Goal: Task Accomplishment & Management: Use online tool/utility

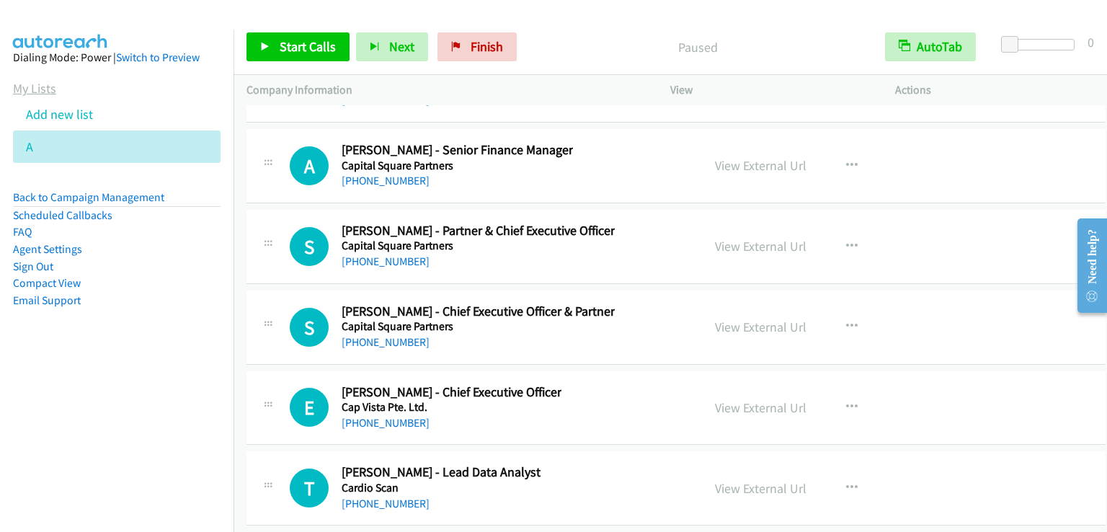
click at [40, 93] on link "My Lists" at bounding box center [34, 88] width 43 height 17
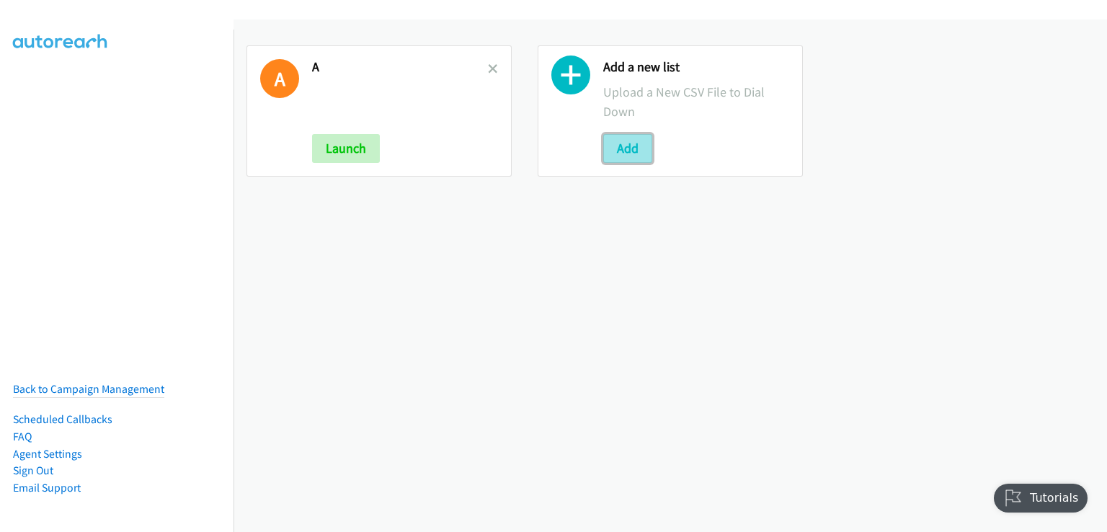
click at [633, 156] on button "Add" at bounding box center [627, 148] width 49 height 29
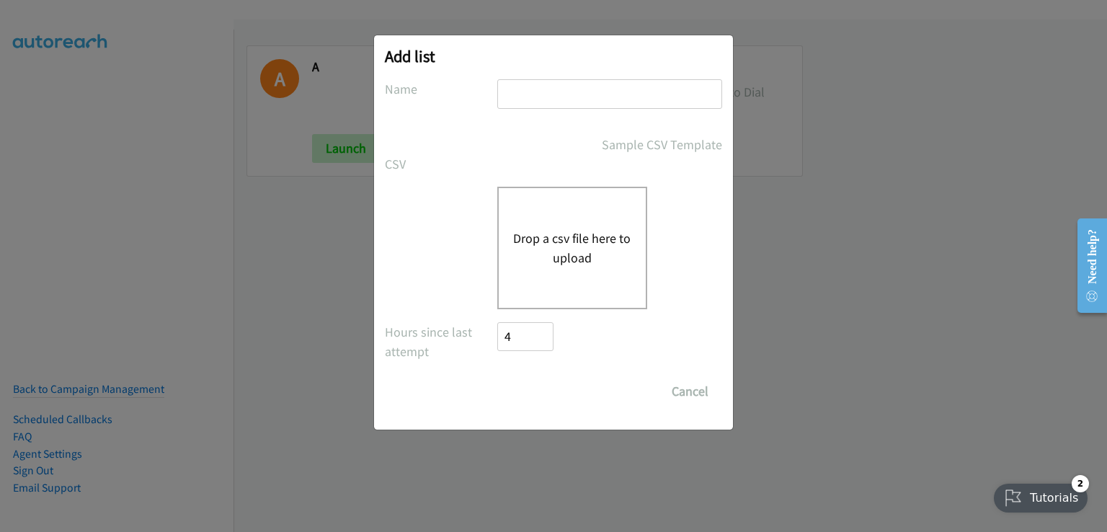
click at [552, 226] on div "Drop a csv file here to upload" at bounding box center [572, 248] width 150 height 122
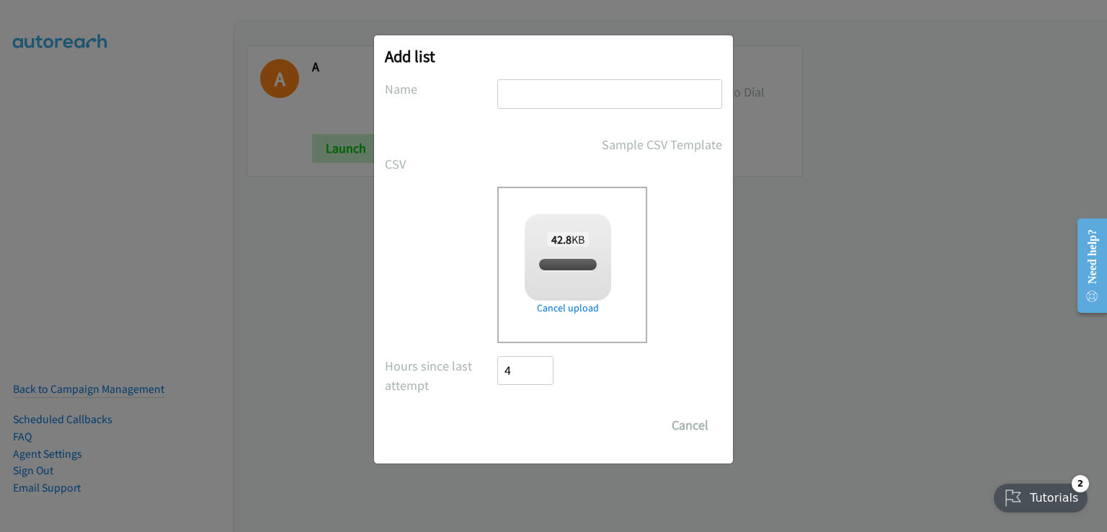
click at [542, 91] on input "text" at bounding box center [609, 94] width 225 height 30
checkbox input "true"
type input "aaaa"
click at [528, 424] on input "Save List" at bounding box center [535, 425] width 76 height 29
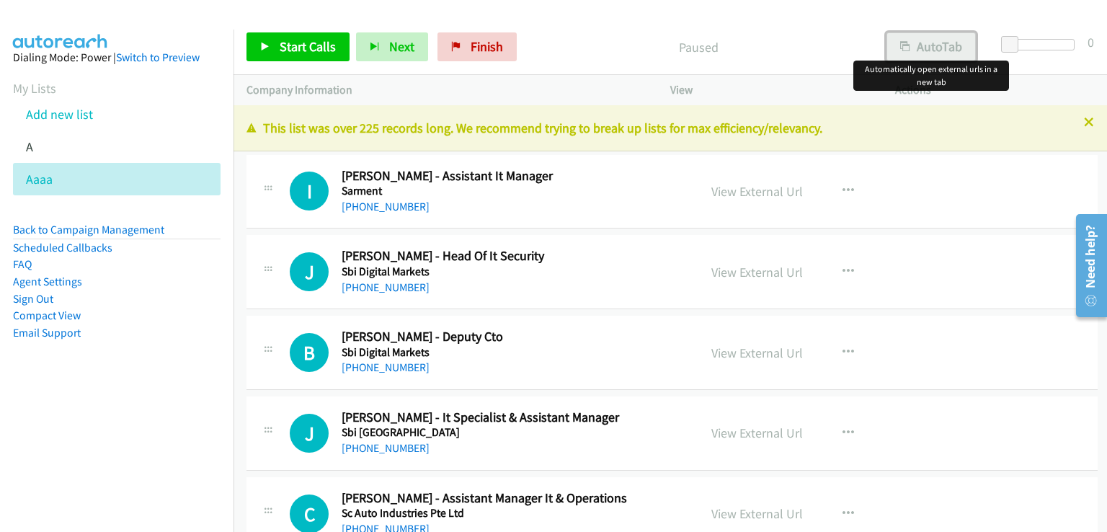
click at [939, 54] on button "AutoTab" at bounding box center [930, 46] width 89 height 29
click at [316, 39] on span "Start Calls" at bounding box center [308, 46] width 56 height 17
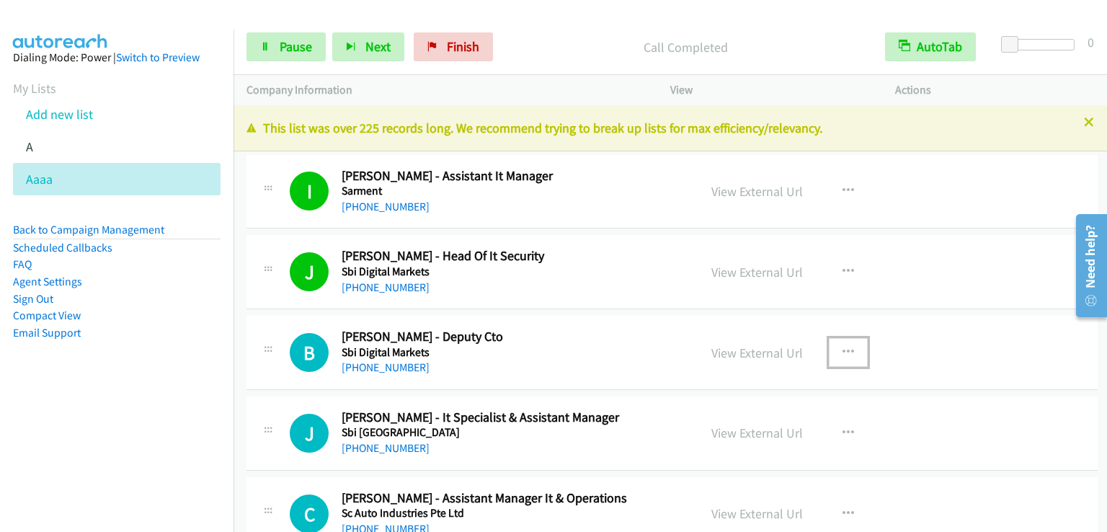
click at [842, 349] on icon "button" at bounding box center [848, 353] width 12 height 12
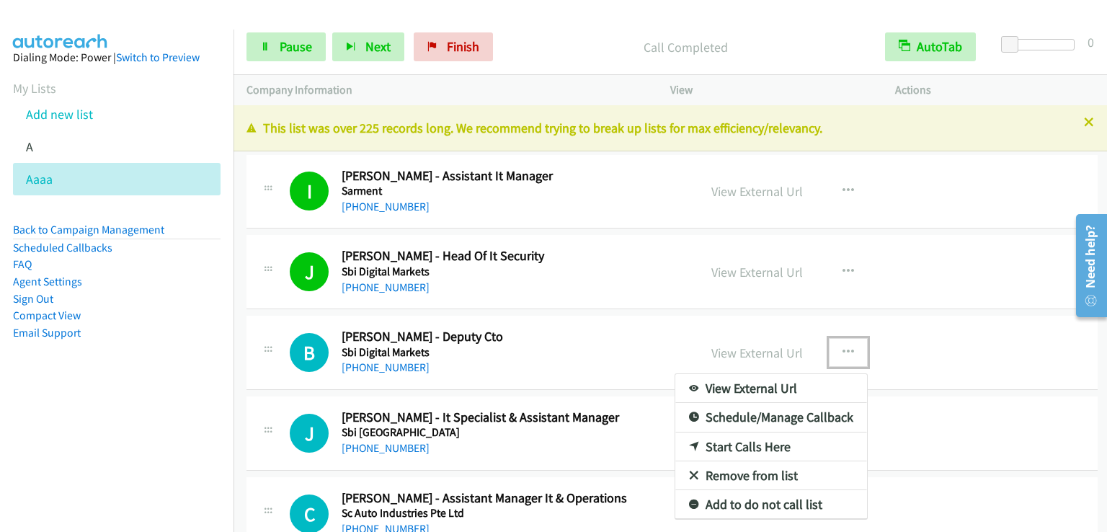
click at [743, 446] on link "Start Calls Here" at bounding box center [771, 446] width 192 height 29
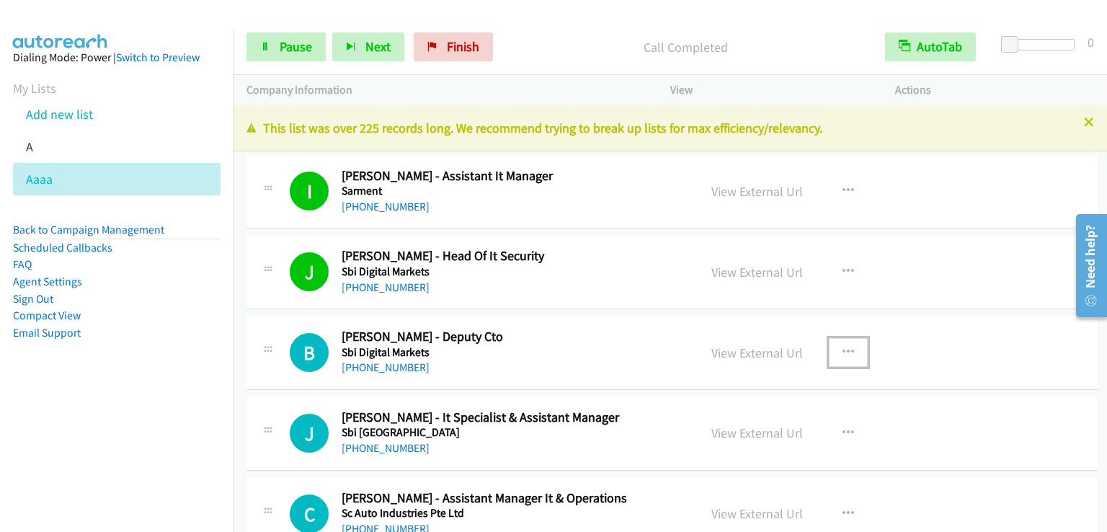
click at [842, 354] on icon "button" at bounding box center [848, 353] width 12 height 12
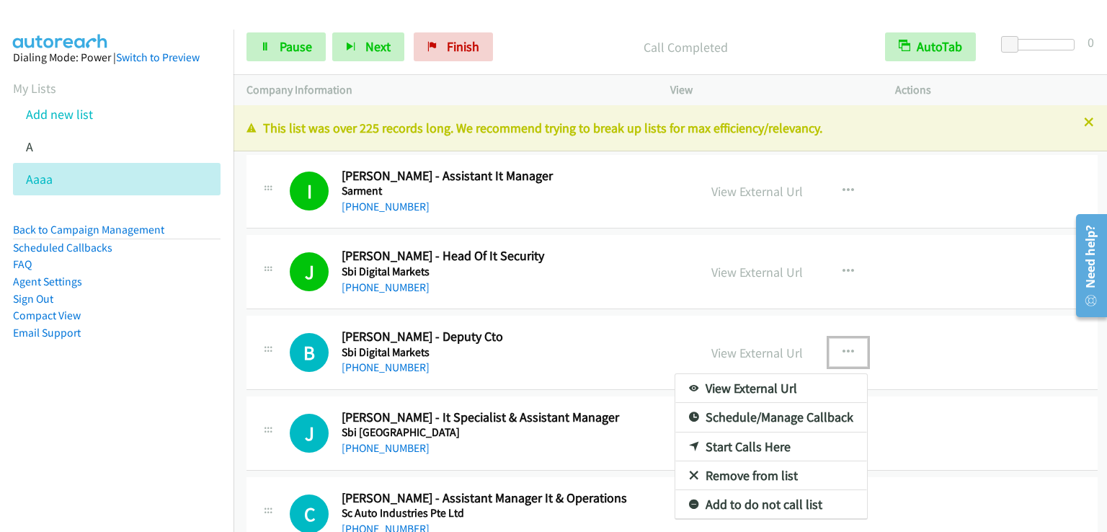
click at [741, 448] on link "Start Calls Here" at bounding box center [771, 446] width 192 height 29
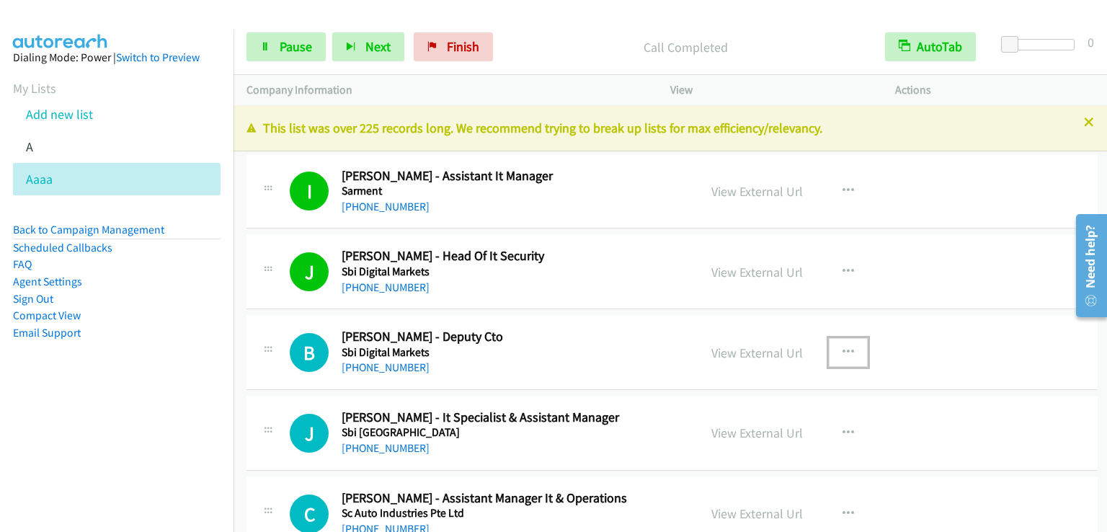
click at [842, 349] on icon "button" at bounding box center [848, 353] width 12 height 12
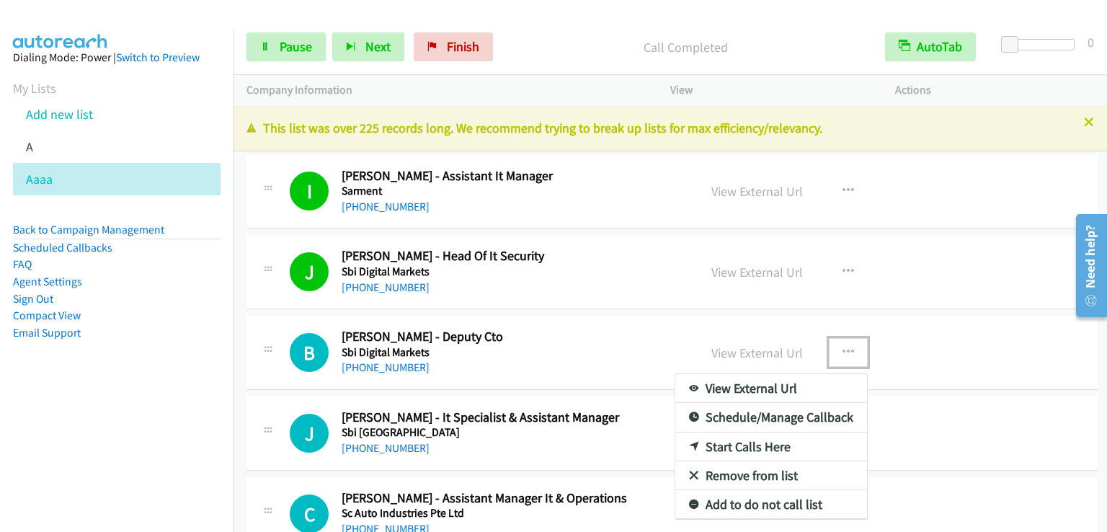
click at [736, 456] on link "Start Calls Here" at bounding box center [771, 446] width 192 height 29
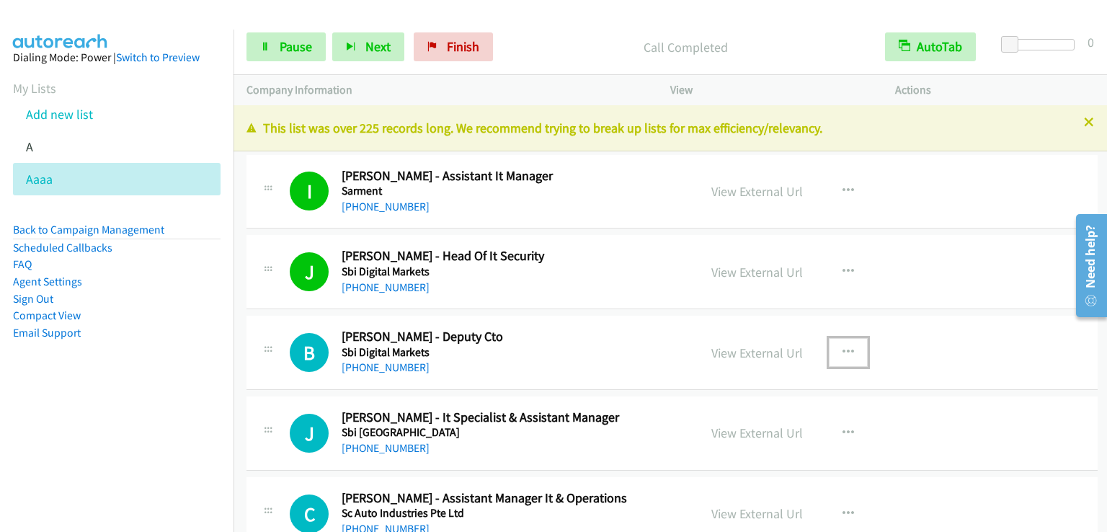
click at [730, 311] on td "J Callback Scheduled Jannem Y. - Head Of It Security Sbi Digital Markets Asia/S…" at bounding box center [671, 272] width 877 height 81
click at [749, 339] on div "View External Url View External Url Schedule/Manage Callback Start Calls Here R…" at bounding box center [817, 353] width 238 height 48
click at [841, 340] on button "button" at bounding box center [848, 352] width 39 height 29
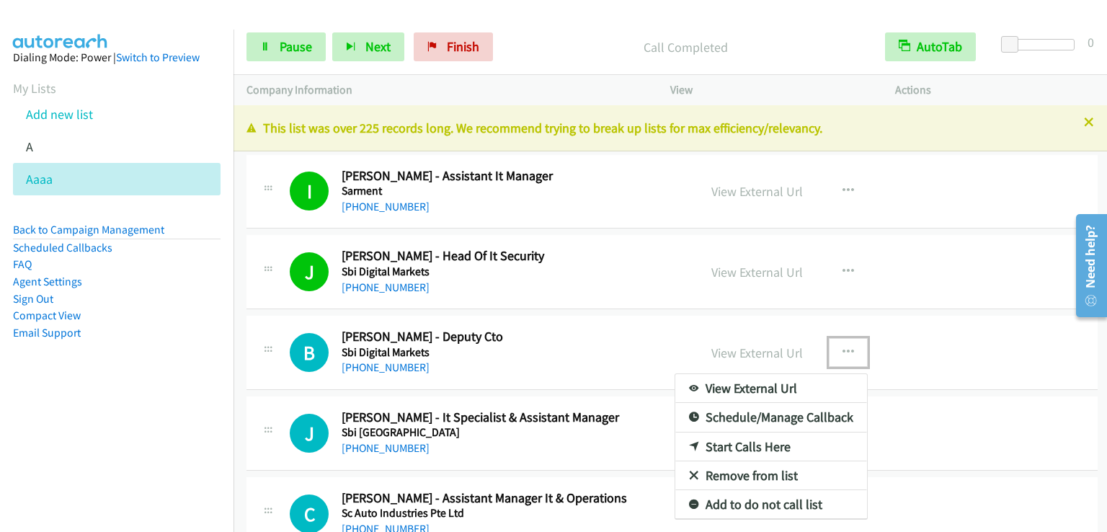
click at [752, 442] on link "Start Calls Here" at bounding box center [771, 446] width 192 height 29
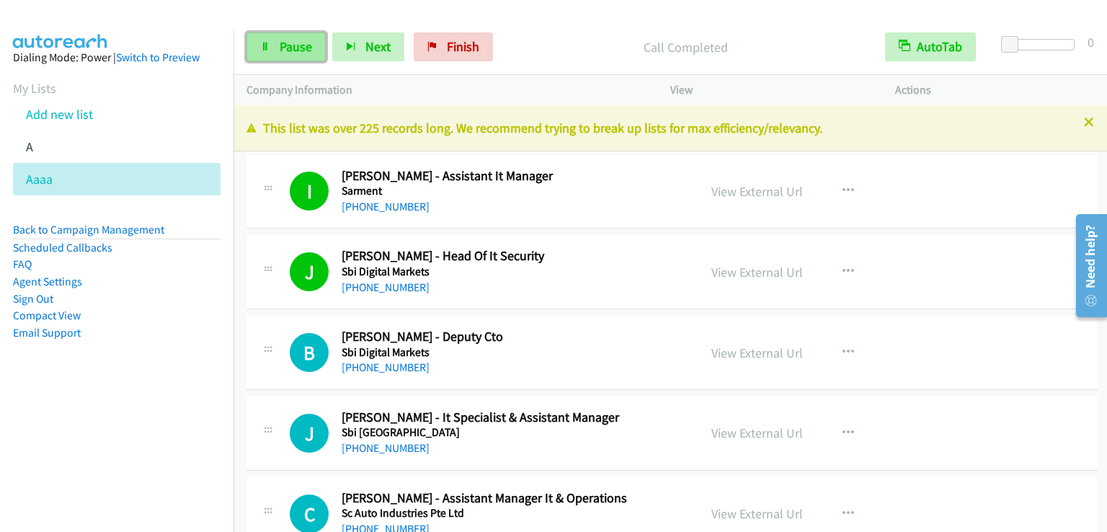
click at [298, 45] on span "Pause" at bounding box center [296, 46] width 32 height 17
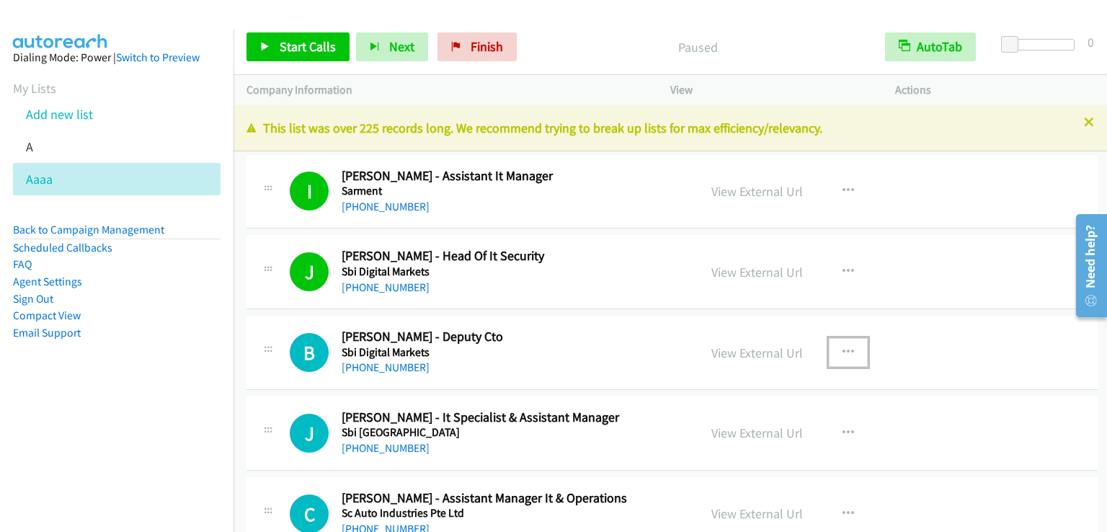
click at [849, 352] on button "button" at bounding box center [848, 352] width 39 height 29
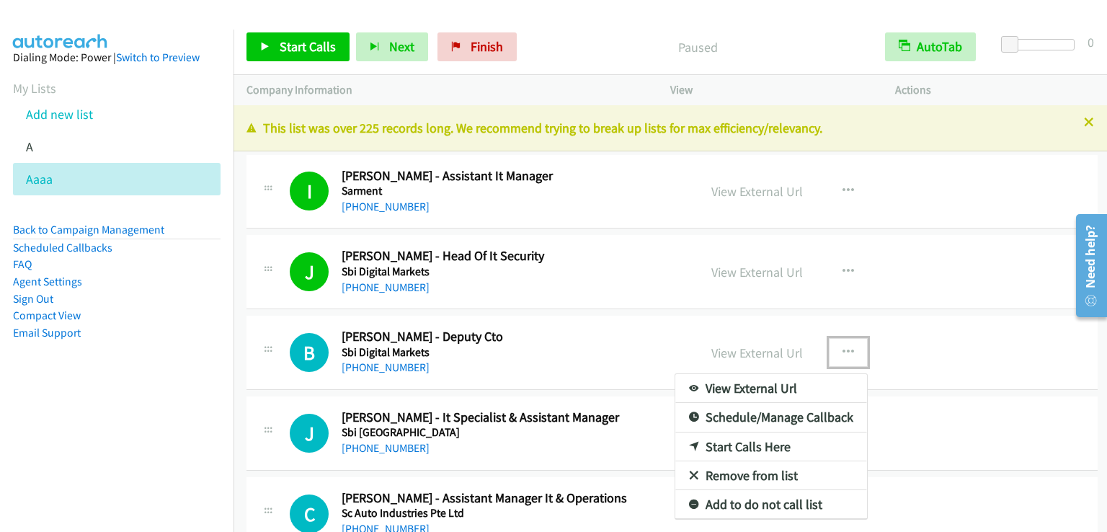
click at [752, 439] on link "Start Calls Here" at bounding box center [771, 446] width 192 height 29
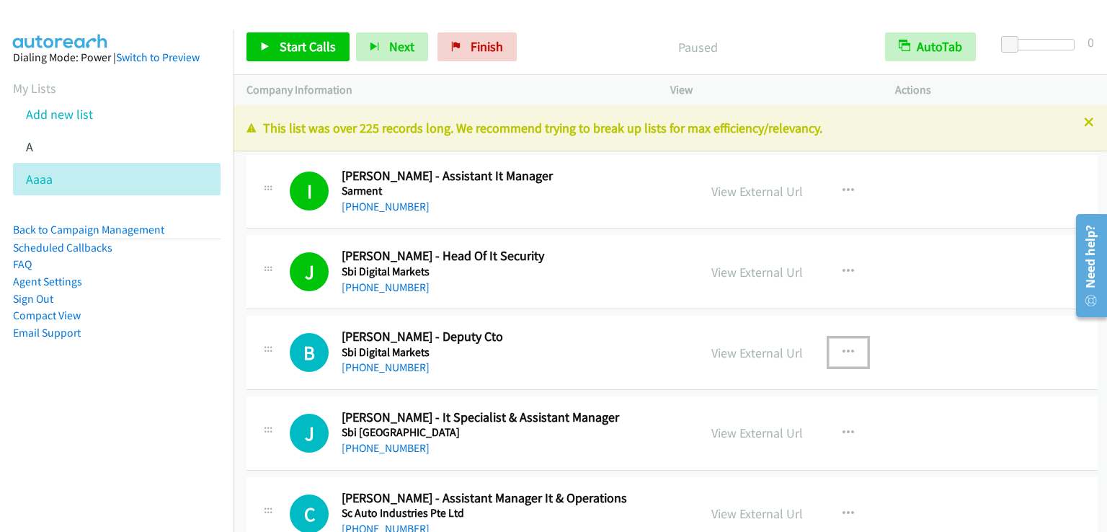
click at [843, 355] on icon "button" at bounding box center [848, 353] width 12 height 12
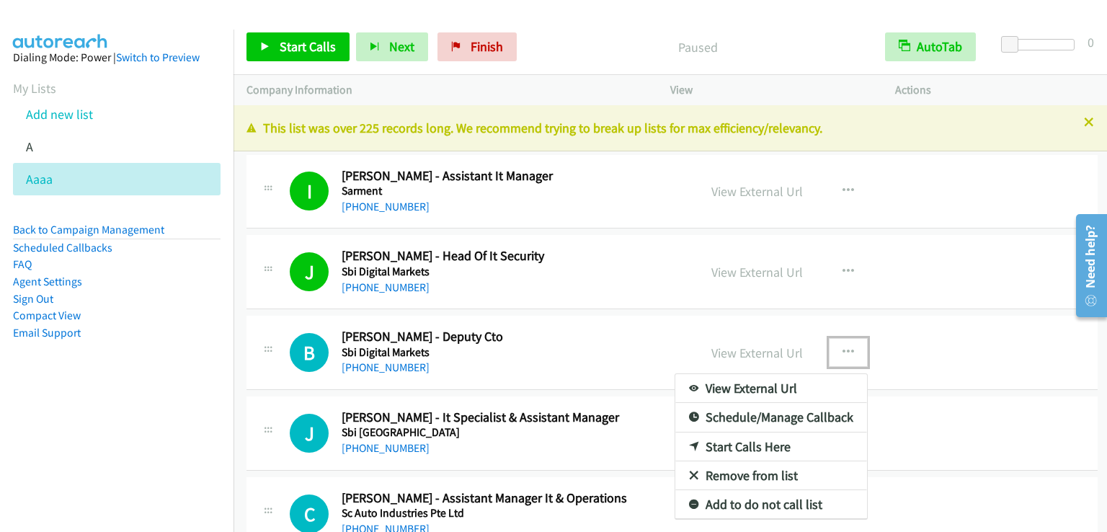
click at [758, 439] on link "Start Calls Here" at bounding box center [771, 446] width 192 height 29
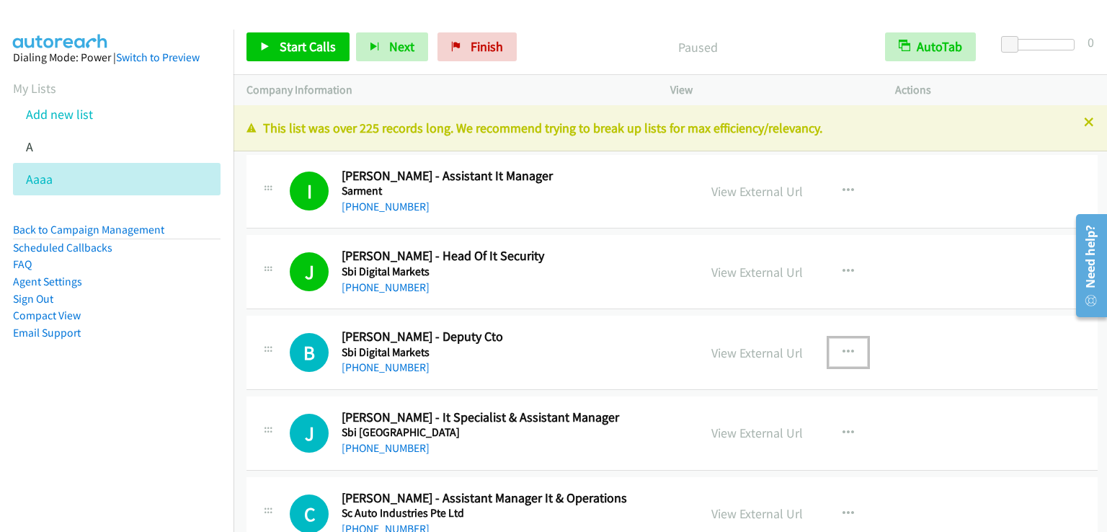
click at [658, 329] on h2 "Benjamin Kimsiah Tan - Deputy Cto" at bounding box center [509, 337] width 337 height 17
click at [842, 349] on icon "button" at bounding box center [848, 353] width 12 height 12
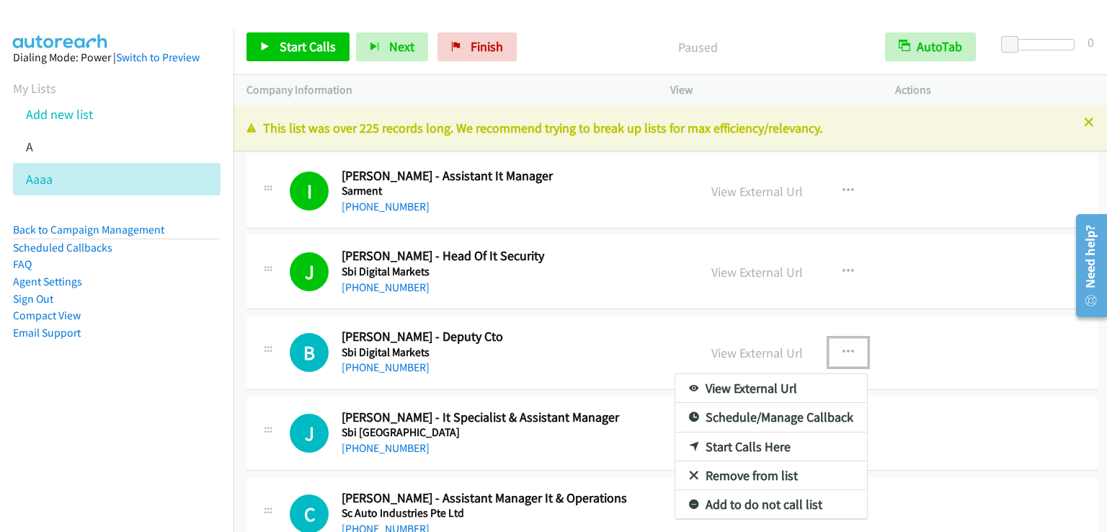
click at [760, 445] on link "Start Calls Here" at bounding box center [771, 446] width 192 height 29
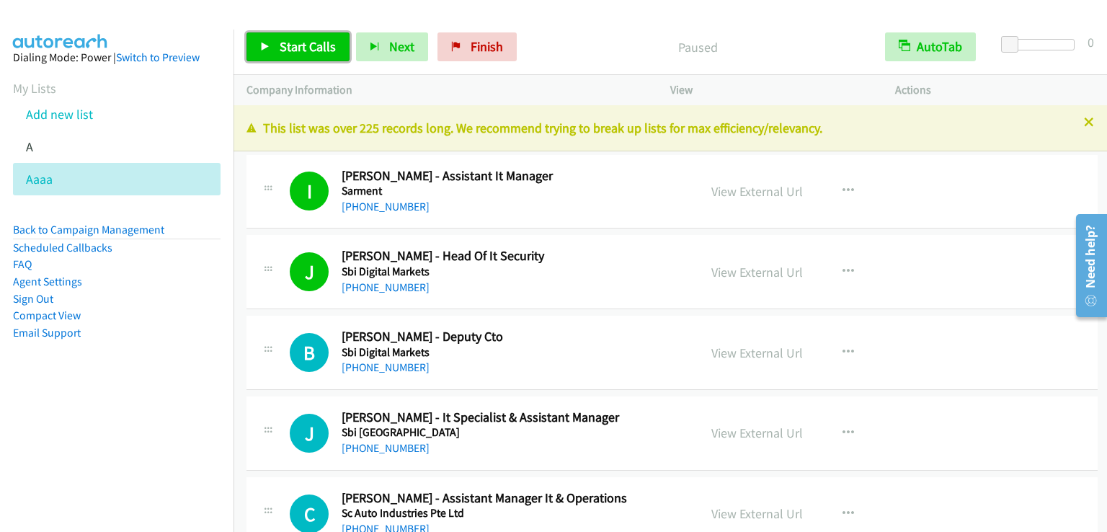
click at [305, 55] on link "Start Calls" at bounding box center [297, 46] width 103 height 29
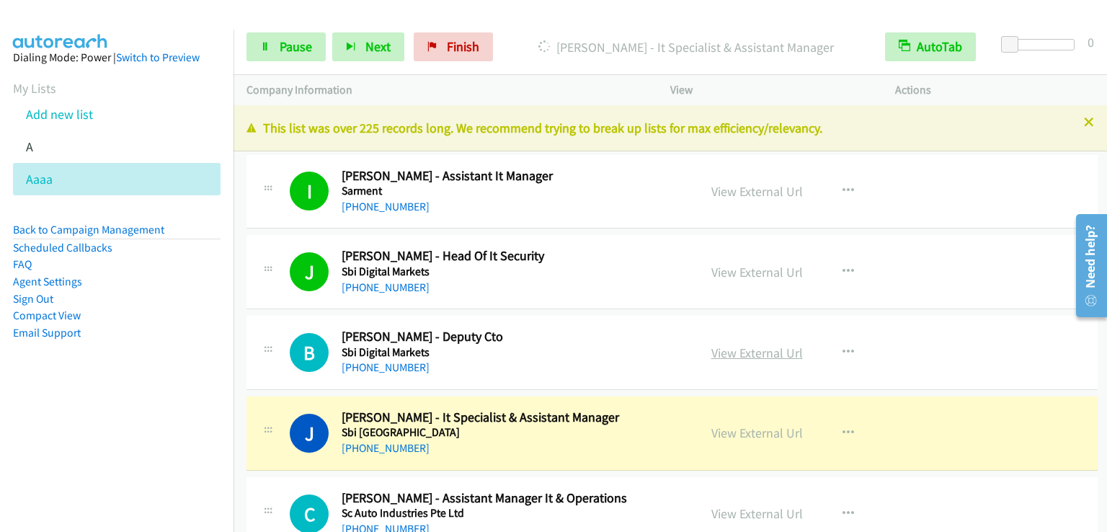
click at [740, 356] on link "View External Url" at bounding box center [756, 352] width 91 height 17
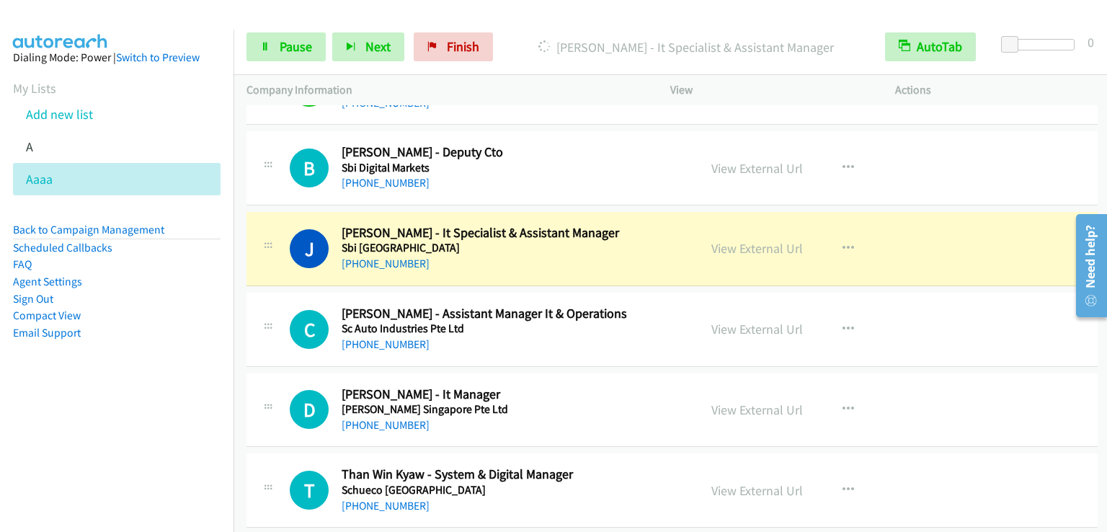
scroll to position [288, 0]
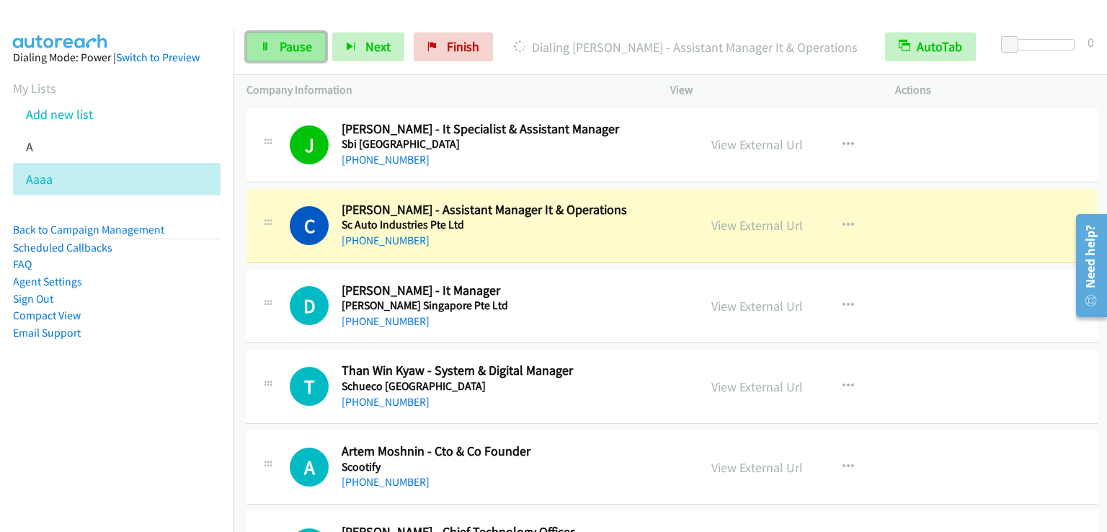
click at [292, 50] on span "Pause" at bounding box center [296, 46] width 32 height 17
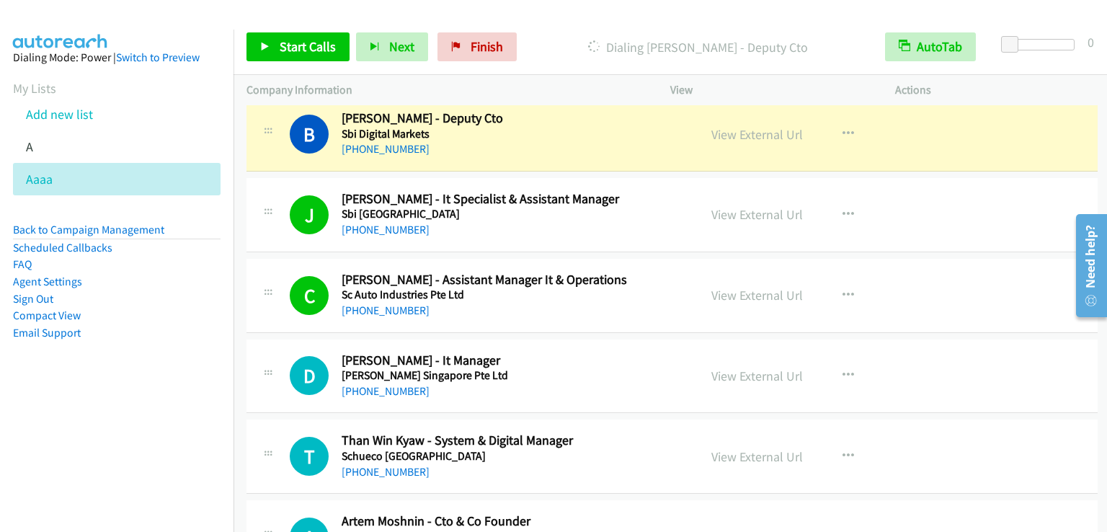
scroll to position [216, 0]
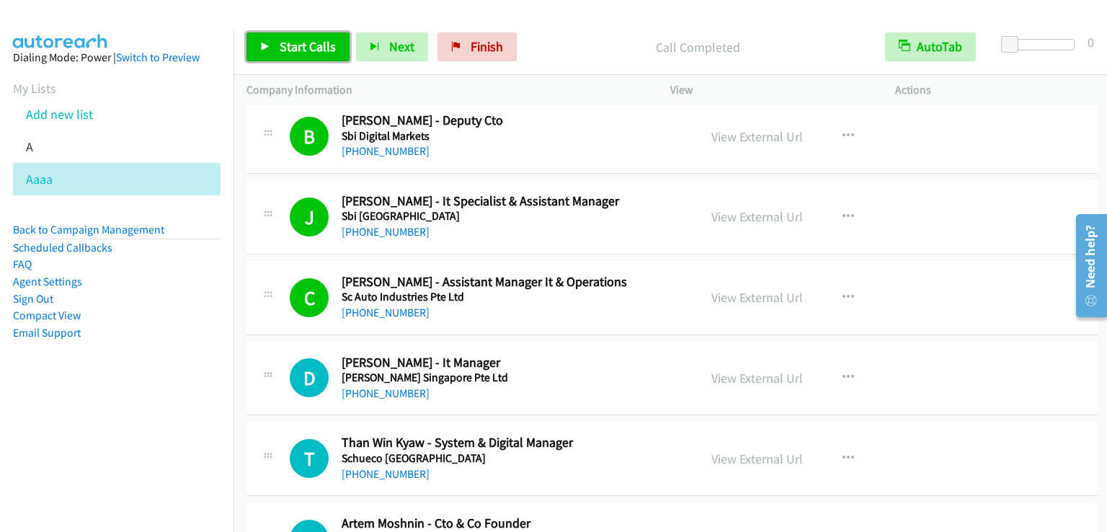
click at [311, 50] on span "Start Calls" at bounding box center [308, 46] width 56 height 17
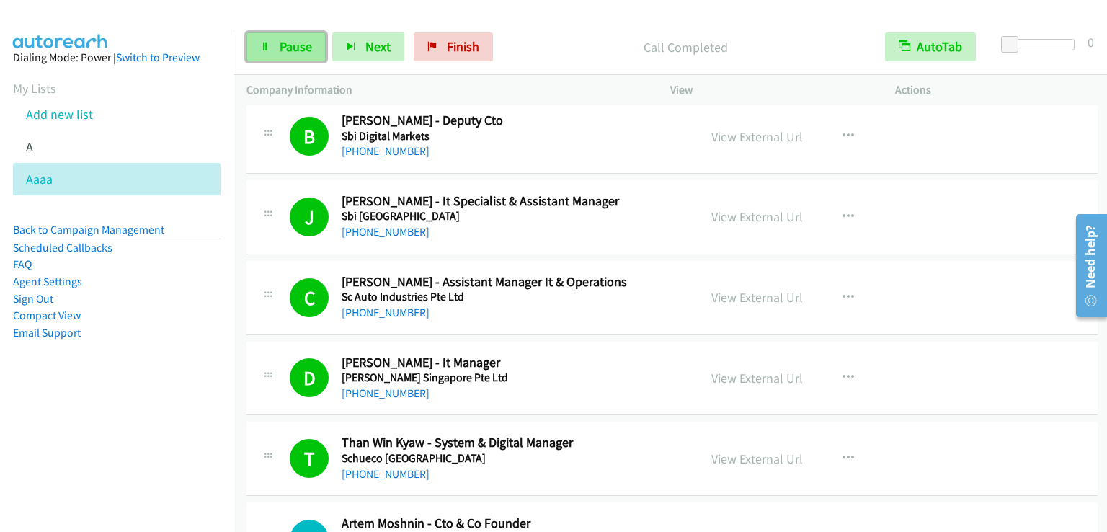
click at [295, 39] on span "Pause" at bounding box center [296, 46] width 32 height 17
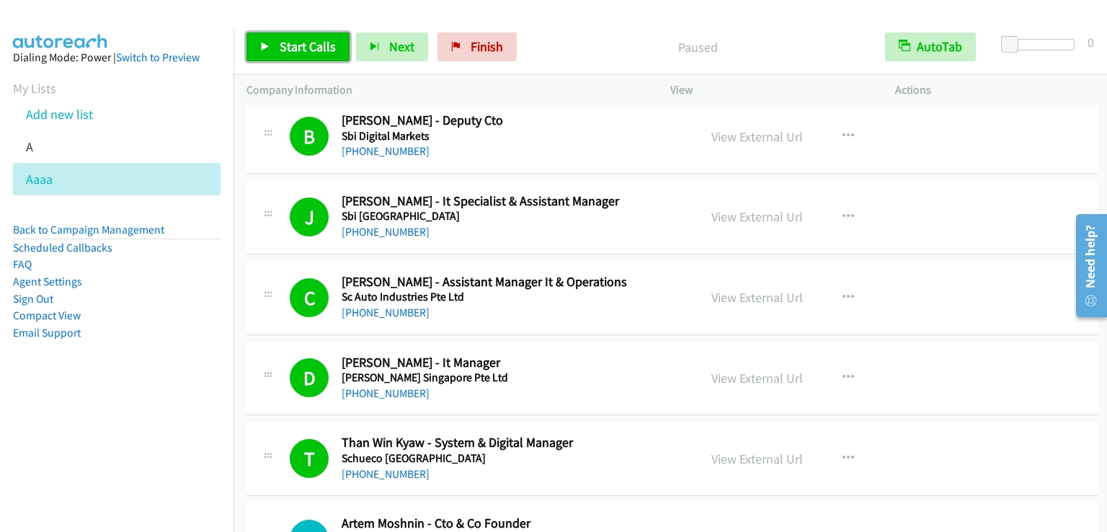
click at [295, 39] on span "Start Calls" at bounding box center [308, 46] width 56 height 17
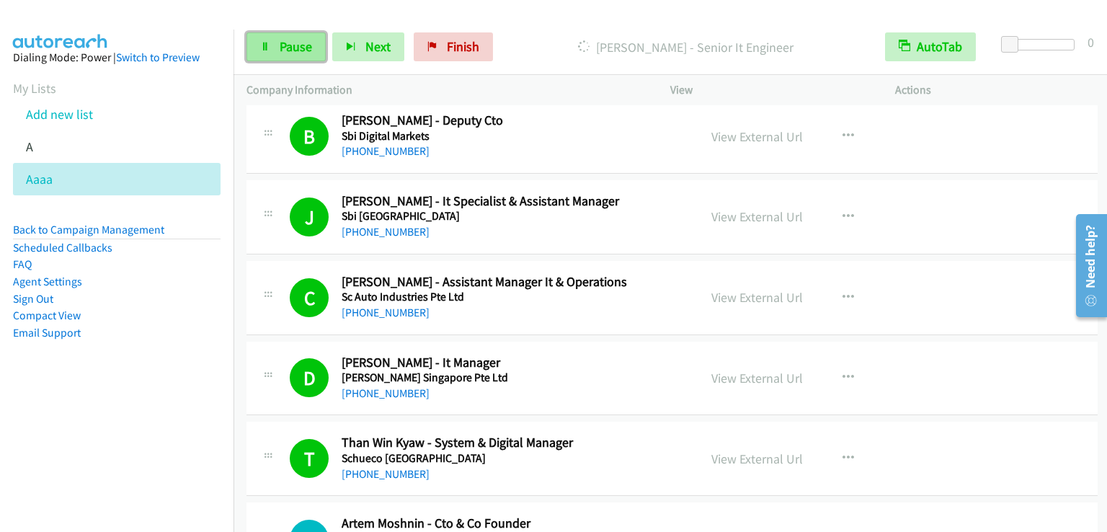
click at [302, 60] on link "Pause" at bounding box center [285, 46] width 79 height 29
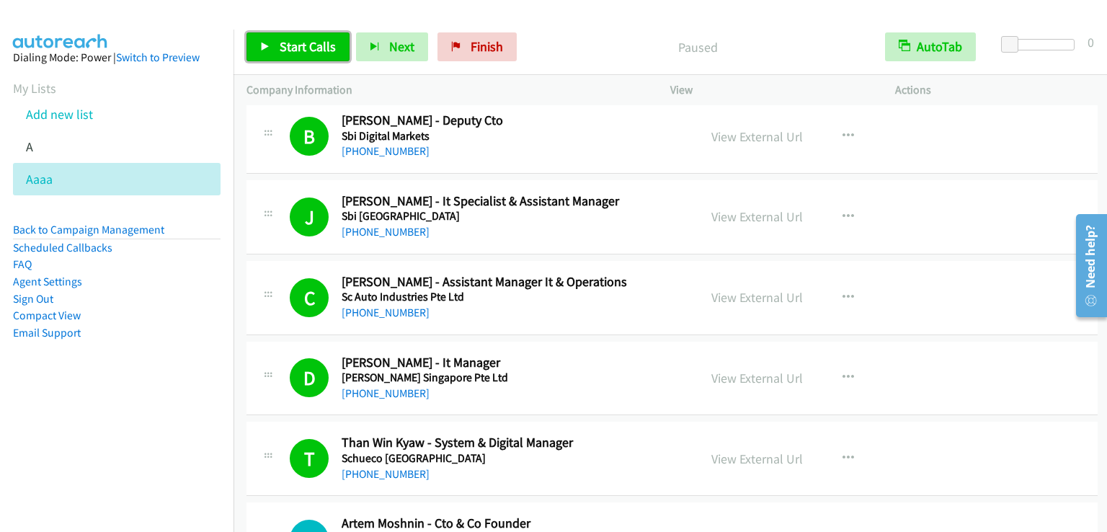
click at [317, 38] on span "Start Calls" at bounding box center [308, 46] width 56 height 17
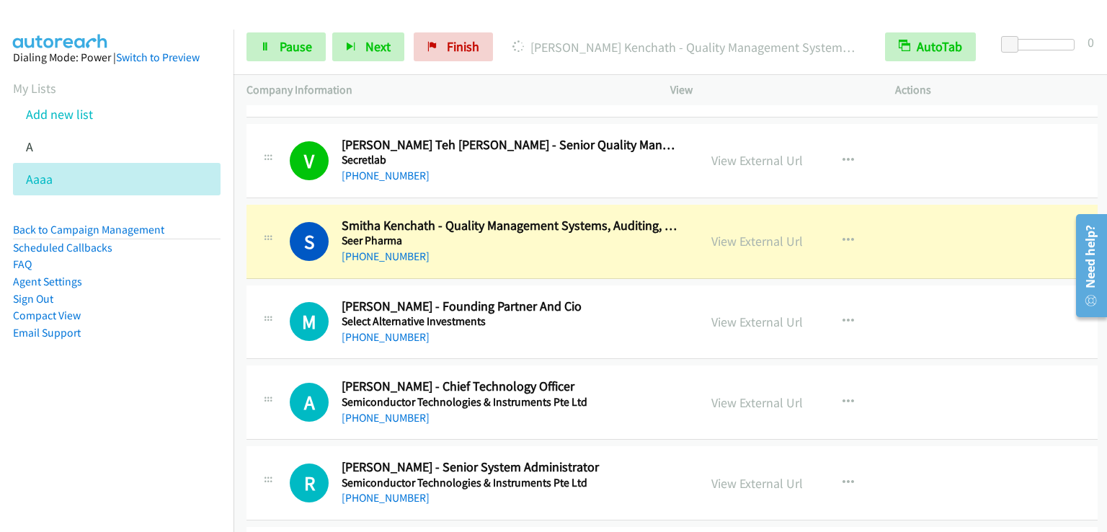
scroll to position [1153, 0]
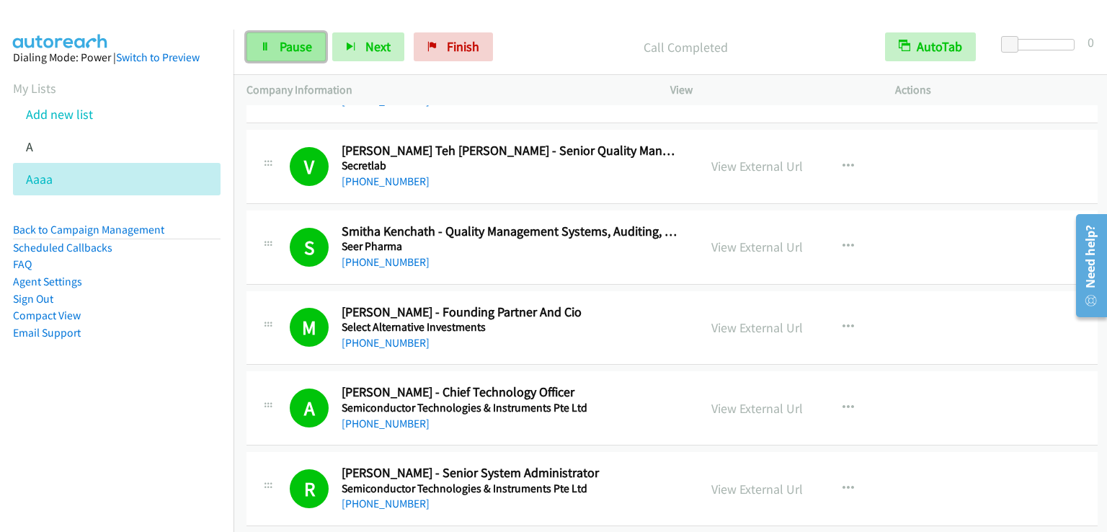
click at [280, 47] on span "Pause" at bounding box center [296, 46] width 32 height 17
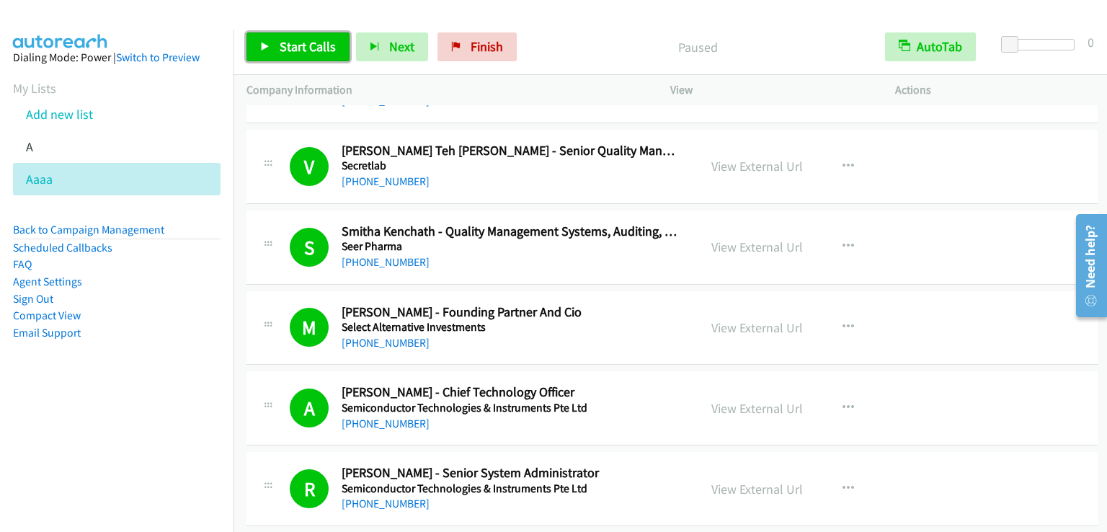
click at [273, 53] on link "Start Calls" at bounding box center [297, 46] width 103 height 29
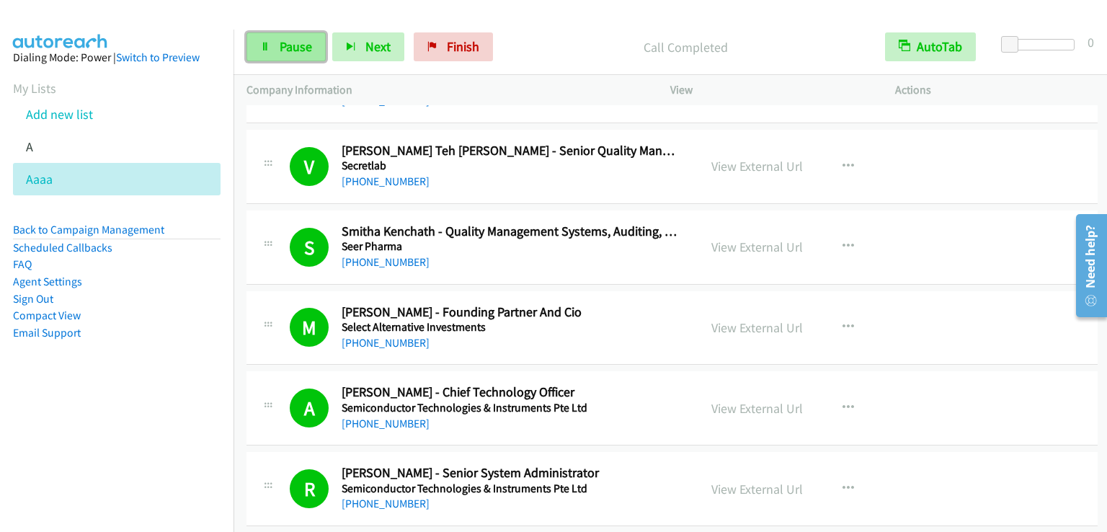
click at [293, 46] on span "Pause" at bounding box center [296, 46] width 32 height 17
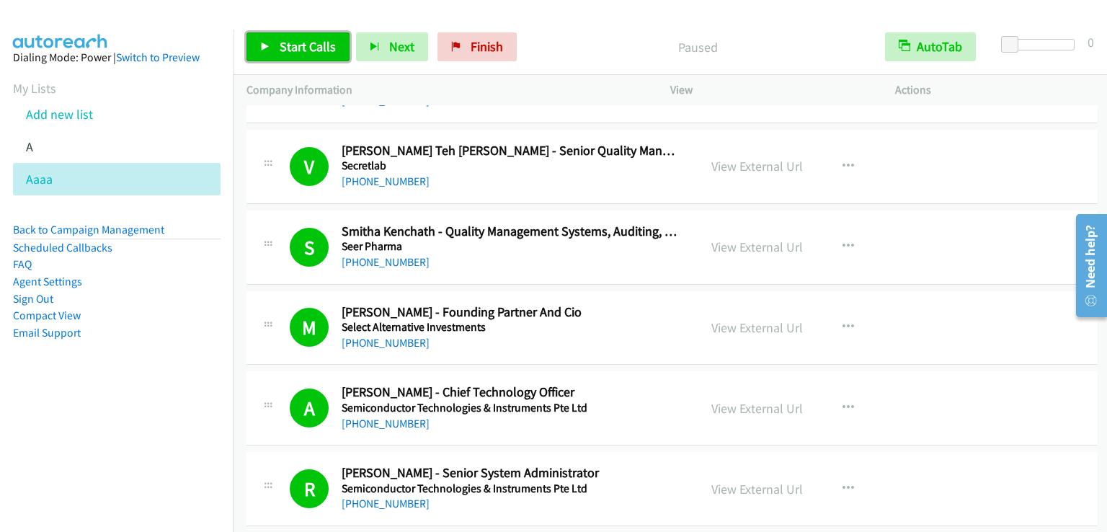
click at [293, 46] on span "Start Calls" at bounding box center [308, 46] width 56 height 17
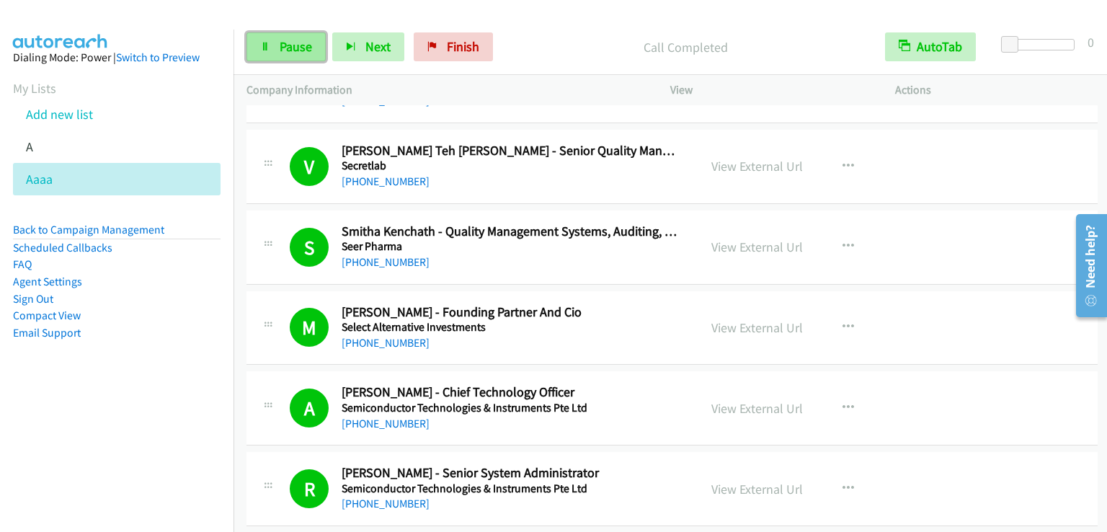
click at [295, 48] on span "Pause" at bounding box center [296, 46] width 32 height 17
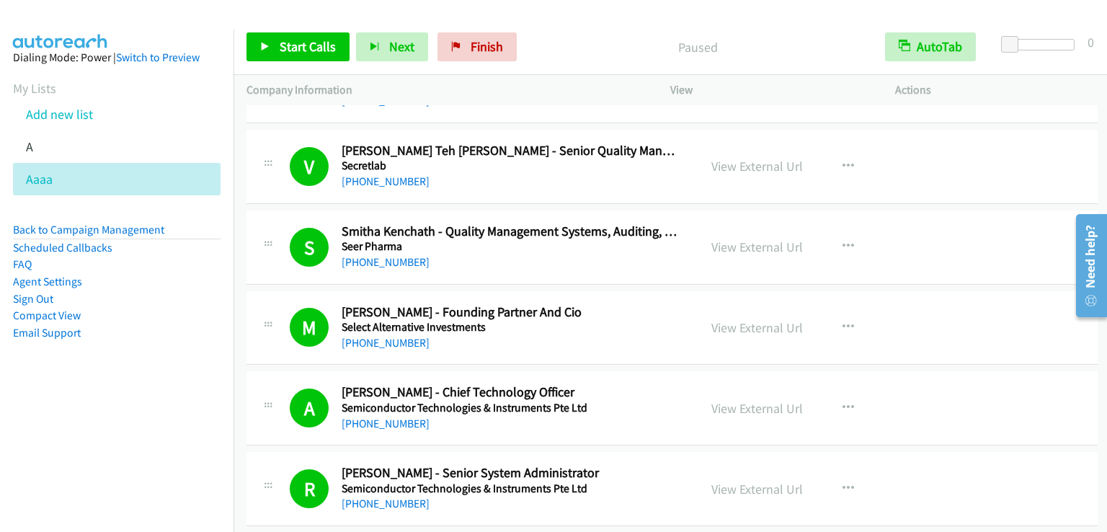
drag, startPoint x: 46, startPoint y: 87, endPoint x: 680, endPoint y: 381, distance: 698.8
click at [47, 87] on link "My Lists" at bounding box center [34, 88] width 43 height 17
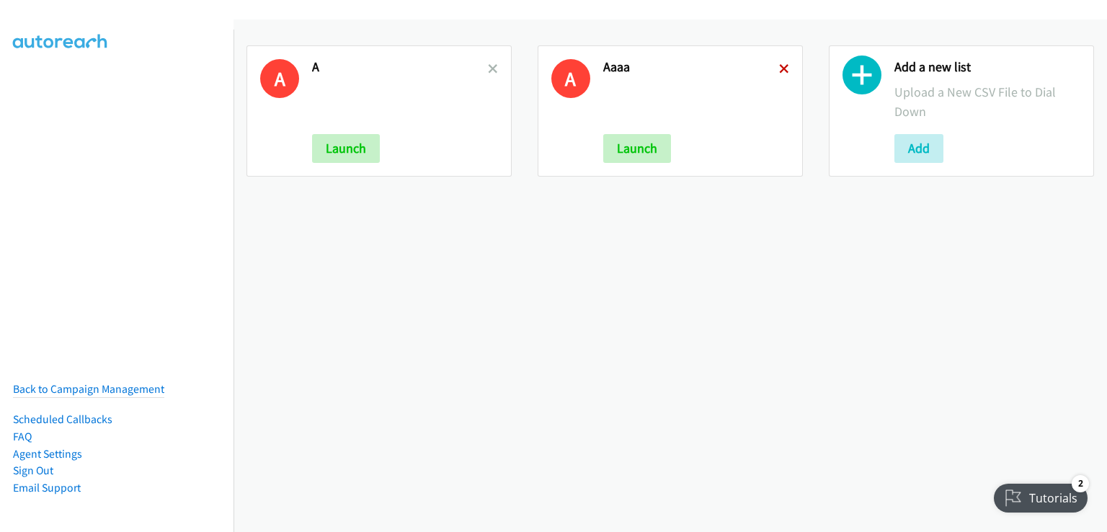
click at [779, 68] on icon at bounding box center [784, 70] width 10 height 10
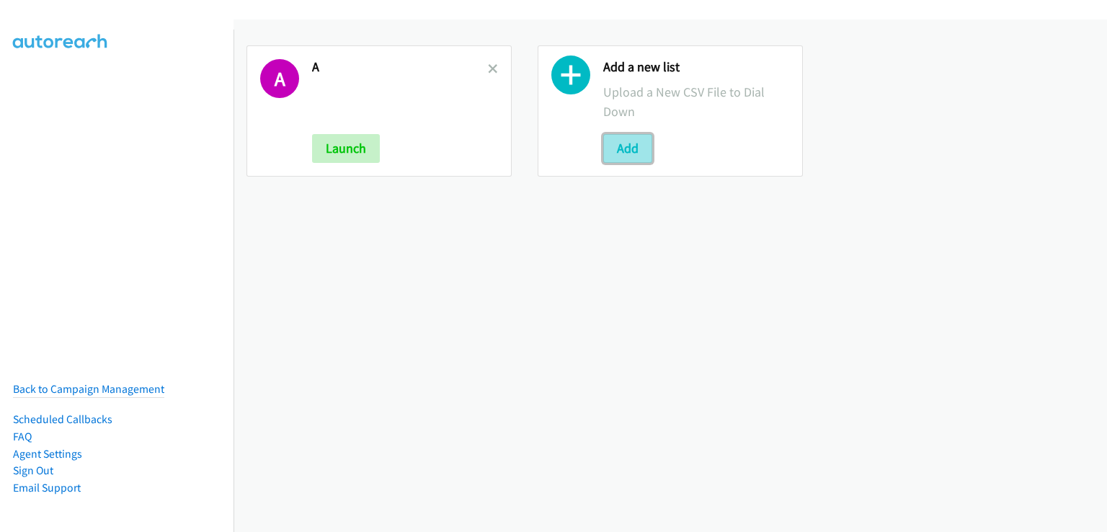
click at [628, 148] on button "Add" at bounding box center [627, 148] width 49 height 29
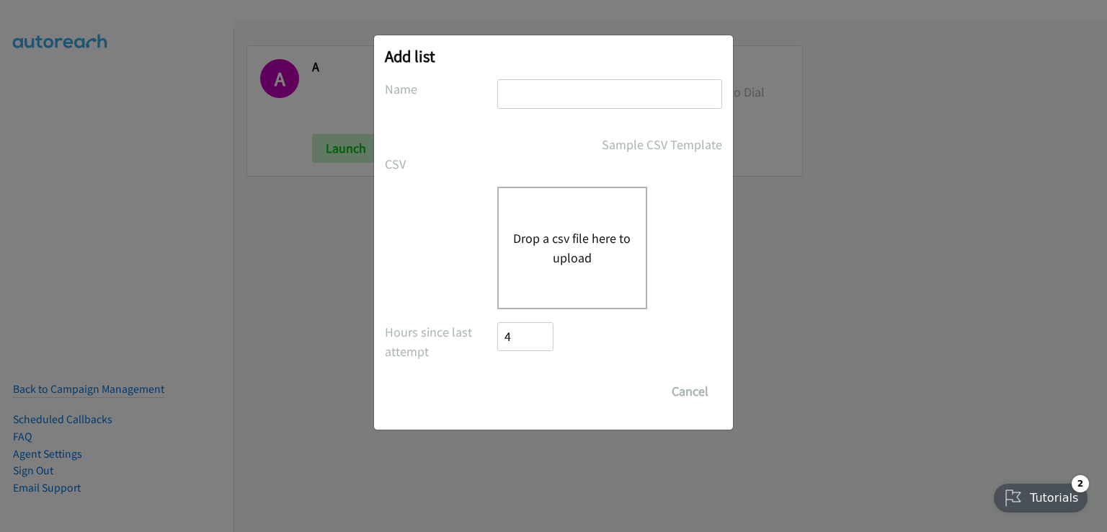
click at [551, 239] on button "Drop a csv file here to upload" at bounding box center [572, 247] width 118 height 39
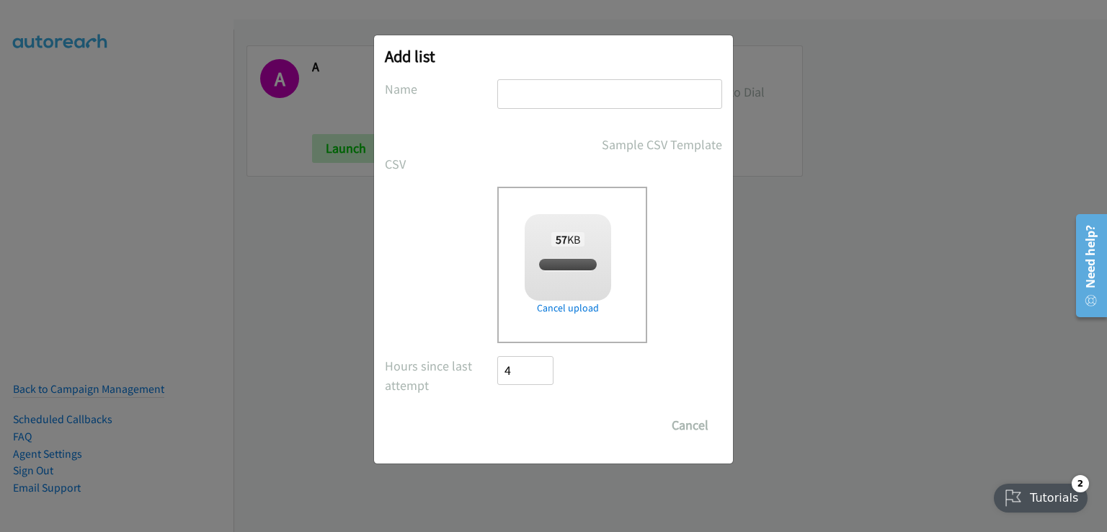
checkbox input "true"
click at [536, 84] on input "text" at bounding box center [609, 94] width 225 height 30
type input "b"
click at [582, 139] on div "Sample CSV Template" at bounding box center [609, 144] width 225 height 19
click at [529, 424] on input "Save List" at bounding box center [535, 425] width 76 height 29
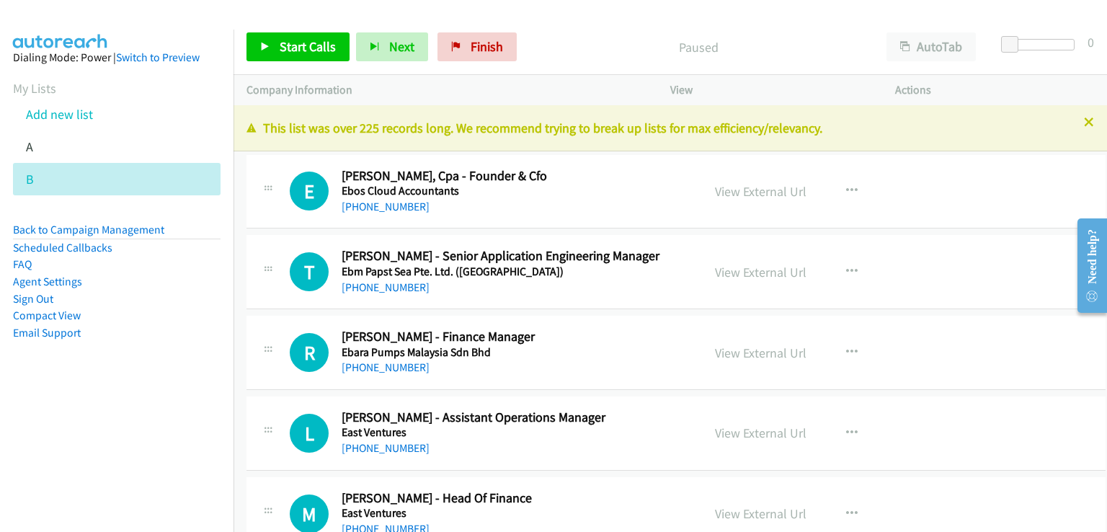
click at [75, 505] on nav "Dialing Mode: Power | Switch to Preview My Lists Add new list A B Back to Campa…" at bounding box center [117, 296] width 234 height 532
click at [313, 47] on span "Start Calls" at bounding box center [308, 46] width 56 height 17
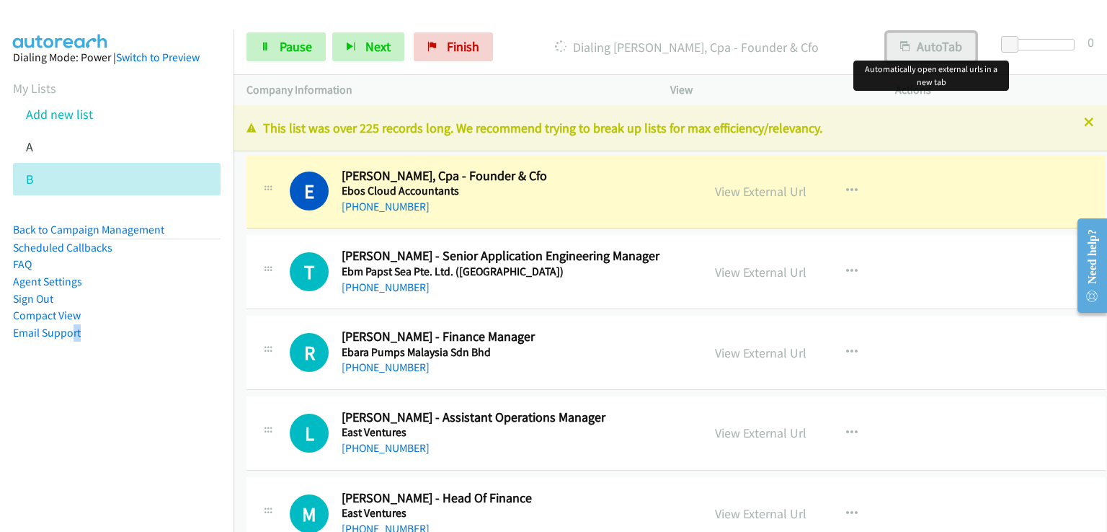
click at [931, 42] on button "AutoTab" at bounding box center [930, 46] width 89 height 29
click at [740, 192] on link "View External Url" at bounding box center [760, 191] width 91 height 17
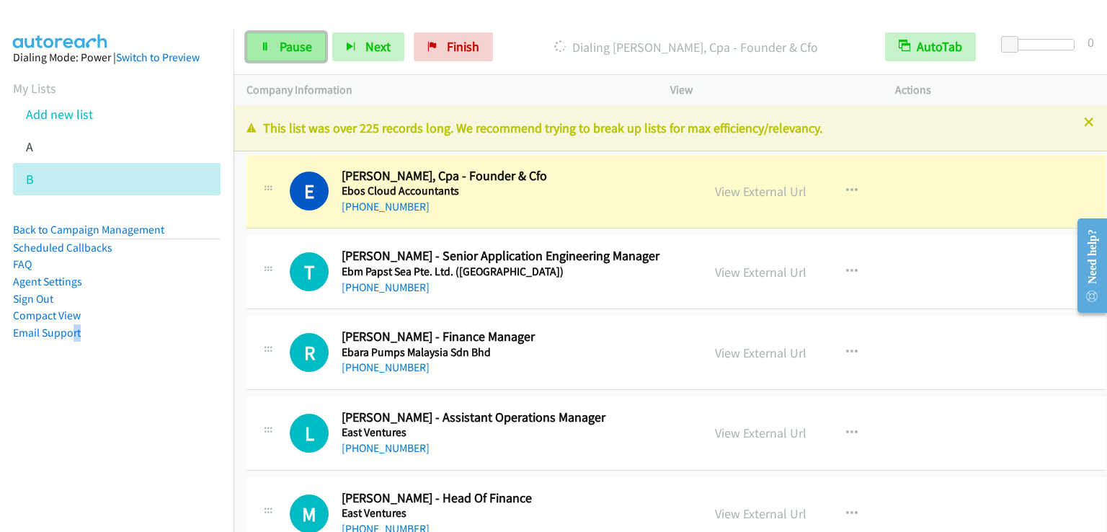
click at [300, 54] on span "Pause" at bounding box center [296, 46] width 32 height 17
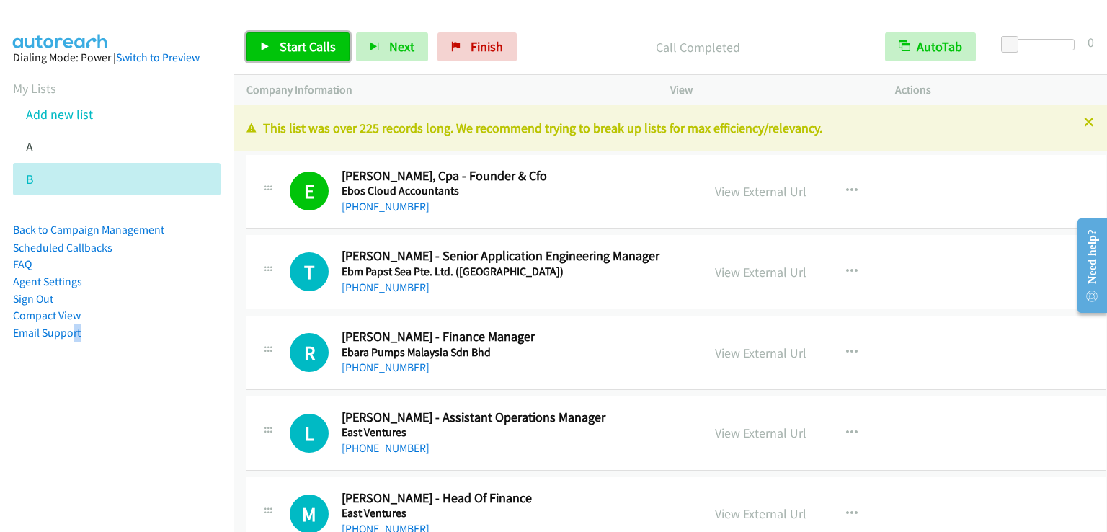
click at [300, 41] on span "Start Calls" at bounding box center [308, 46] width 56 height 17
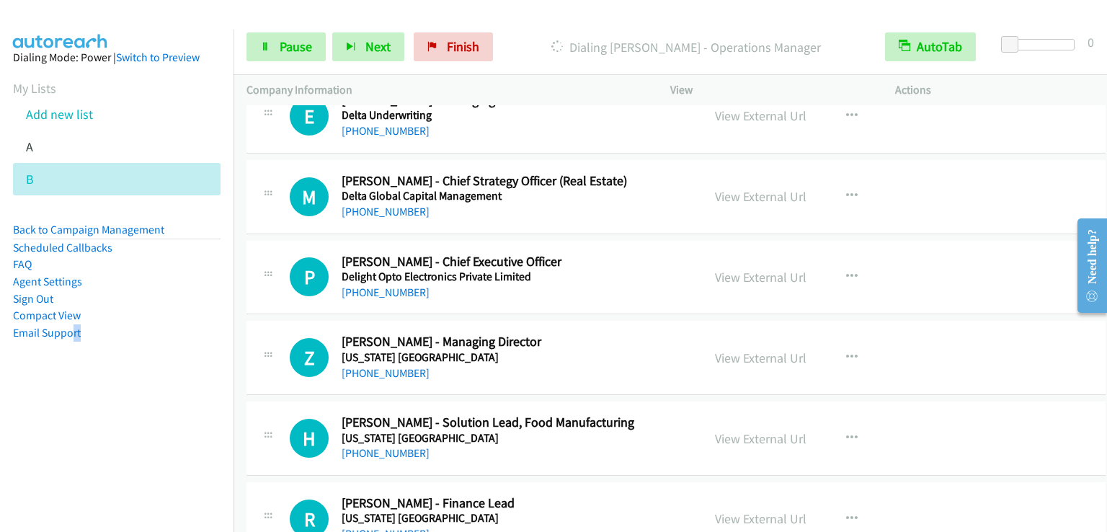
scroll to position [6484, 0]
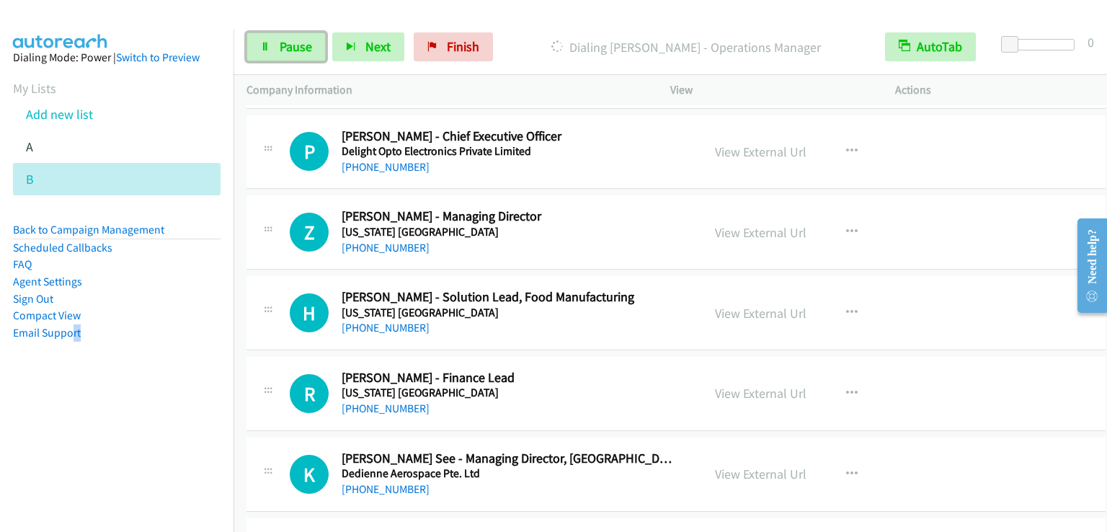
drag, startPoint x: 294, startPoint y: 50, endPoint x: 288, endPoint y: 30, distance: 20.3
click at [294, 50] on span "Pause" at bounding box center [296, 46] width 32 height 17
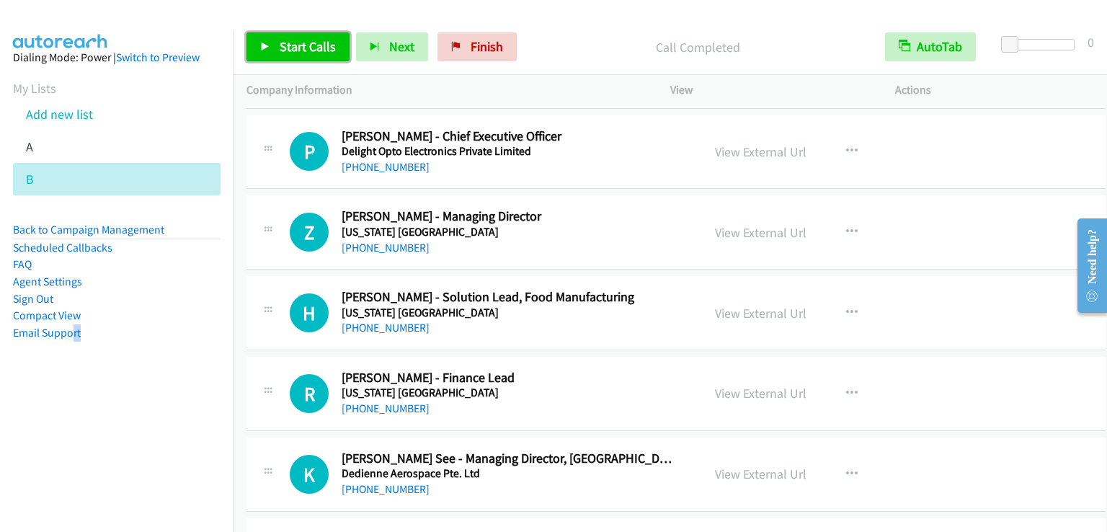
click at [301, 50] on span "Start Calls" at bounding box center [308, 46] width 56 height 17
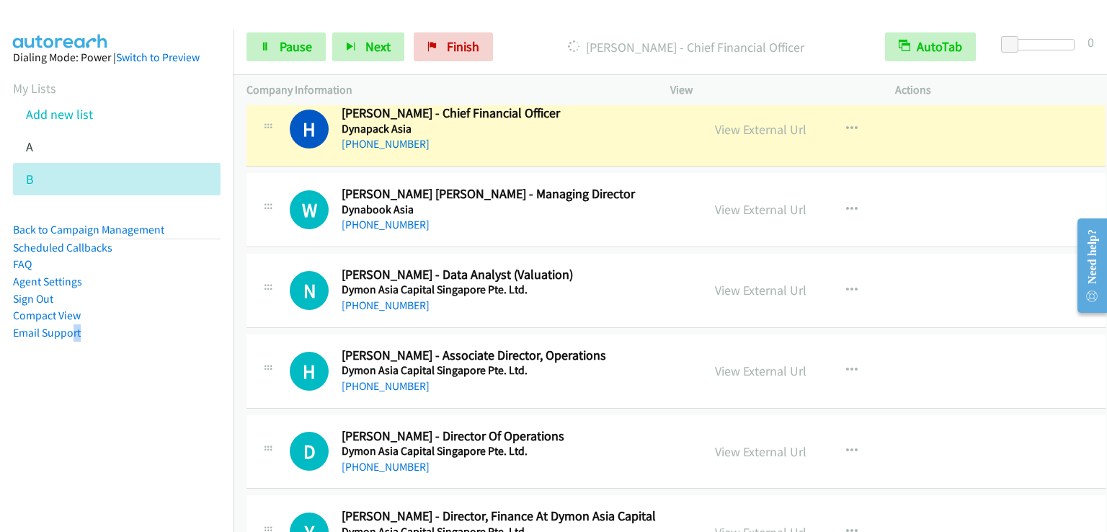
scroll to position [1009, 0]
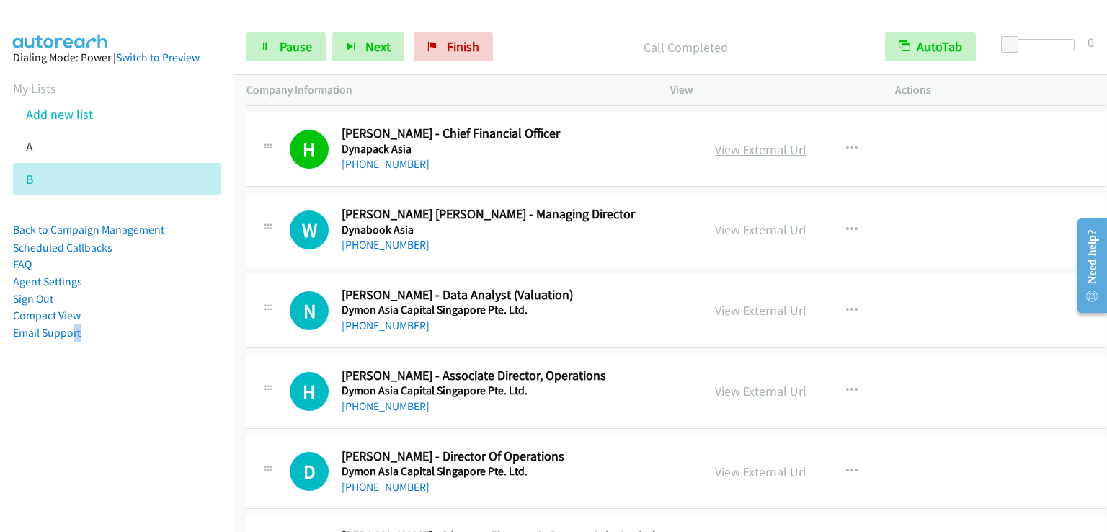
click at [745, 149] on link "View External Url" at bounding box center [760, 149] width 91 height 17
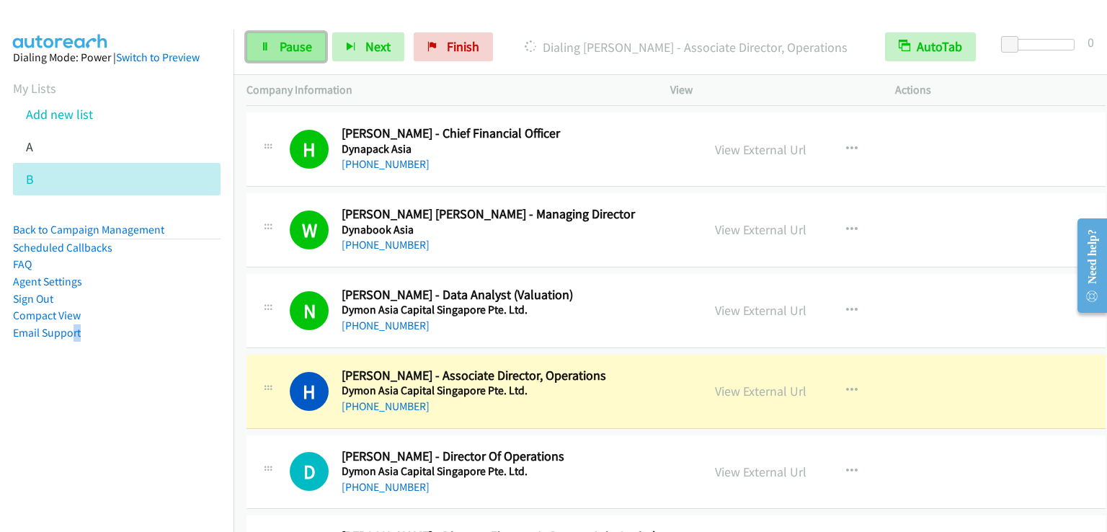
click at [300, 44] on span "Pause" at bounding box center [296, 46] width 32 height 17
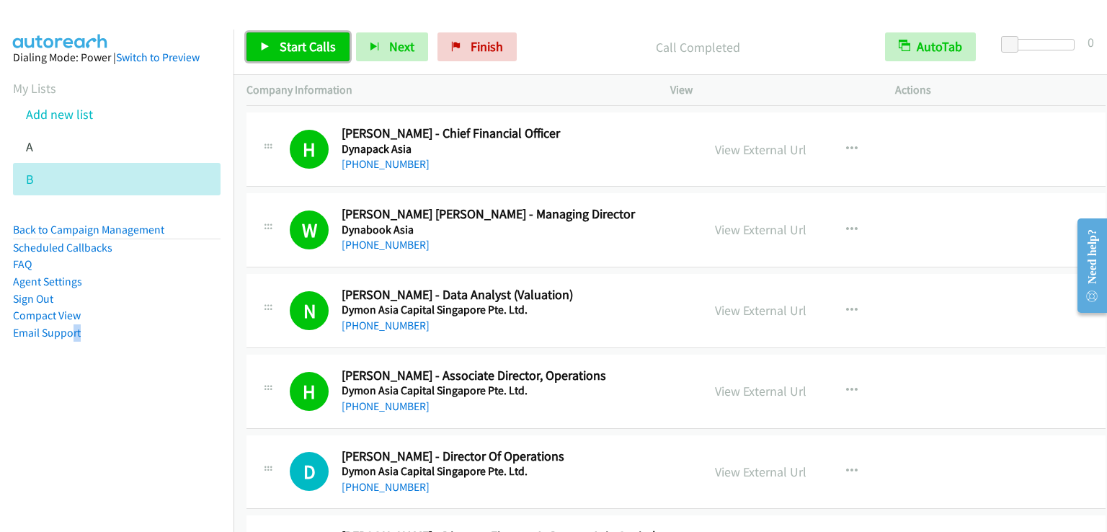
click at [305, 41] on span "Start Calls" at bounding box center [308, 46] width 56 height 17
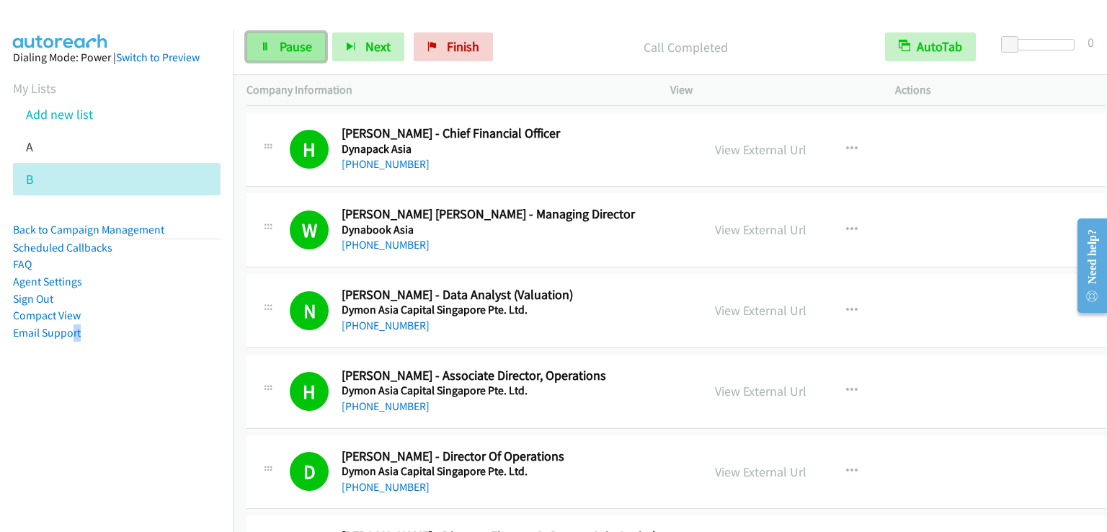
click at [277, 45] on link "Pause" at bounding box center [285, 46] width 79 height 29
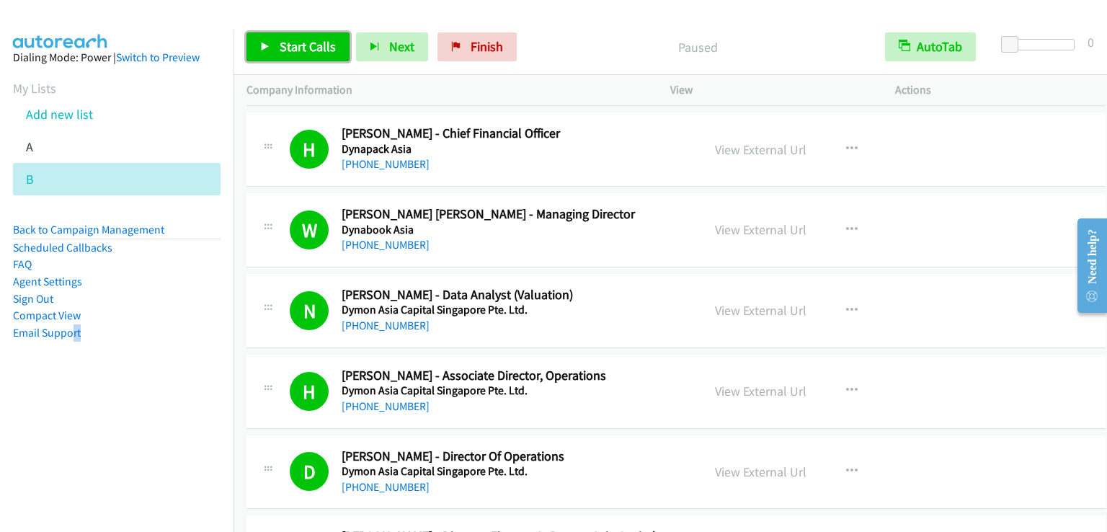
click at [277, 45] on link "Start Calls" at bounding box center [297, 46] width 103 height 29
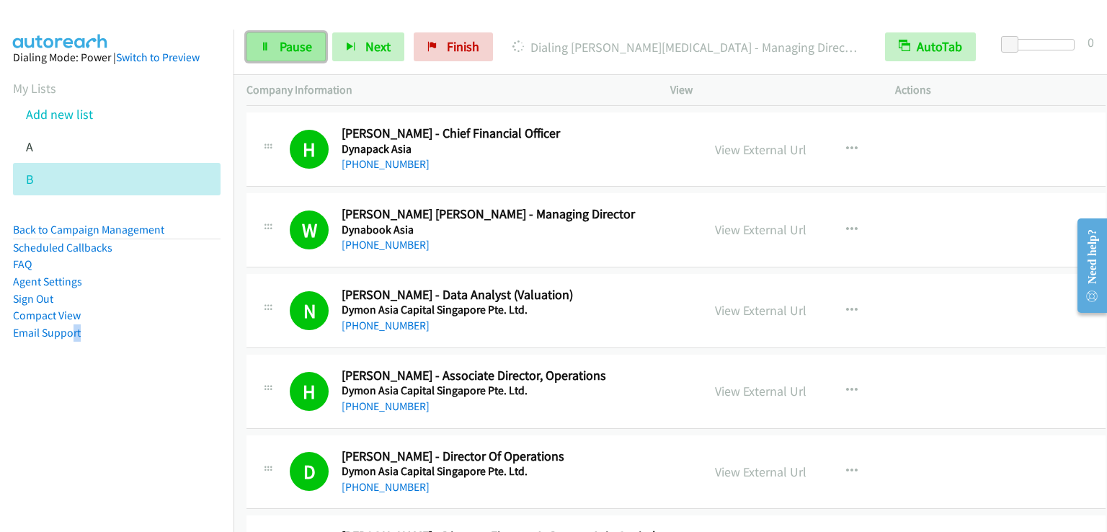
click at [297, 43] on span "Pause" at bounding box center [296, 46] width 32 height 17
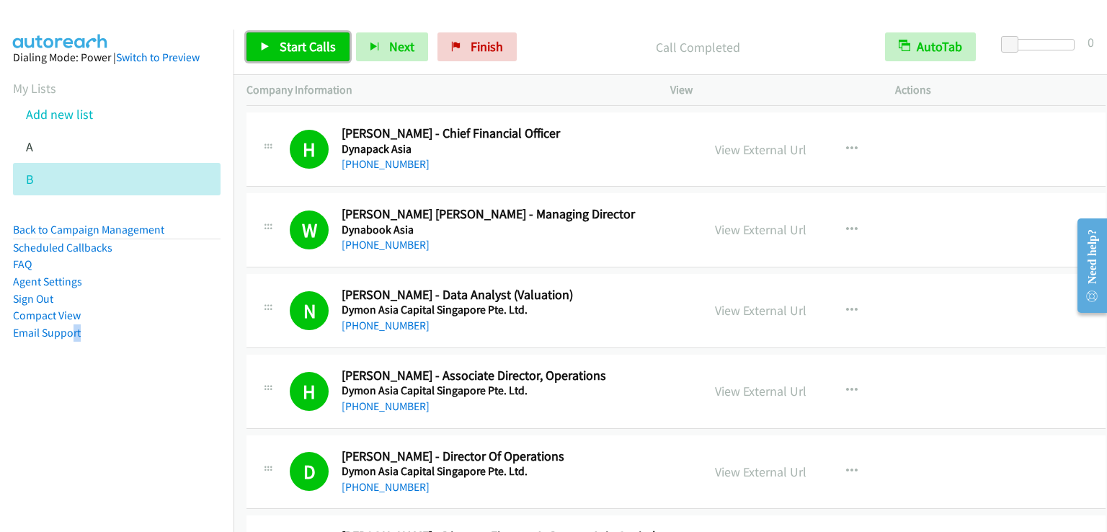
click at [297, 48] on span "Start Calls" at bounding box center [308, 46] width 56 height 17
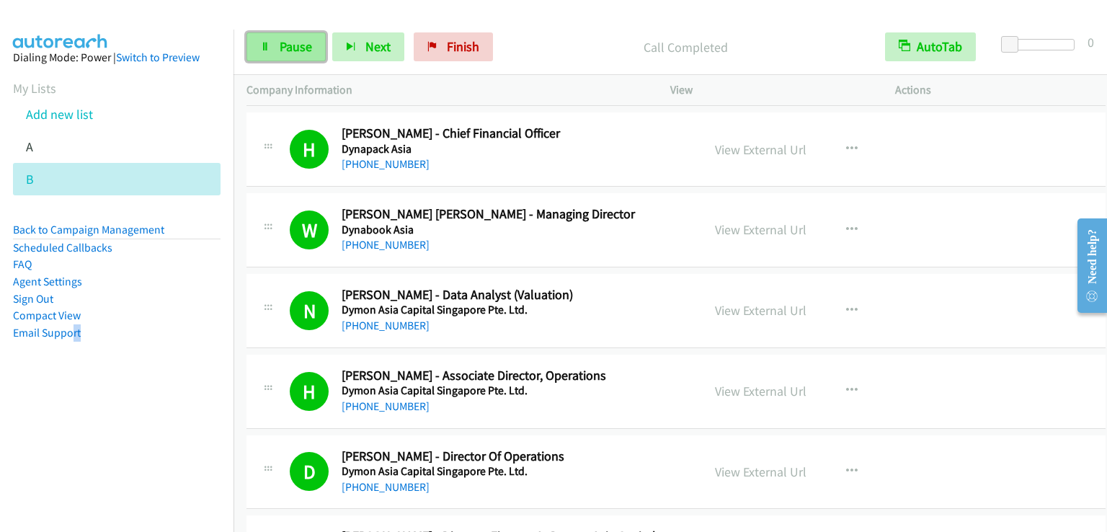
click at [290, 54] on span "Pause" at bounding box center [296, 46] width 32 height 17
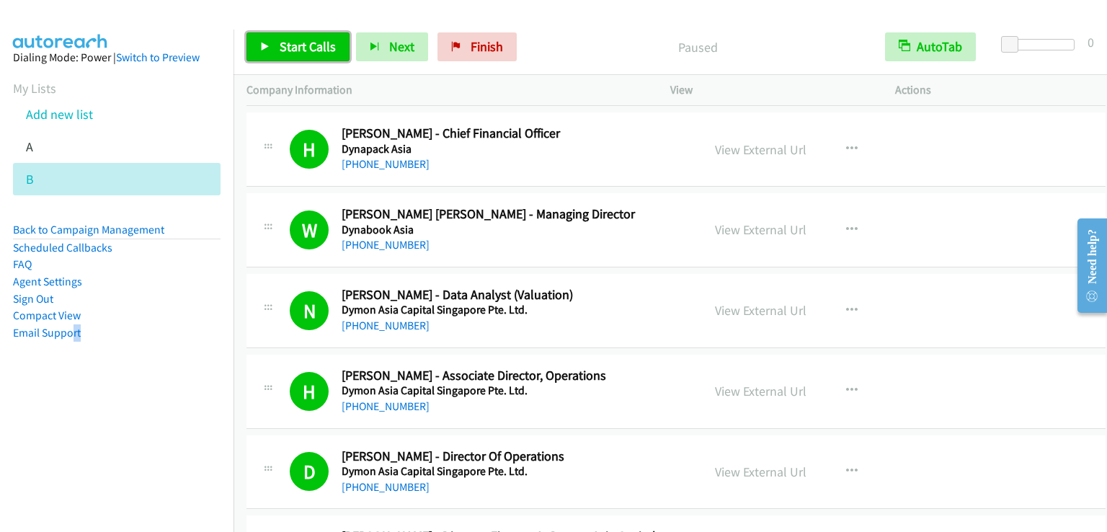
click at [290, 54] on span "Start Calls" at bounding box center [308, 46] width 56 height 17
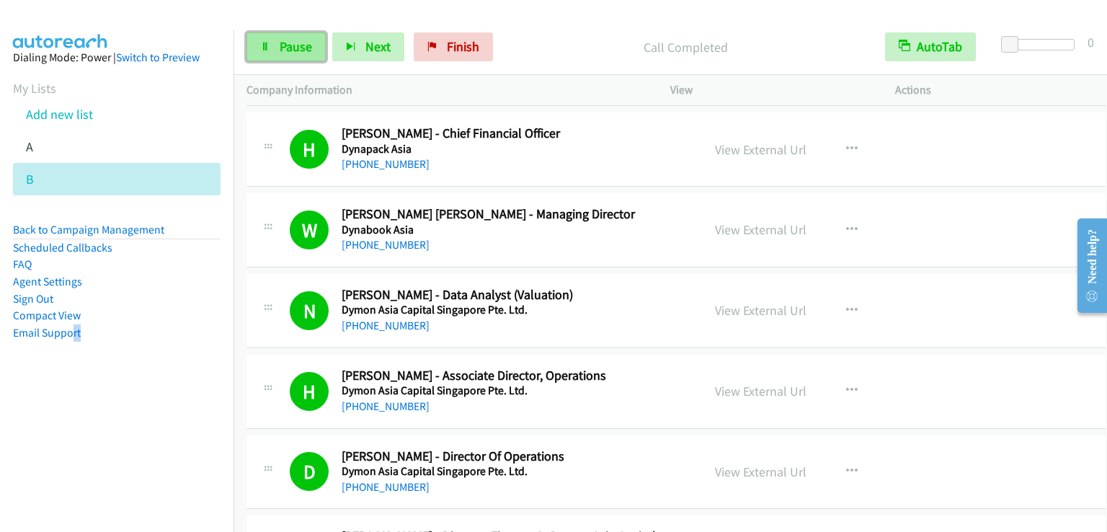
click at [297, 38] on span "Pause" at bounding box center [296, 46] width 32 height 17
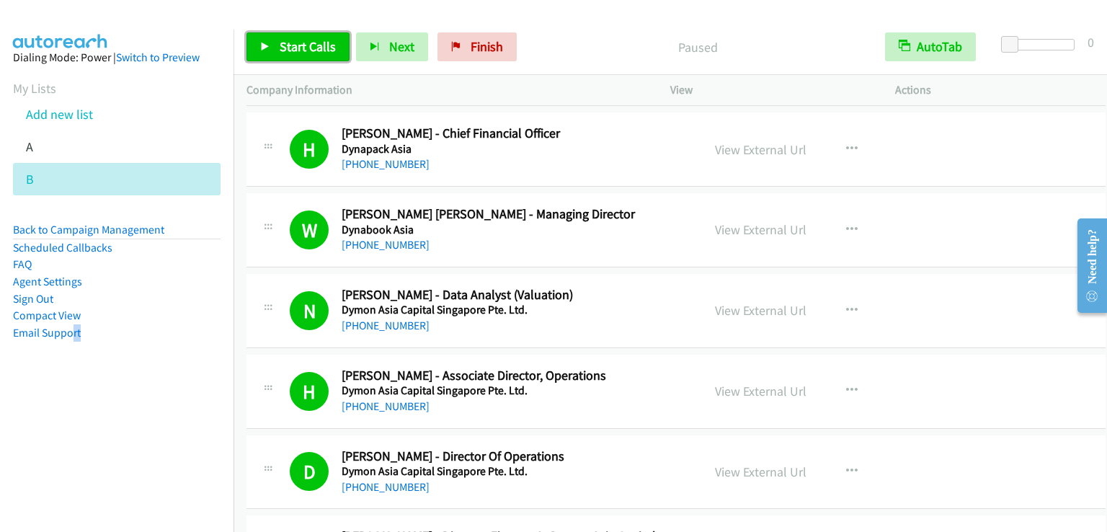
click at [297, 38] on span "Start Calls" at bounding box center [308, 46] width 56 height 17
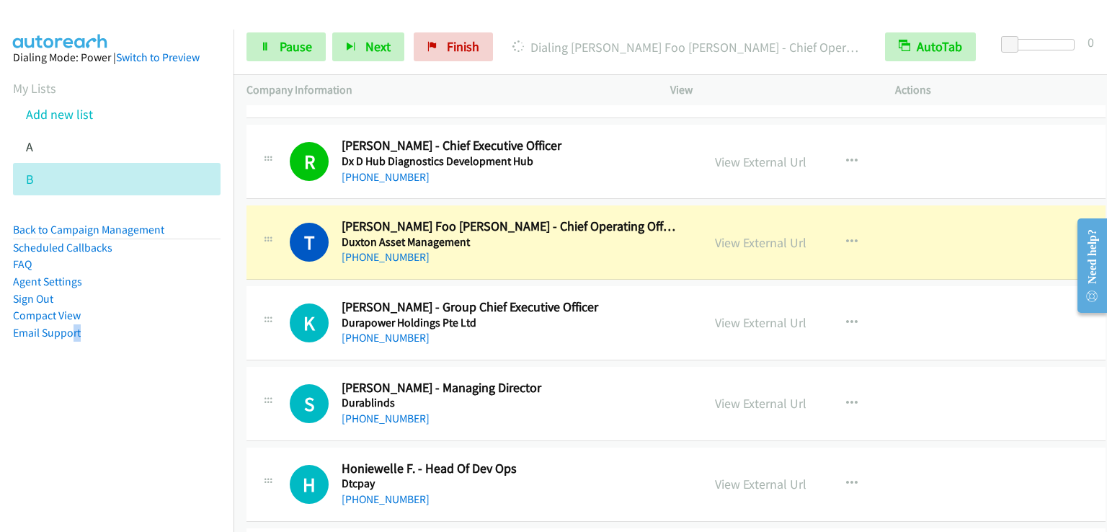
scroll to position [2194, 0]
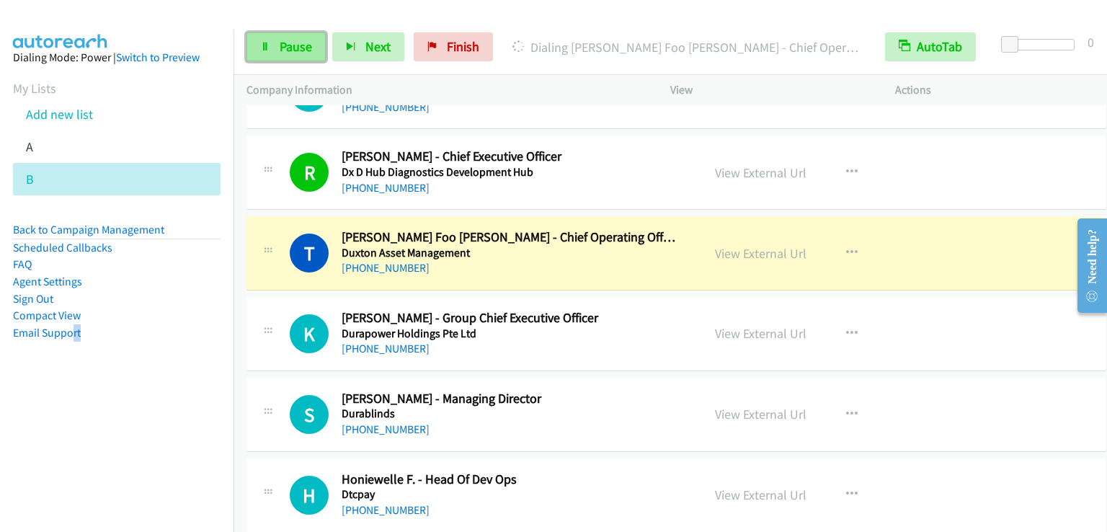
click at [285, 45] on span "Pause" at bounding box center [296, 46] width 32 height 17
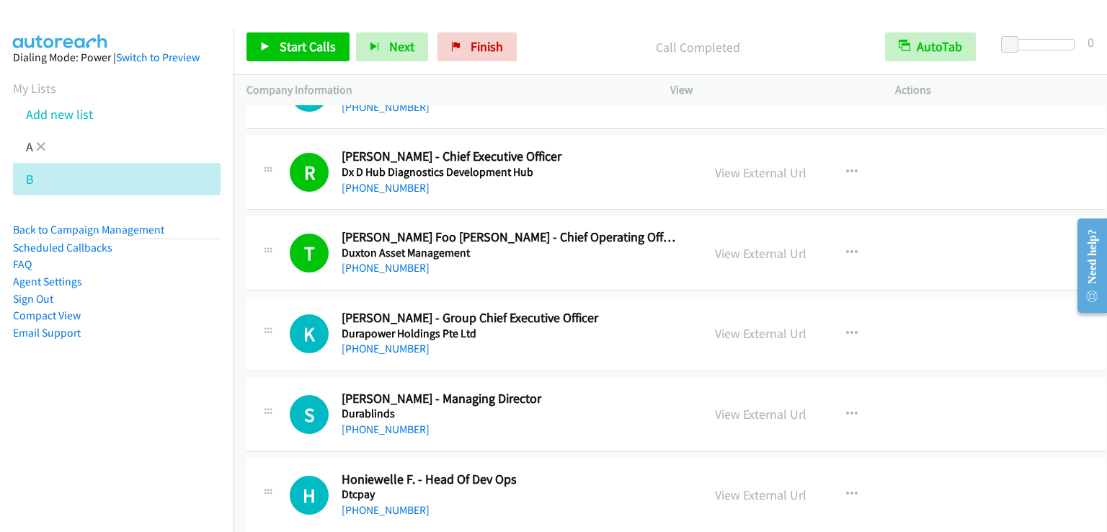
click at [89, 151] on li "A" at bounding box center [129, 146] width 233 height 32
click at [101, 150] on li "A" at bounding box center [129, 146] width 233 height 32
click at [31, 89] on link "My Lists" at bounding box center [34, 88] width 43 height 17
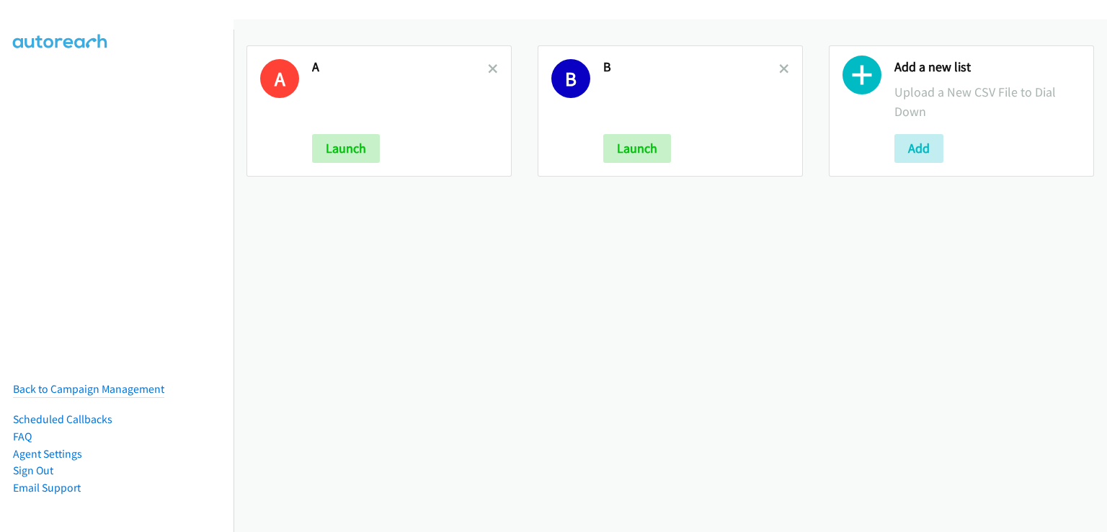
click at [365, 84] on p at bounding box center [400, 101] width 176 height 39
click at [342, 150] on button "Launch" at bounding box center [346, 148] width 68 height 29
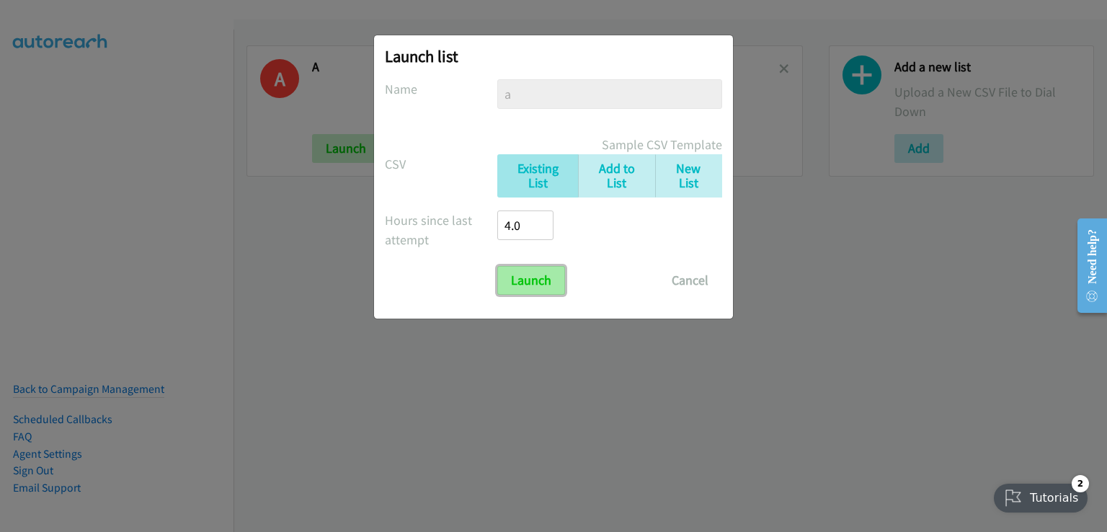
click at [536, 275] on input "Launch" at bounding box center [531, 280] width 68 height 29
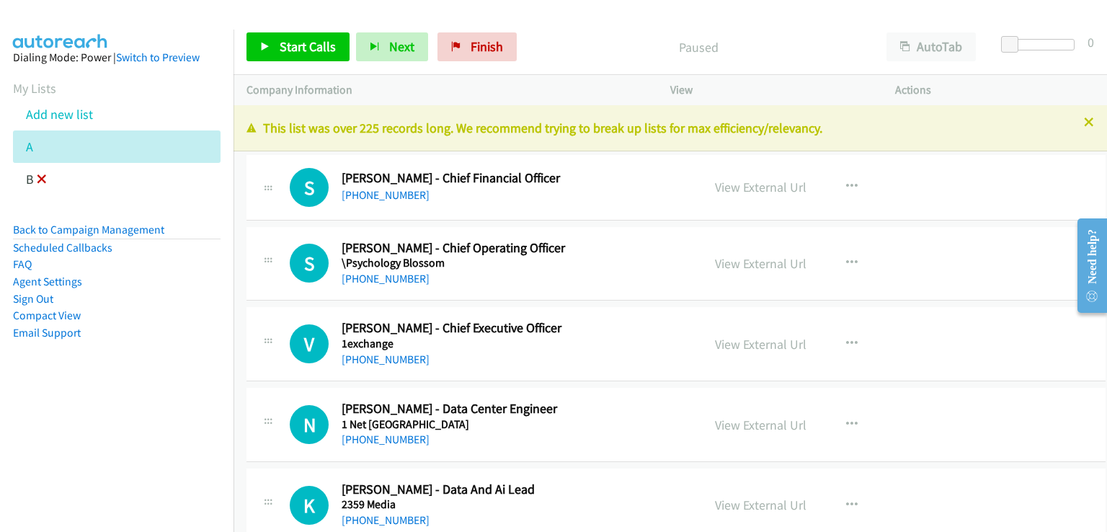
click at [40, 178] on icon at bounding box center [42, 180] width 10 height 10
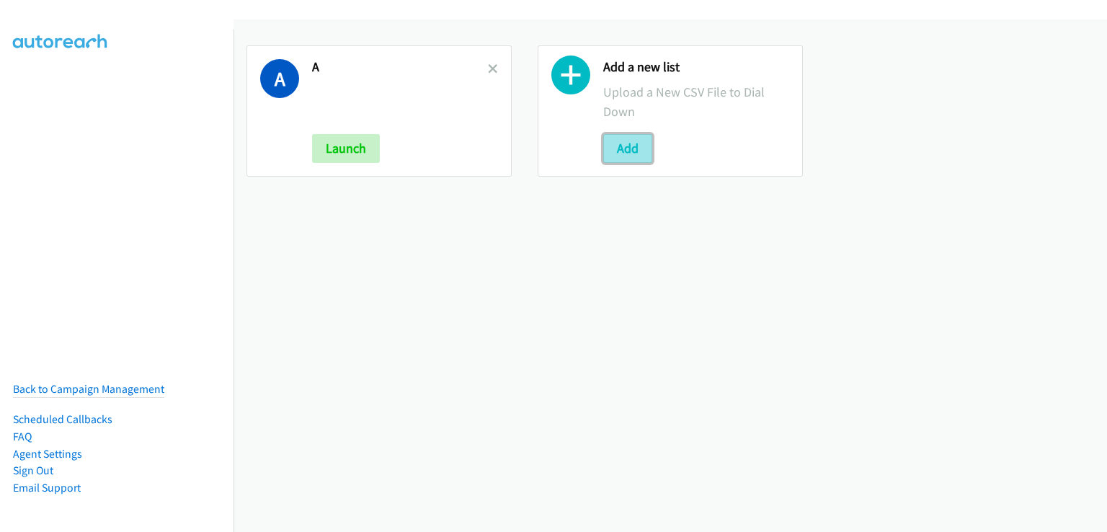
click at [631, 151] on button "Add" at bounding box center [627, 148] width 49 height 29
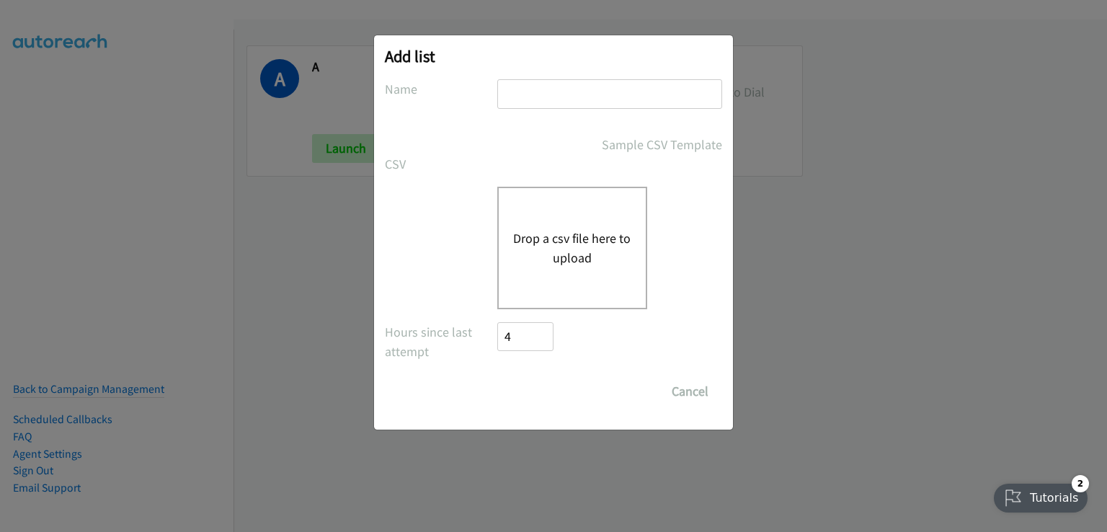
click at [571, 269] on div "Drop a csv file here to upload" at bounding box center [572, 248] width 150 height 122
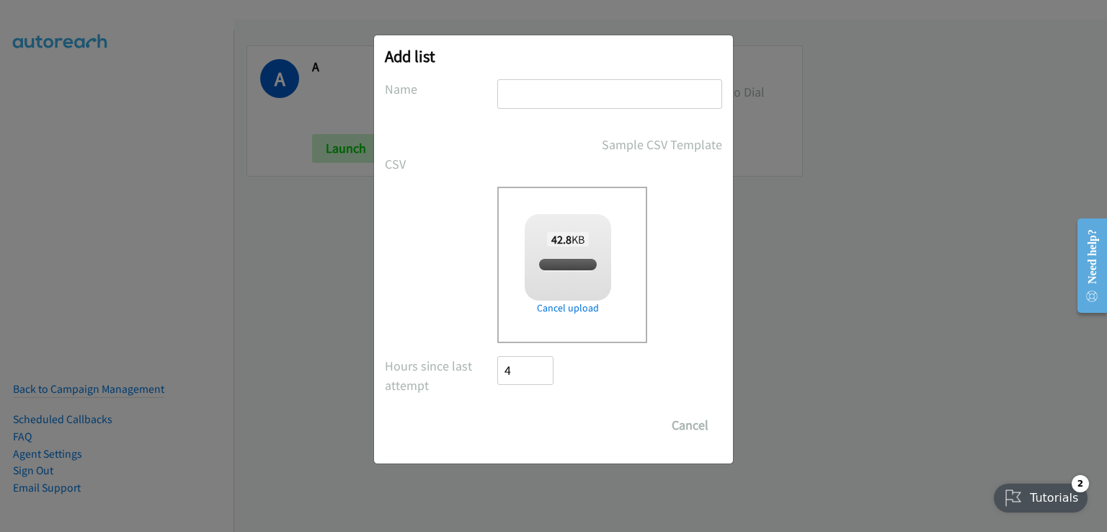
checkbox input "true"
click at [548, 89] on input "text" at bounding box center [609, 94] width 225 height 30
type input "b"
click at [545, 436] on input "Save List" at bounding box center [535, 425] width 76 height 29
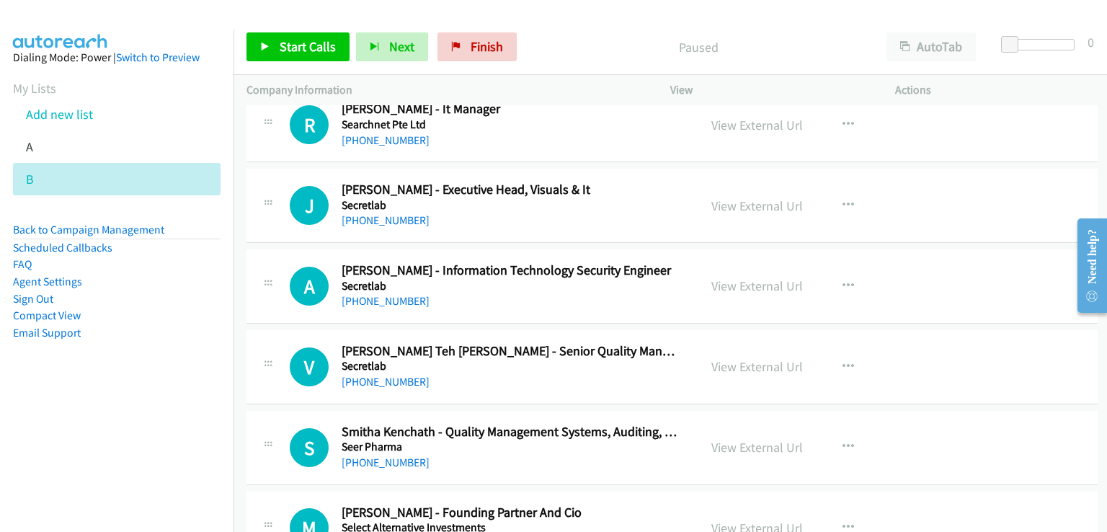
scroll to position [789, 0]
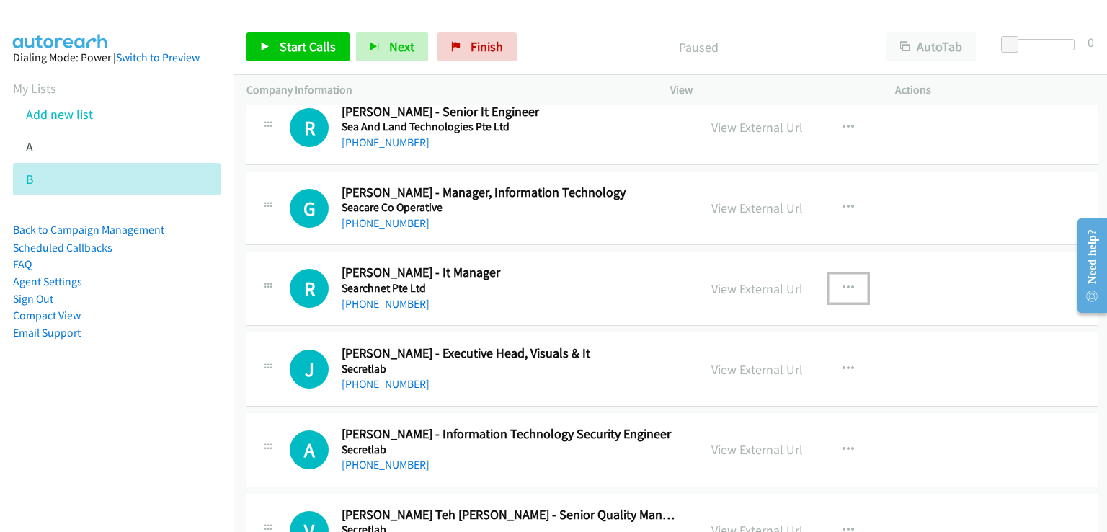
click at [842, 282] on icon "button" at bounding box center [848, 288] width 12 height 12
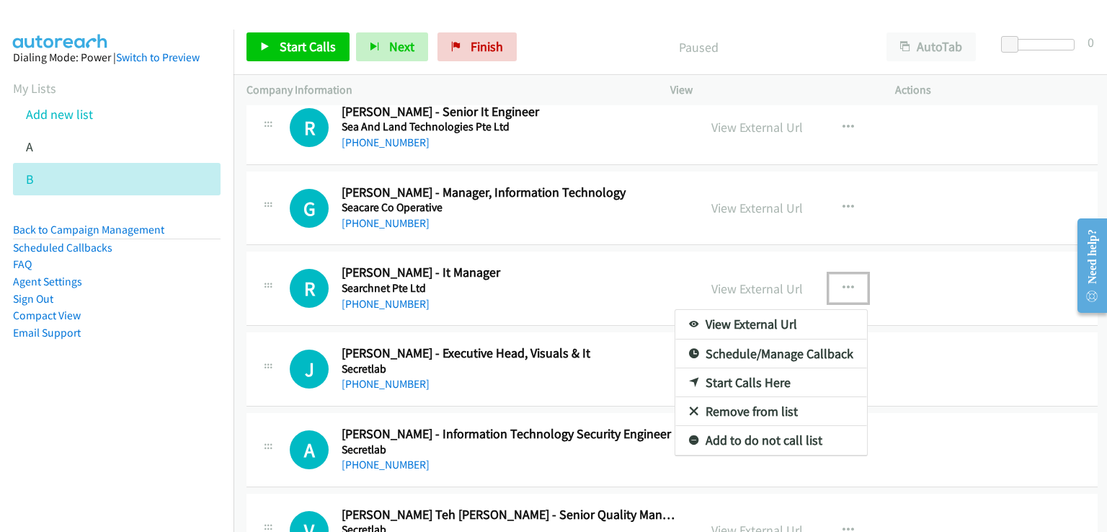
click at [738, 382] on link "Start Calls Here" at bounding box center [771, 382] width 192 height 29
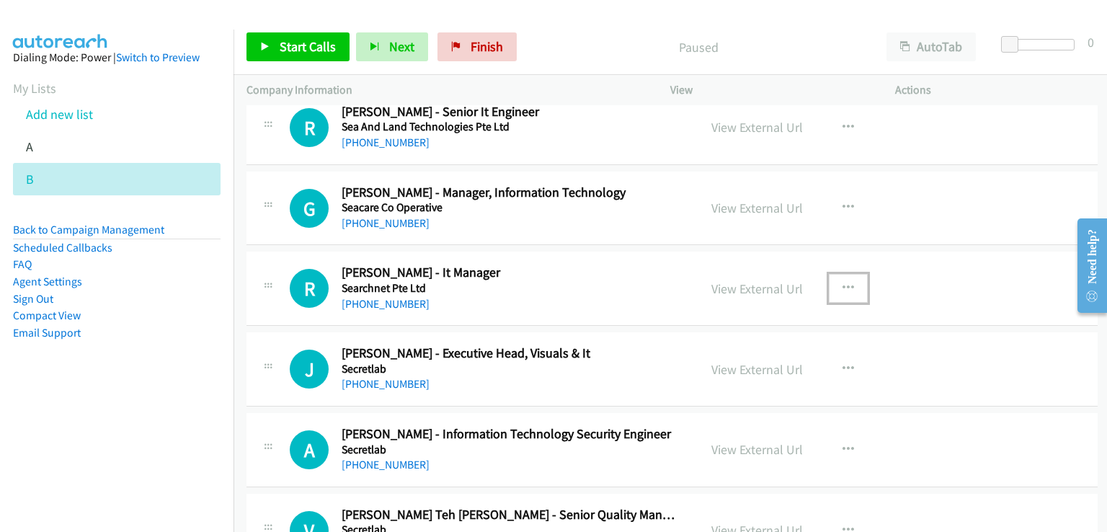
click at [834, 294] on button "button" at bounding box center [848, 288] width 39 height 29
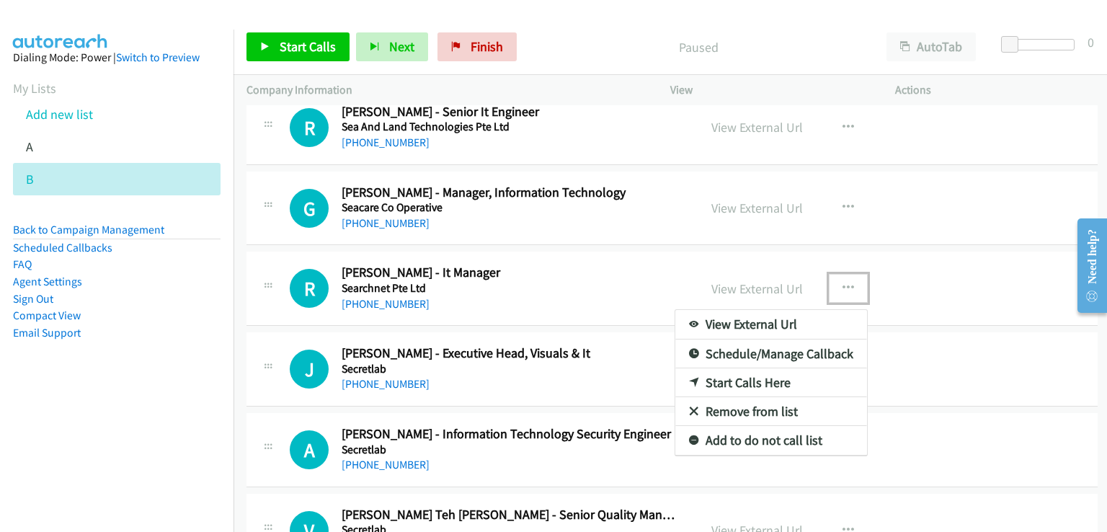
drag, startPoint x: 761, startPoint y: 378, endPoint x: 824, endPoint y: 316, distance: 89.2
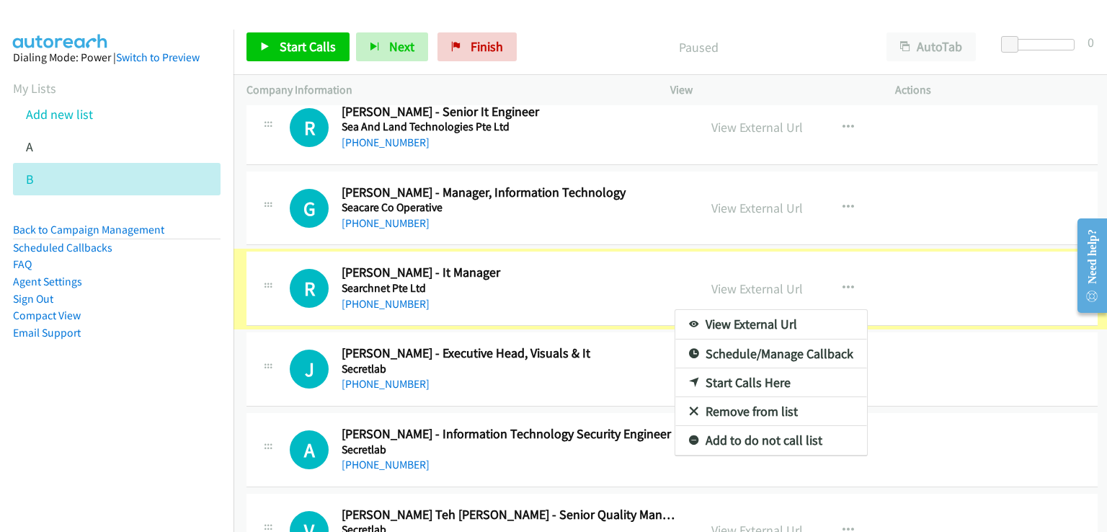
click at [831, 285] on div at bounding box center [553, 266] width 1107 height 532
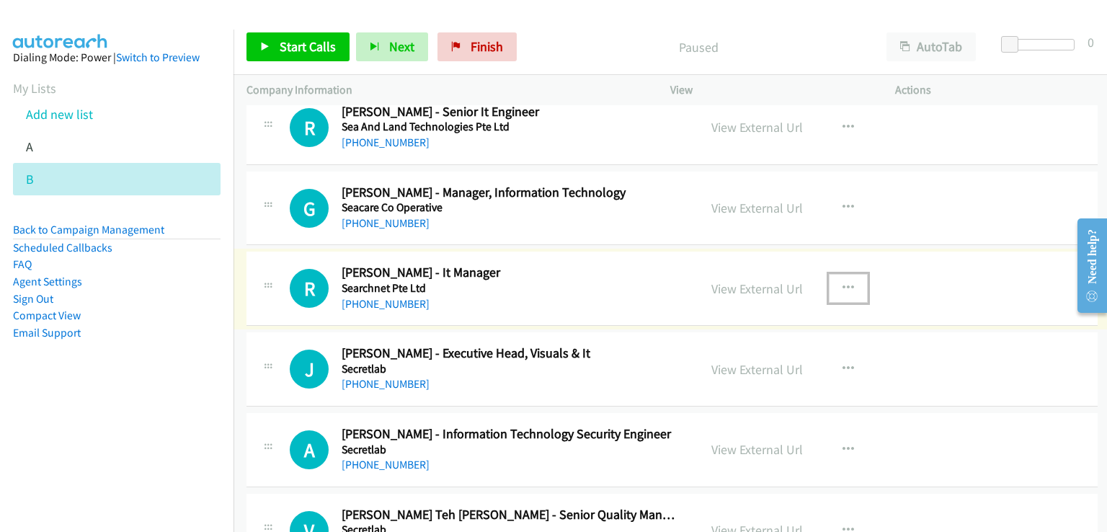
click at [842, 285] on icon "button" at bounding box center [848, 288] width 12 height 12
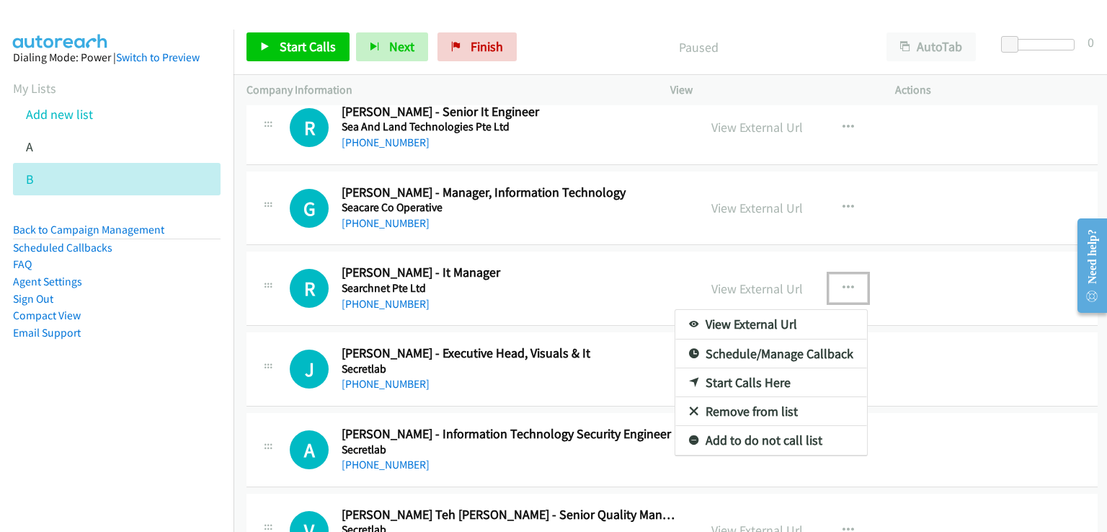
click at [759, 380] on link "Start Calls Here" at bounding box center [771, 382] width 192 height 29
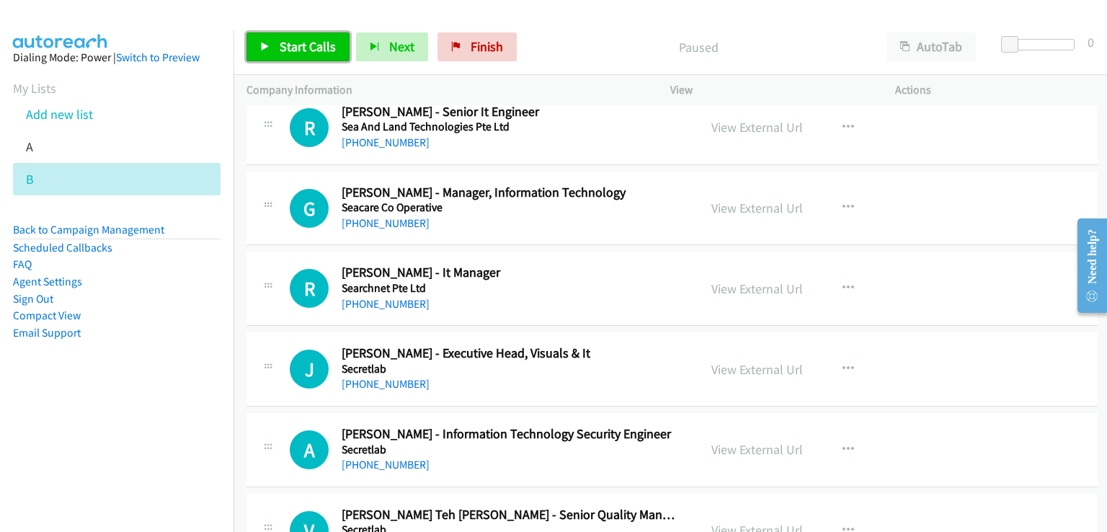
click at [311, 46] on span "Start Calls" at bounding box center [308, 46] width 56 height 17
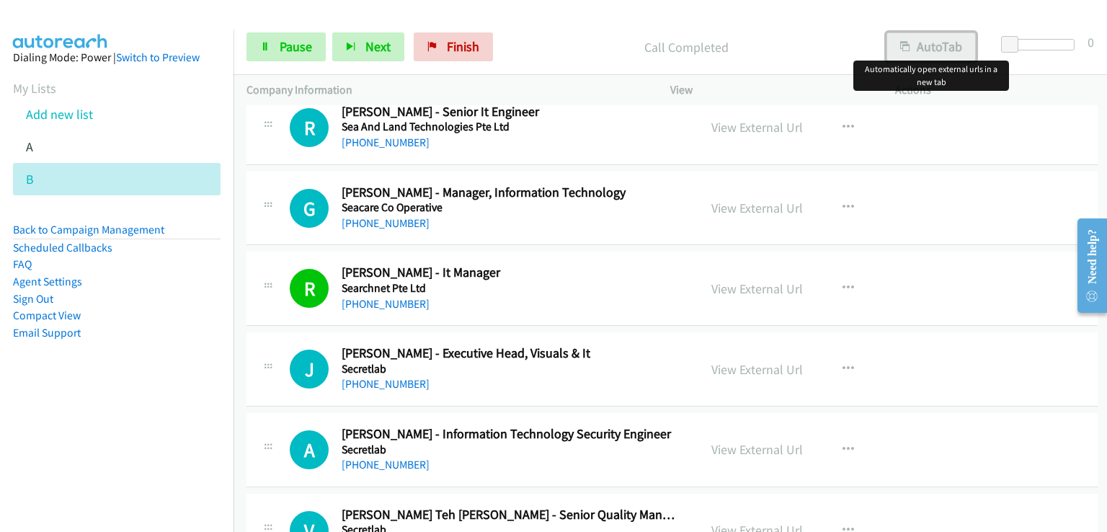
click at [950, 33] on button "AutoTab" at bounding box center [930, 46] width 89 height 29
click at [285, 45] on span "Pause" at bounding box center [296, 46] width 32 height 17
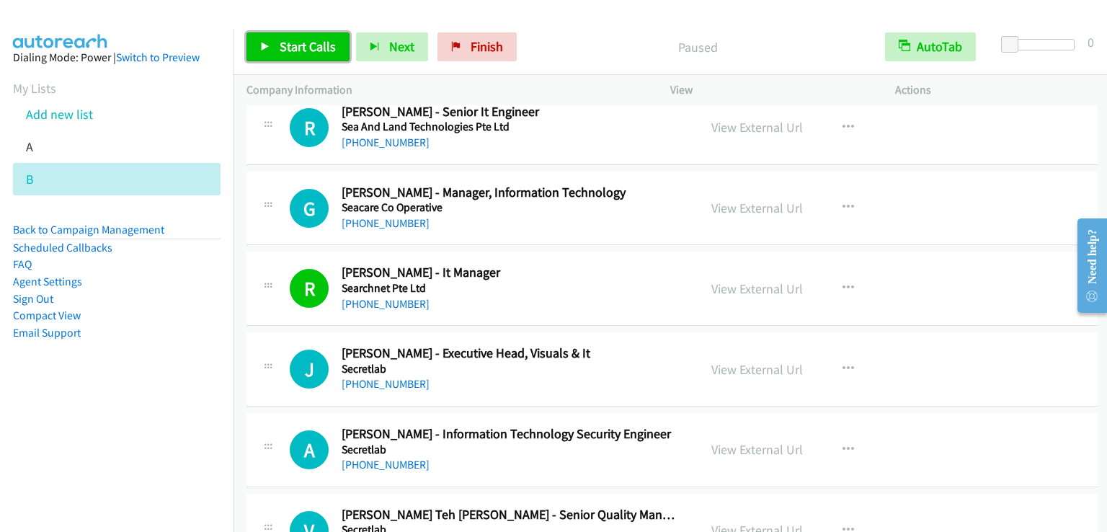
click at [306, 58] on link "Start Calls" at bounding box center [297, 46] width 103 height 29
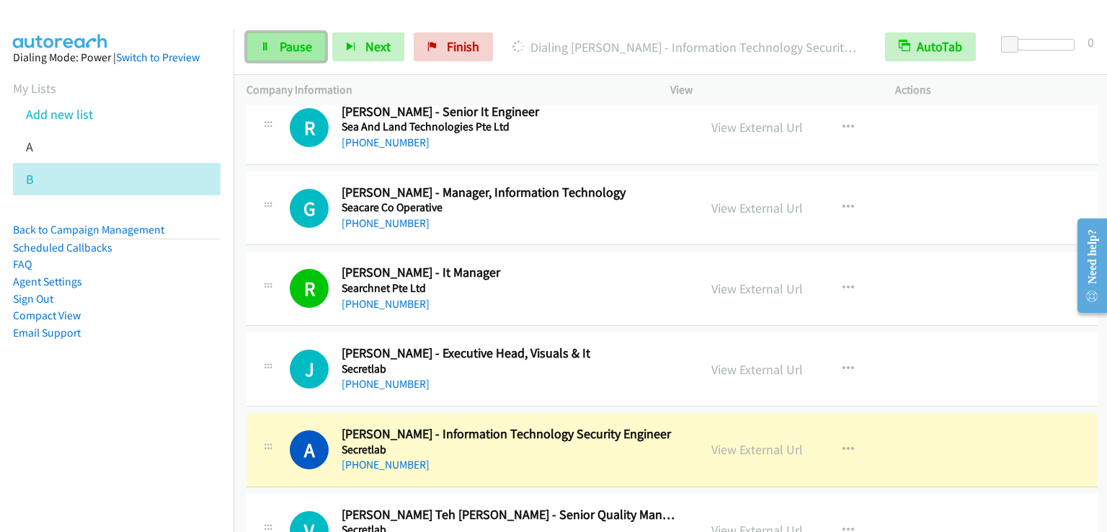
click at [298, 47] on span "Pause" at bounding box center [296, 46] width 32 height 17
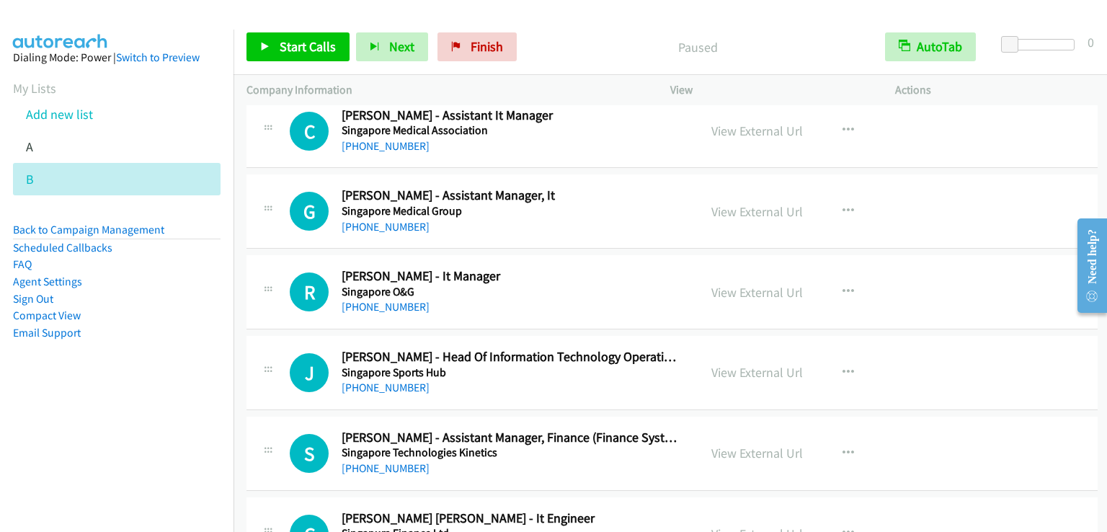
scroll to position [4968, 0]
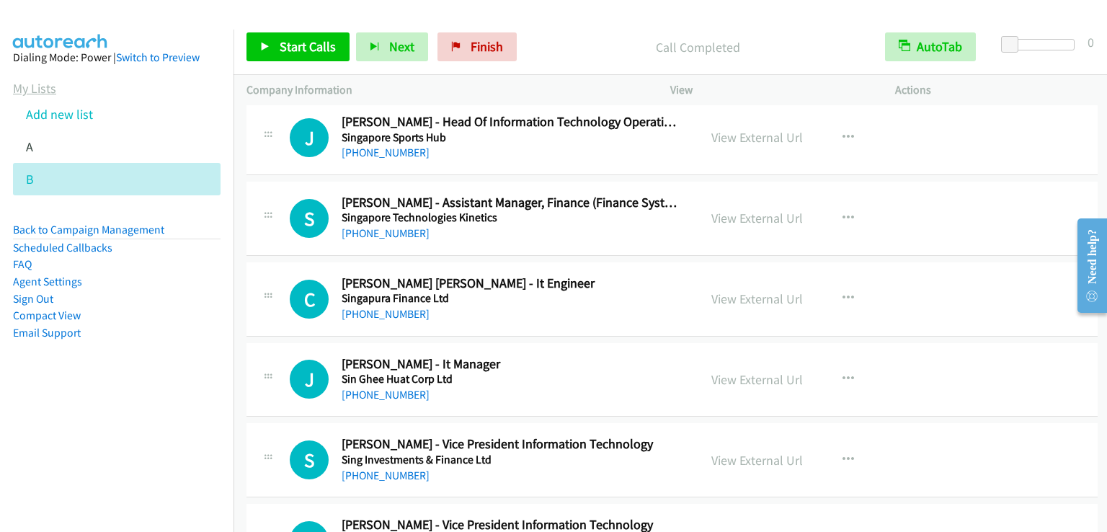
click at [35, 93] on link "My Lists" at bounding box center [34, 88] width 43 height 17
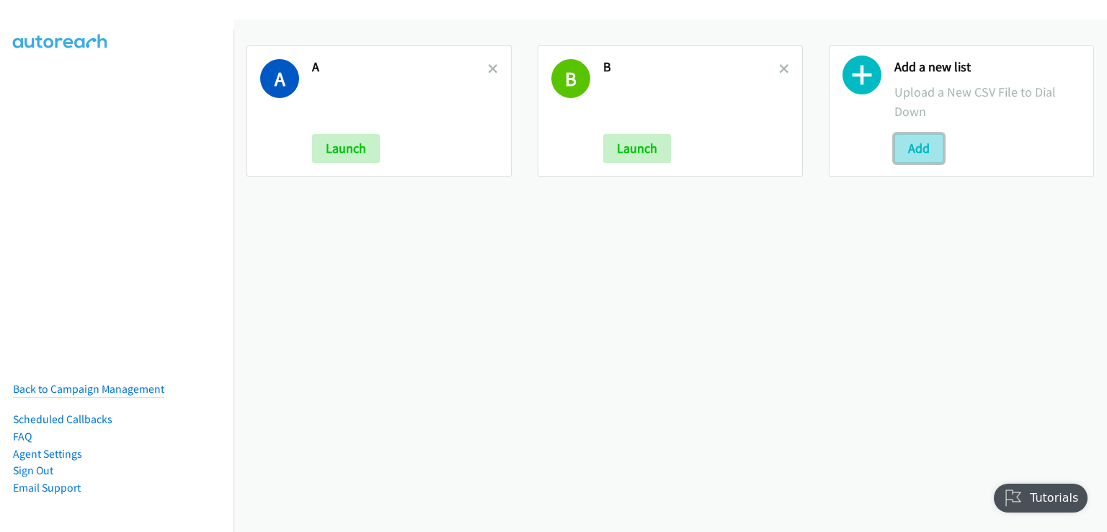
click at [916, 145] on button "Add" at bounding box center [918, 148] width 49 height 29
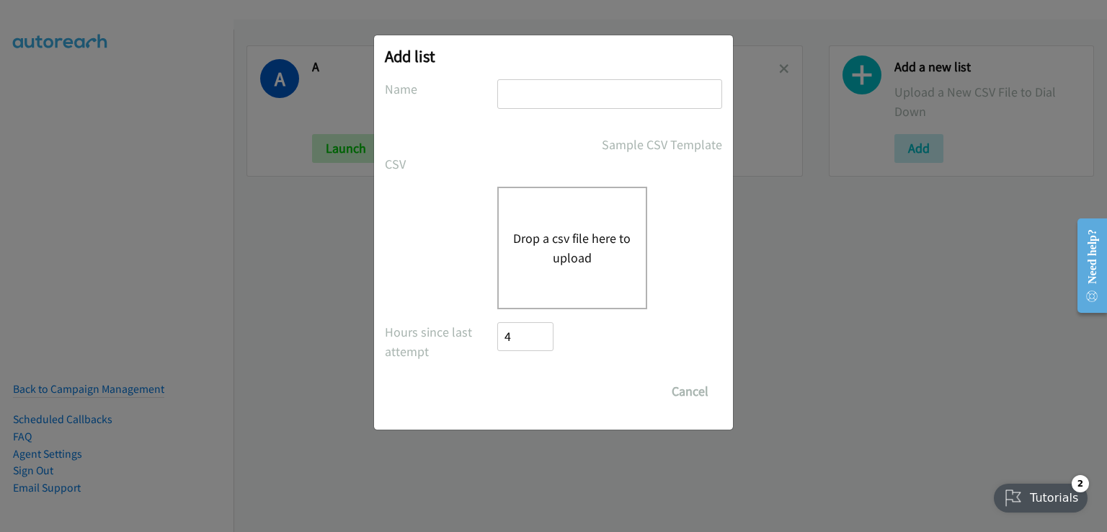
click at [572, 244] on button "Drop a csv file here to upload" at bounding box center [572, 247] width 118 height 39
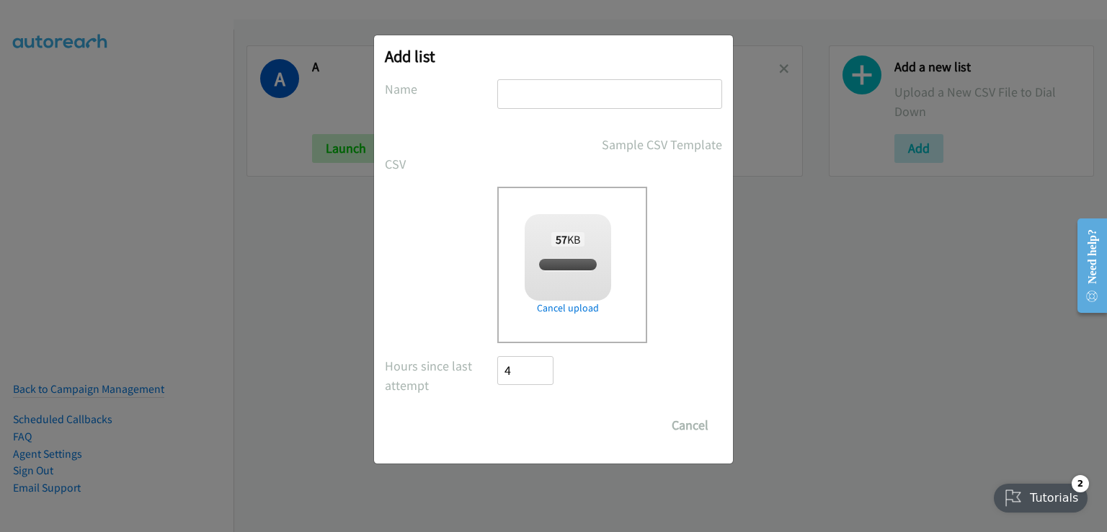
checkbox input "true"
click at [512, 93] on input "text" at bounding box center [609, 94] width 225 height 30
type input "bb"
click at [558, 426] on input "Save List" at bounding box center [535, 425] width 76 height 29
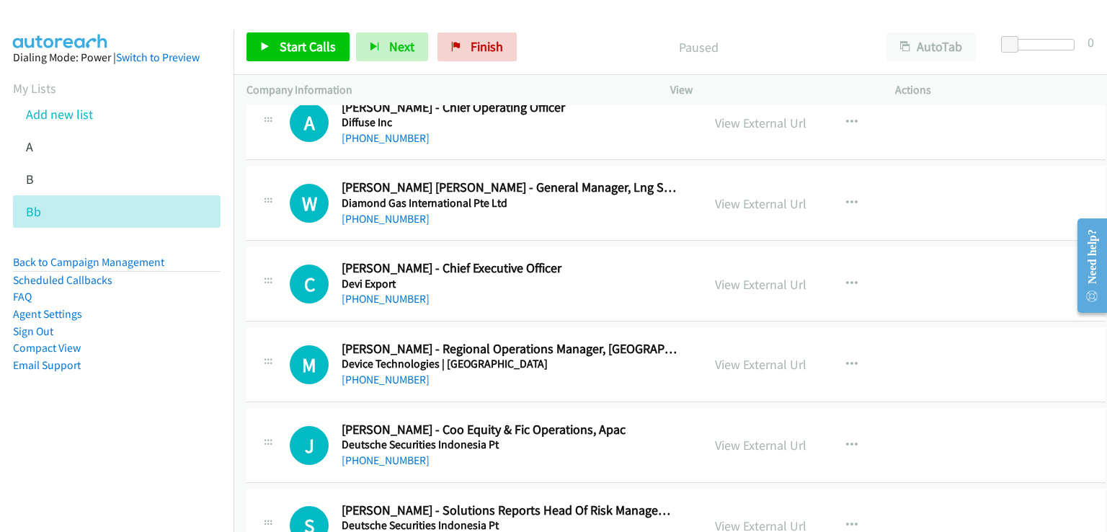
scroll to position [7951, 0]
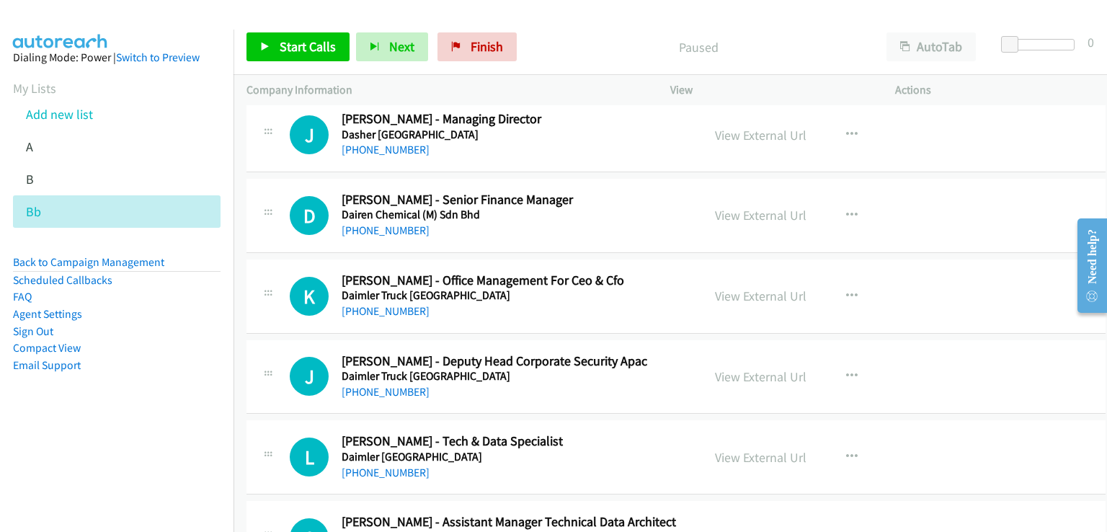
drag, startPoint x: 1101, startPoint y: 130, endPoint x: 6, endPoint y: 30, distance: 1098.9
click at [203, 442] on nav "Dialing Mode: Power | Switch to Preview My Lists Add new list A B Bb Back to Ca…" at bounding box center [117, 296] width 234 height 532
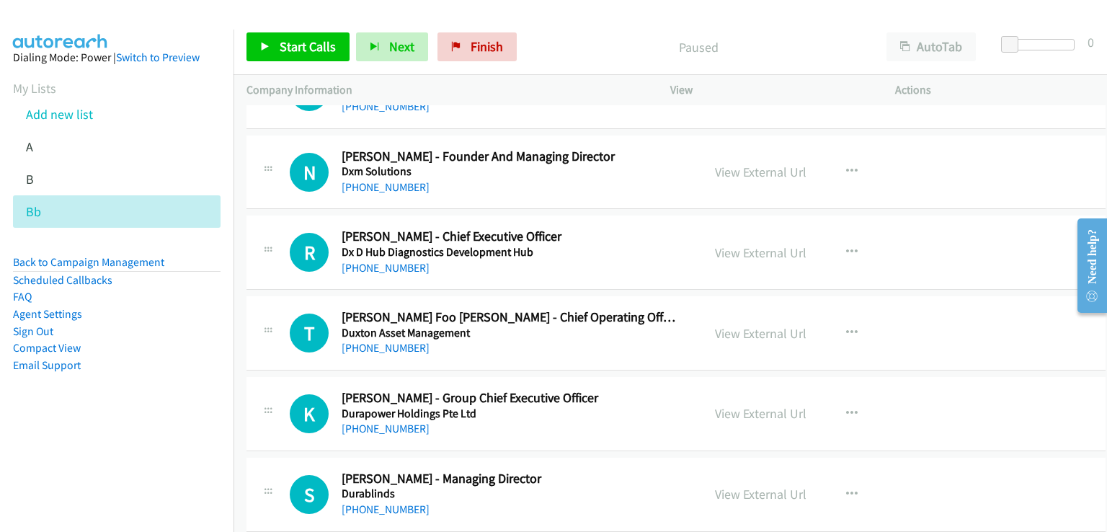
click at [161, 483] on nav "Dialing Mode: Power | Switch to Preview My Lists Add new list A B Bb Back to Ca…" at bounding box center [117, 296] width 234 height 532
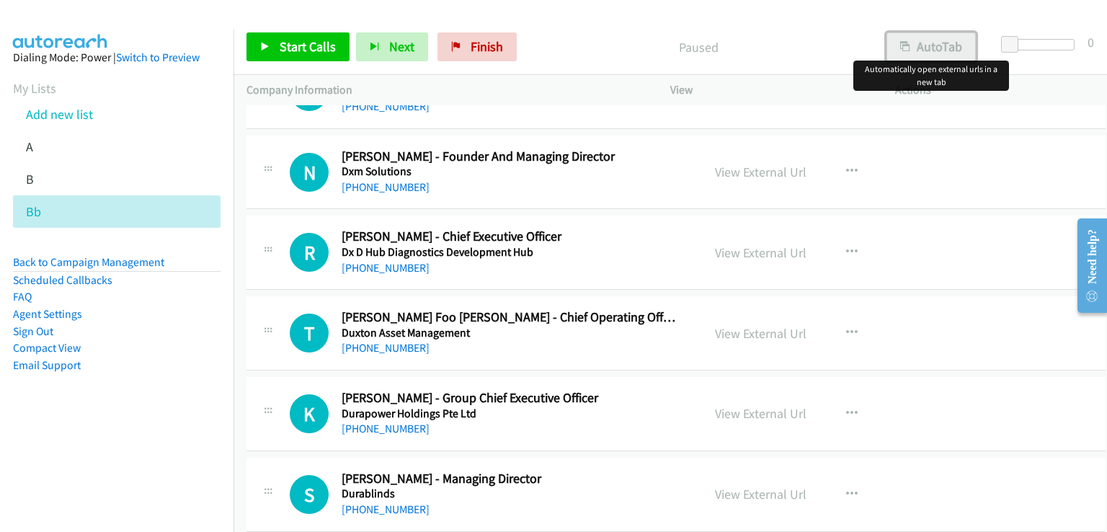
click at [948, 41] on button "AutoTab" at bounding box center [930, 46] width 89 height 29
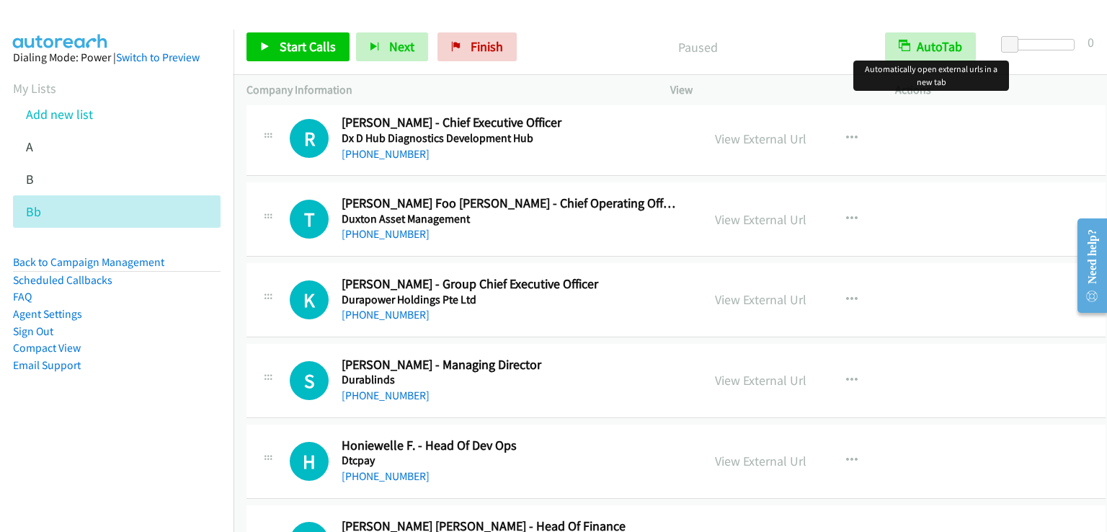
scroll to position [2258, 0]
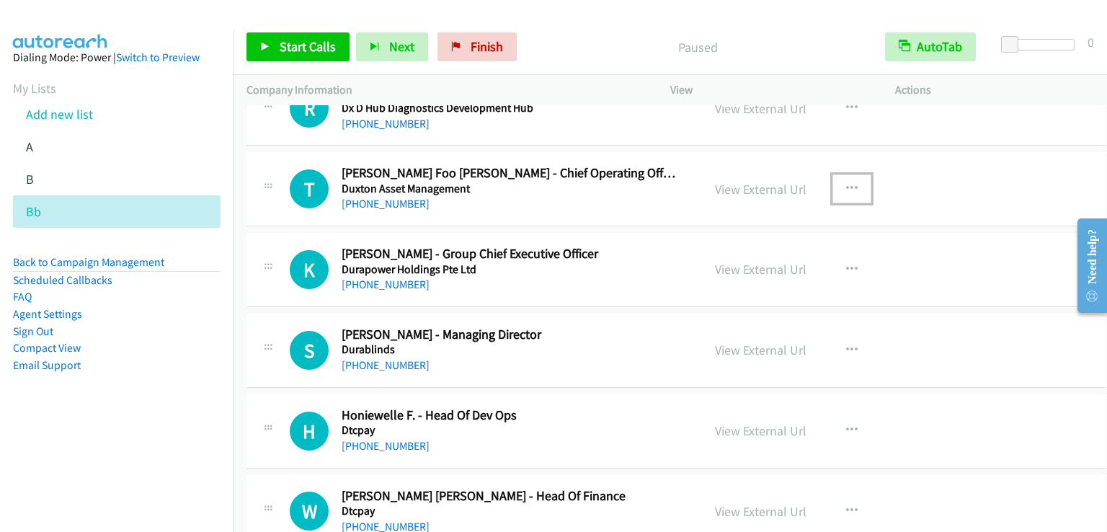
click at [836, 191] on button "button" at bounding box center [851, 188] width 39 height 29
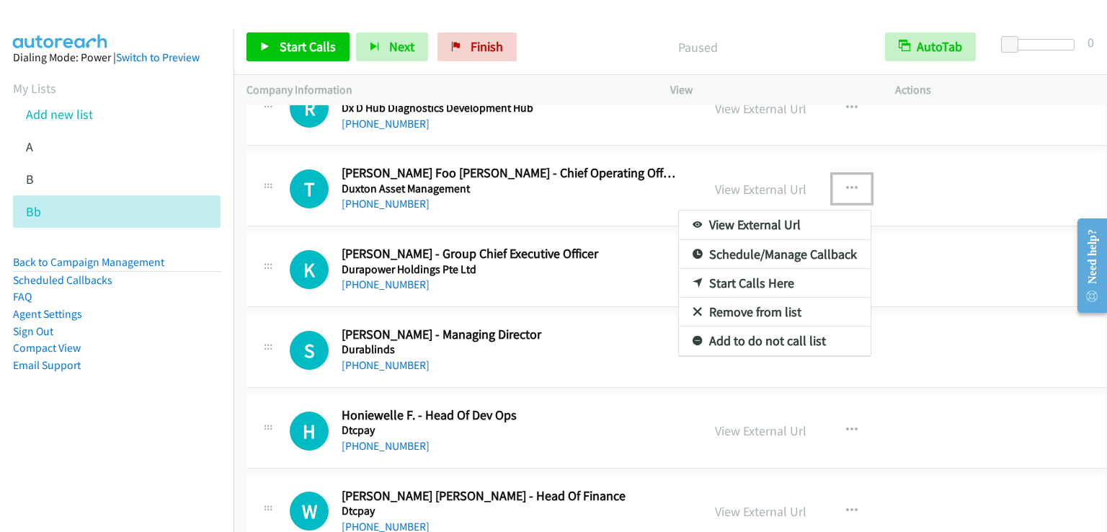
click at [836, 190] on div at bounding box center [553, 266] width 1107 height 532
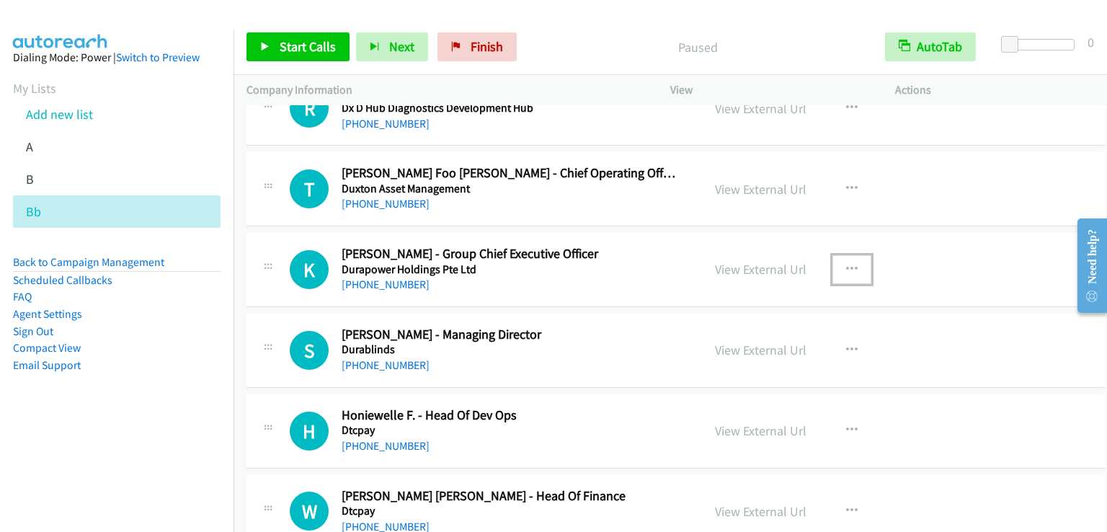
drag, startPoint x: 836, startPoint y: 264, endPoint x: 810, endPoint y: 295, distance: 40.4
click at [846, 265] on icon "button" at bounding box center [852, 270] width 12 height 12
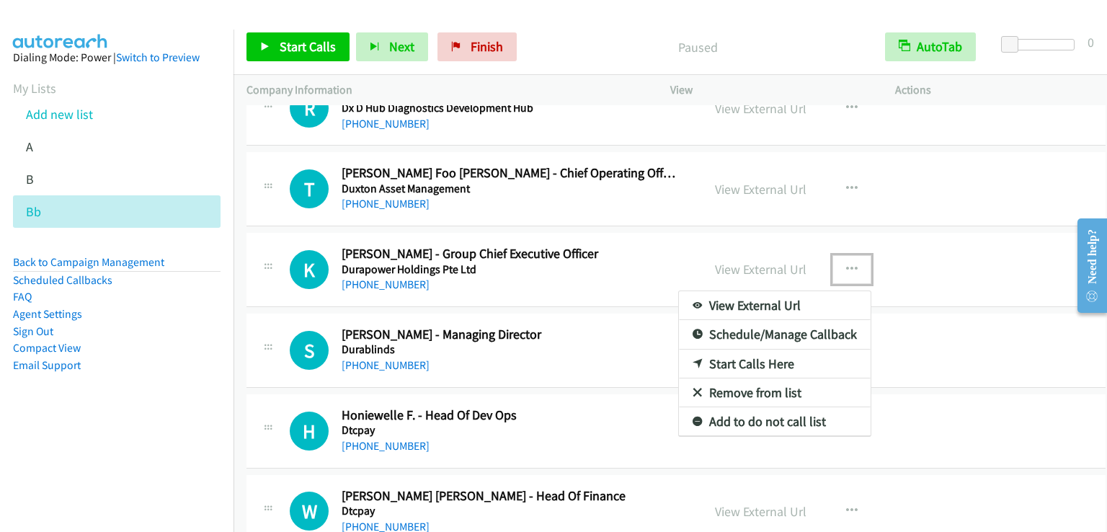
drag, startPoint x: 758, startPoint y: 359, endPoint x: 792, endPoint y: 329, distance: 45.4
click at [758, 359] on link "Start Calls Here" at bounding box center [775, 363] width 192 height 29
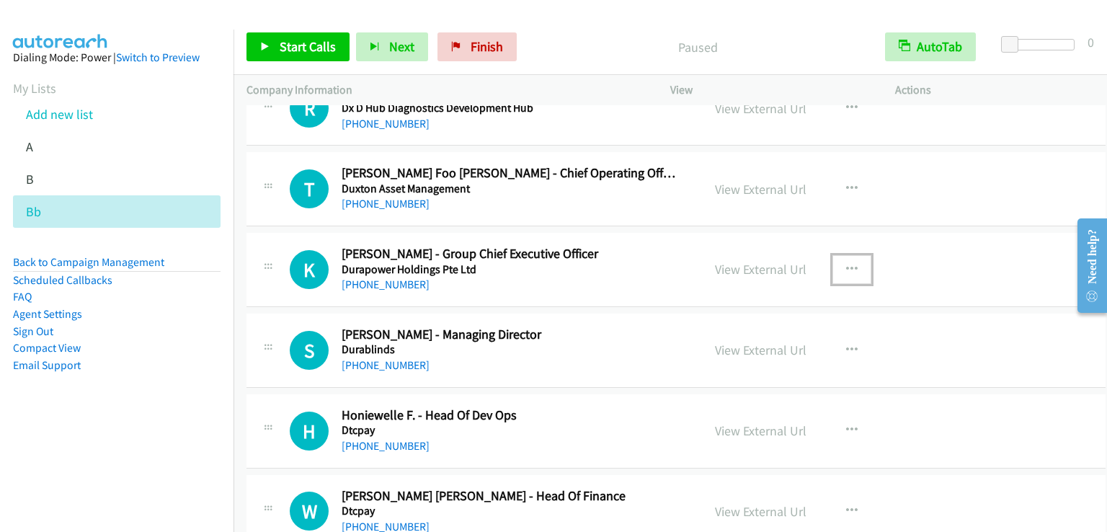
click at [846, 267] on icon "button" at bounding box center [852, 270] width 12 height 12
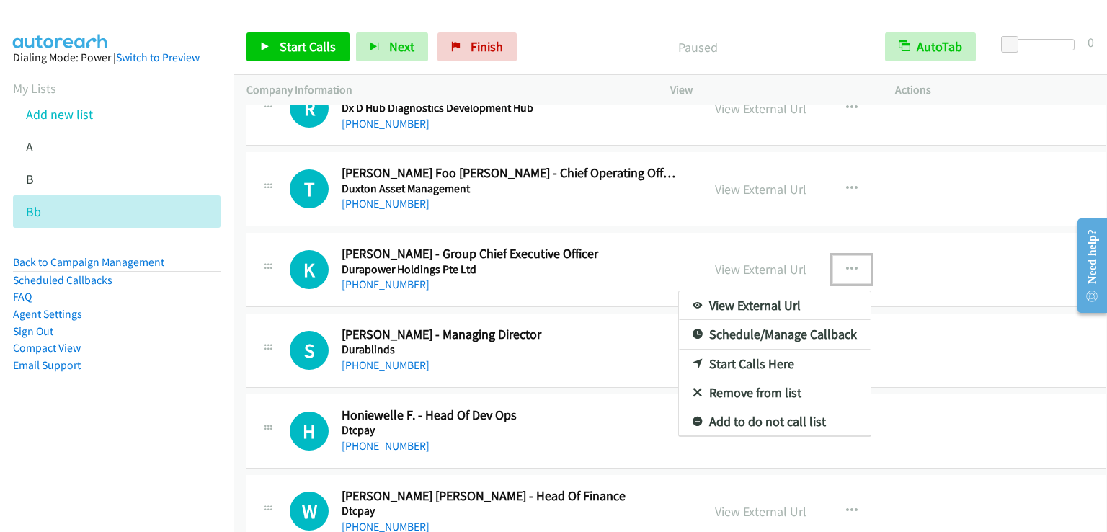
click at [752, 360] on link "Start Calls Here" at bounding box center [775, 363] width 192 height 29
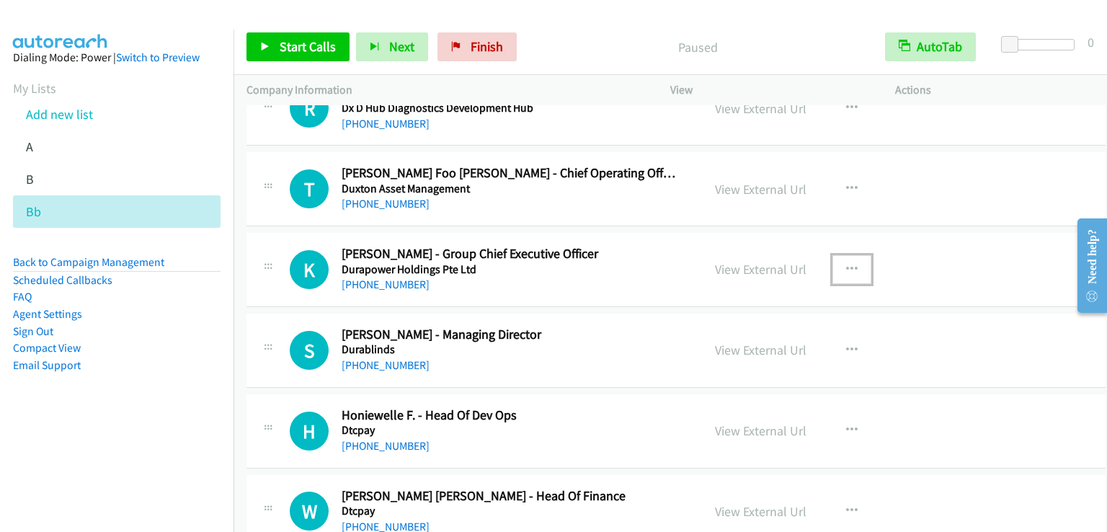
click at [846, 264] on icon "button" at bounding box center [852, 270] width 12 height 12
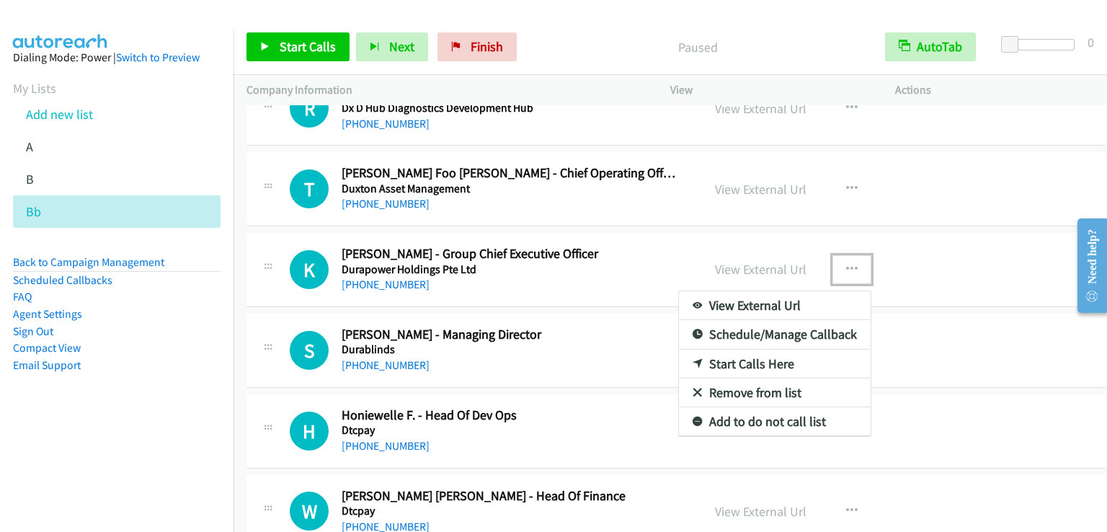
click at [770, 358] on link "Start Calls Here" at bounding box center [775, 363] width 192 height 29
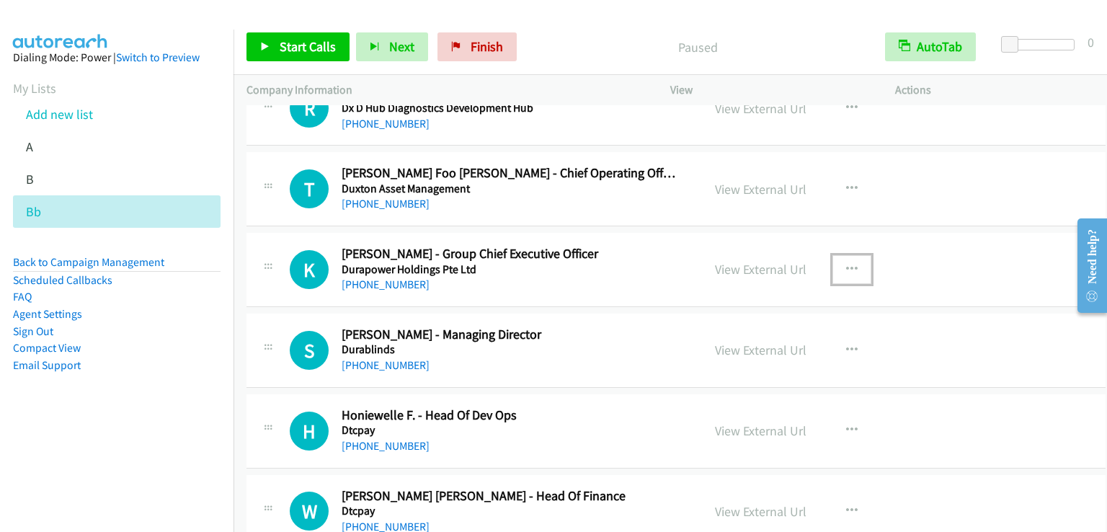
click at [846, 264] on icon "button" at bounding box center [852, 270] width 12 height 12
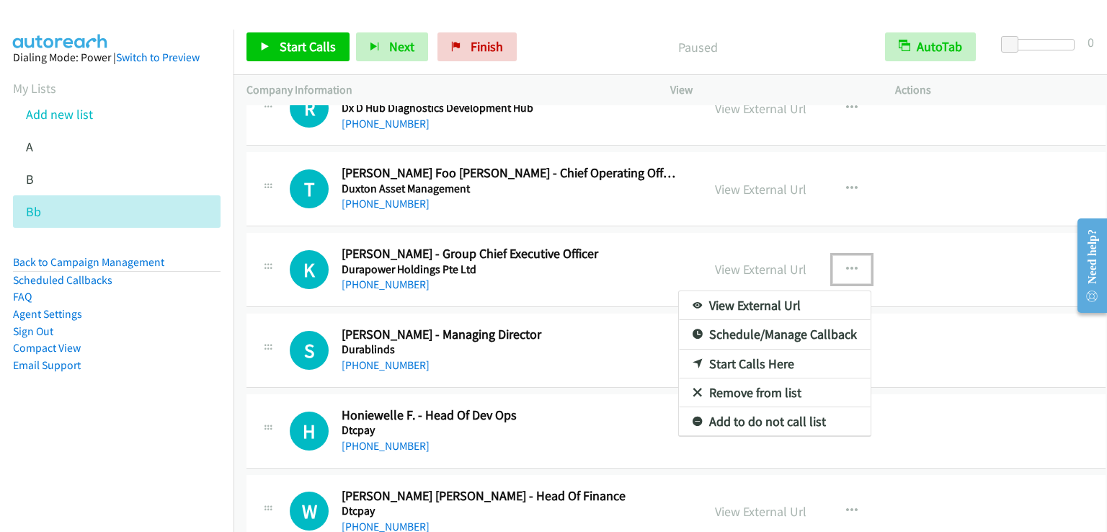
click at [764, 351] on link "Start Calls Here" at bounding box center [775, 363] width 192 height 29
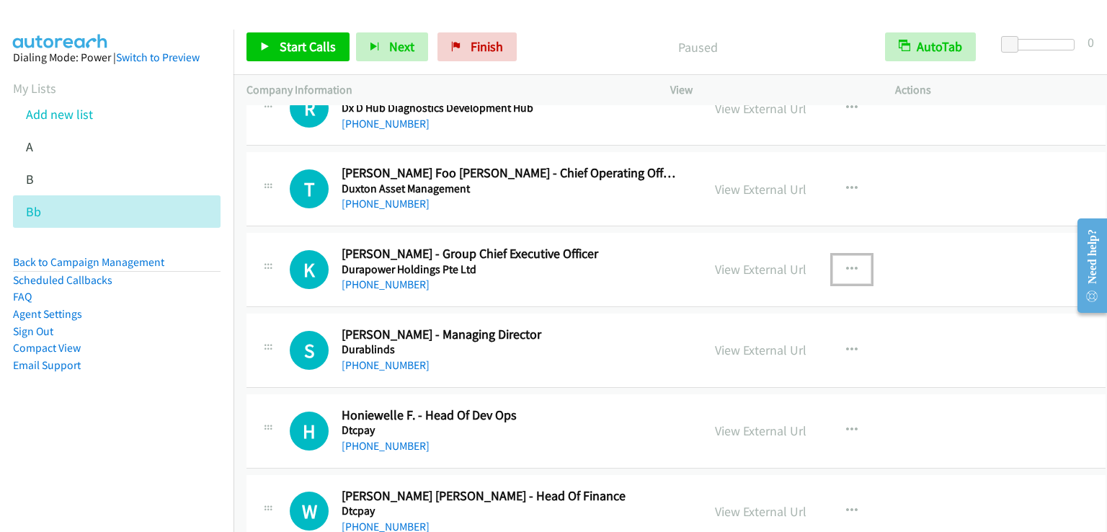
click at [846, 264] on icon "button" at bounding box center [852, 270] width 12 height 12
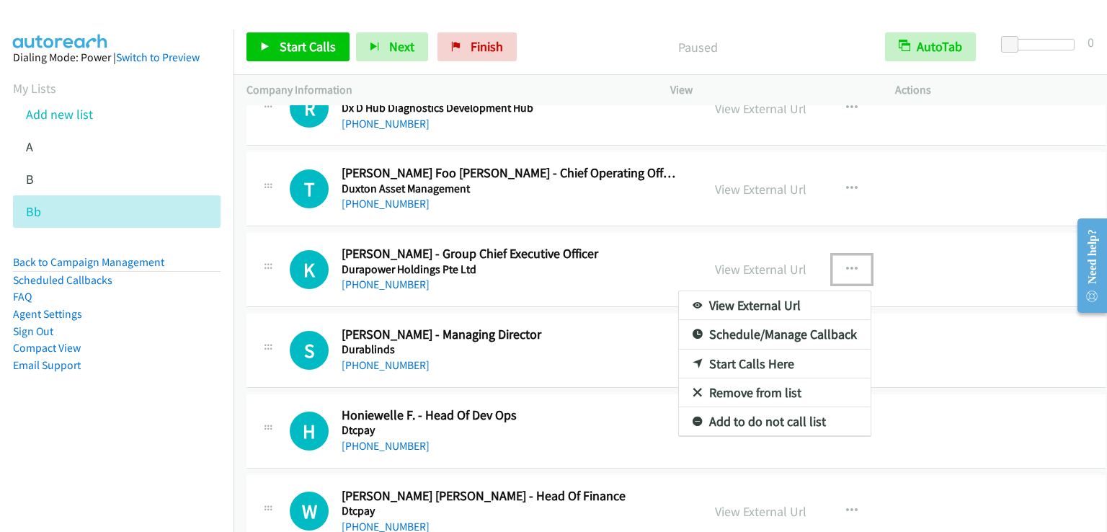
click at [752, 355] on link "Start Calls Here" at bounding box center [775, 363] width 192 height 29
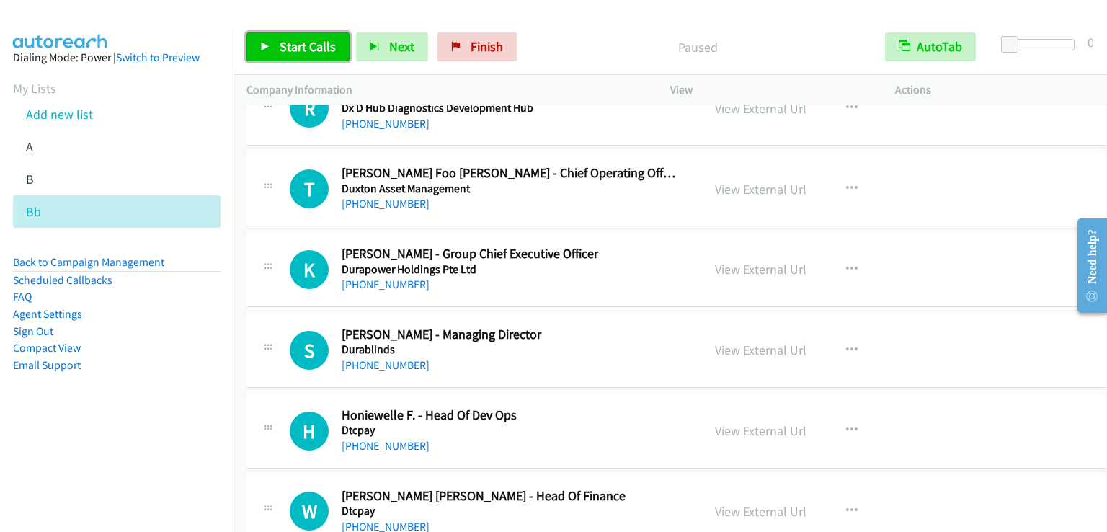
click at [290, 47] on span "Start Calls" at bounding box center [308, 46] width 56 height 17
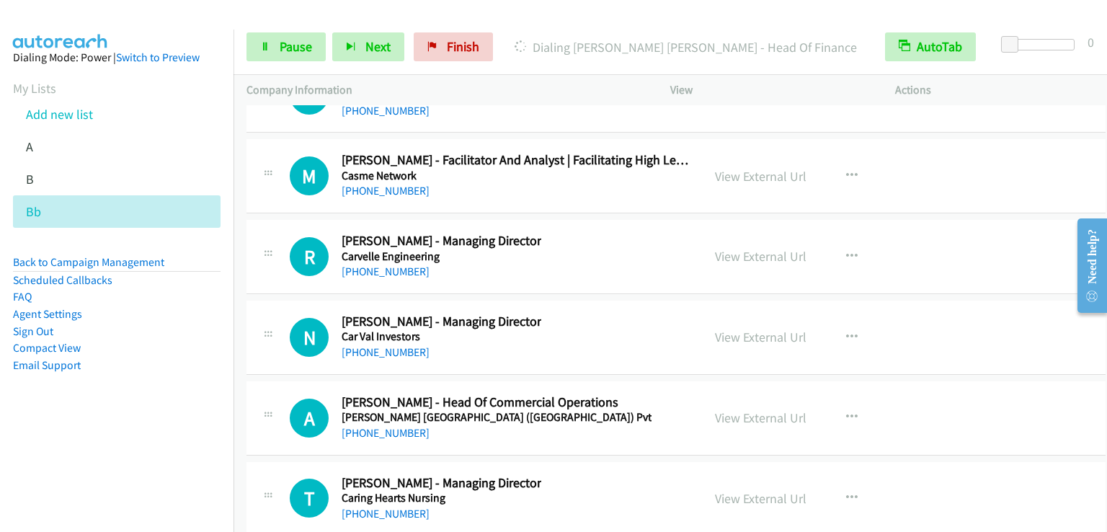
scroll to position [20341, 0]
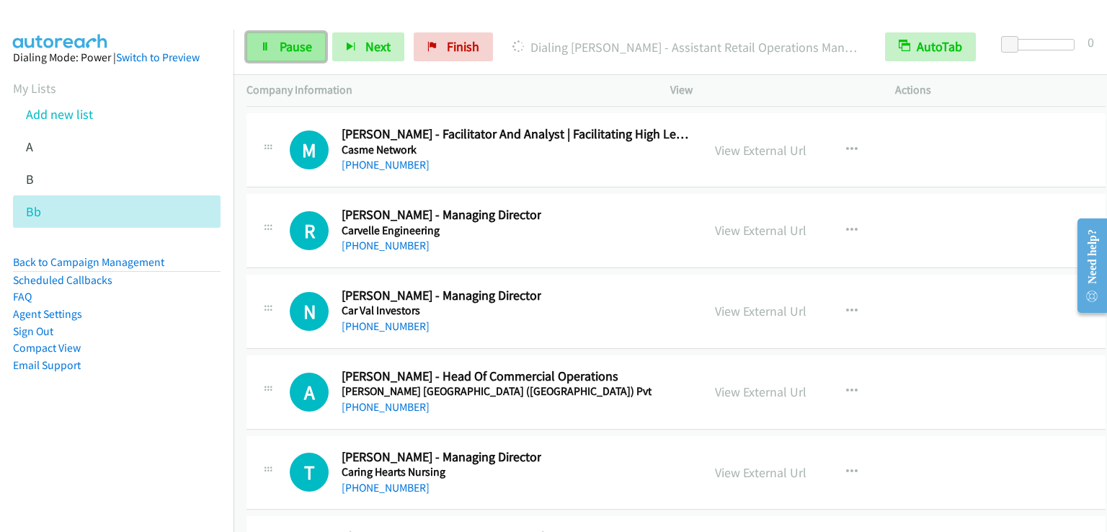
click at [300, 48] on span "Pause" at bounding box center [296, 46] width 32 height 17
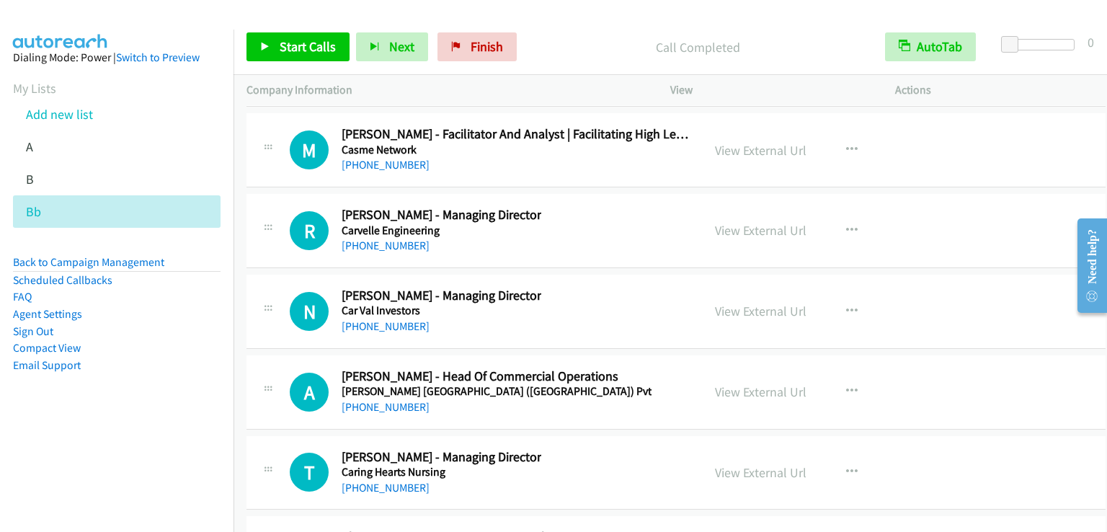
click at [298, 32] on div "Start Calls Pause Next Finish Call Completed AutoTab AutoTab 0" at bounding box center [669, 46] width 873 height 55
click at [293, 42] on span "Start Calls" at bounding box center [308, 46] width 56 height 17
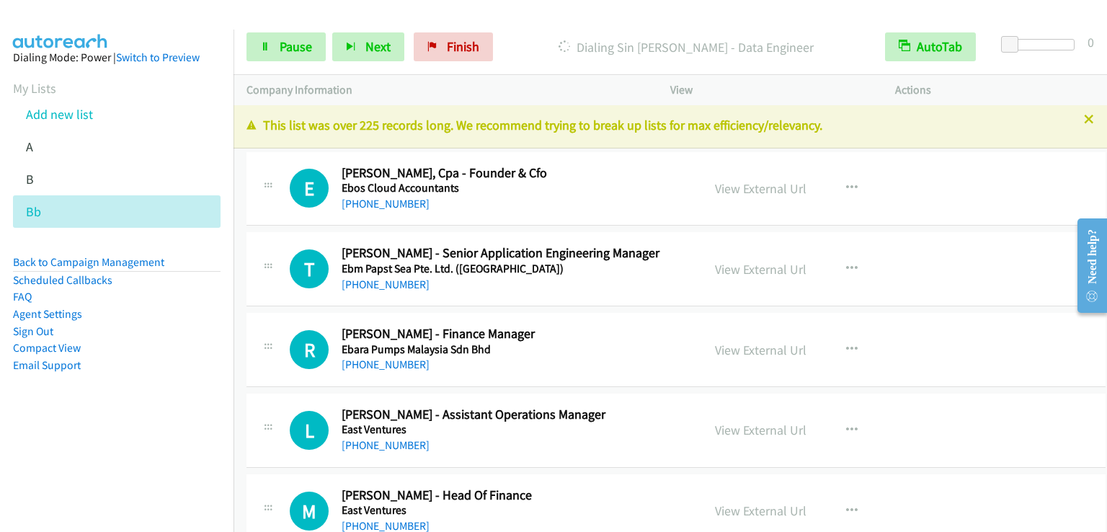
scroll to position [0, 0]
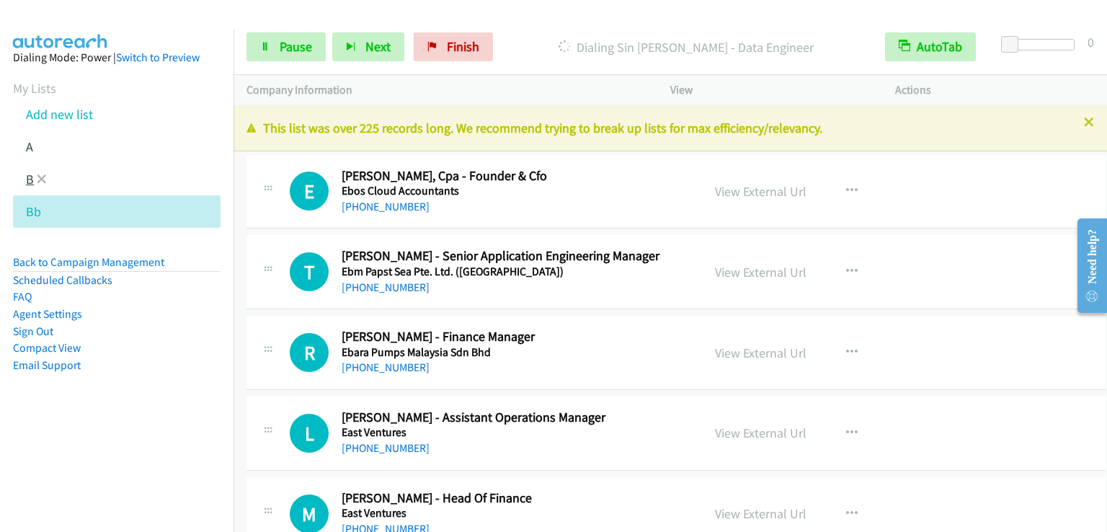
click at [26, 179] on link "B" at bounding box center [30, 179] width 8 height 17
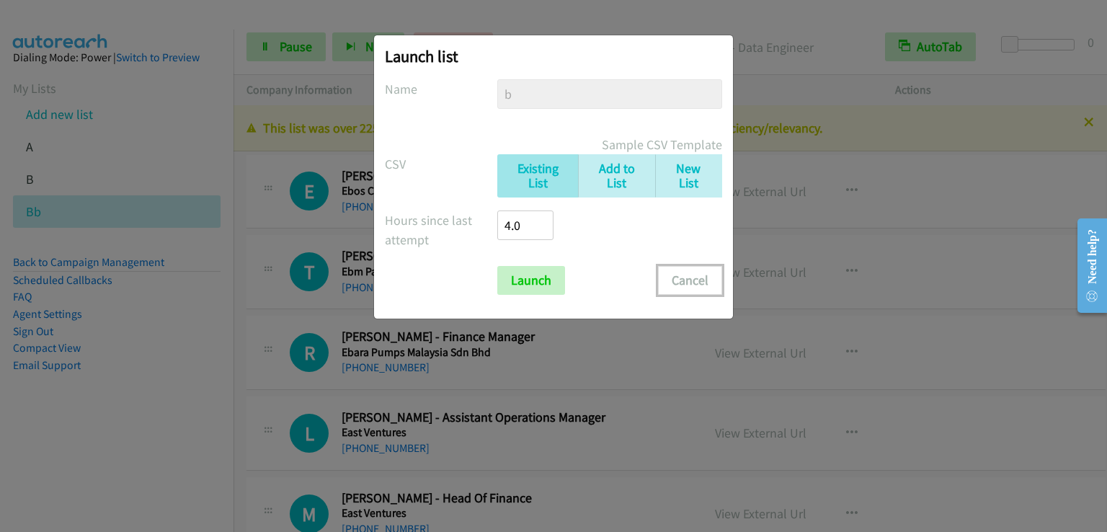
click at [683, 275] on button "Cancel" at bounding box center [690, 280] width 64 height 29
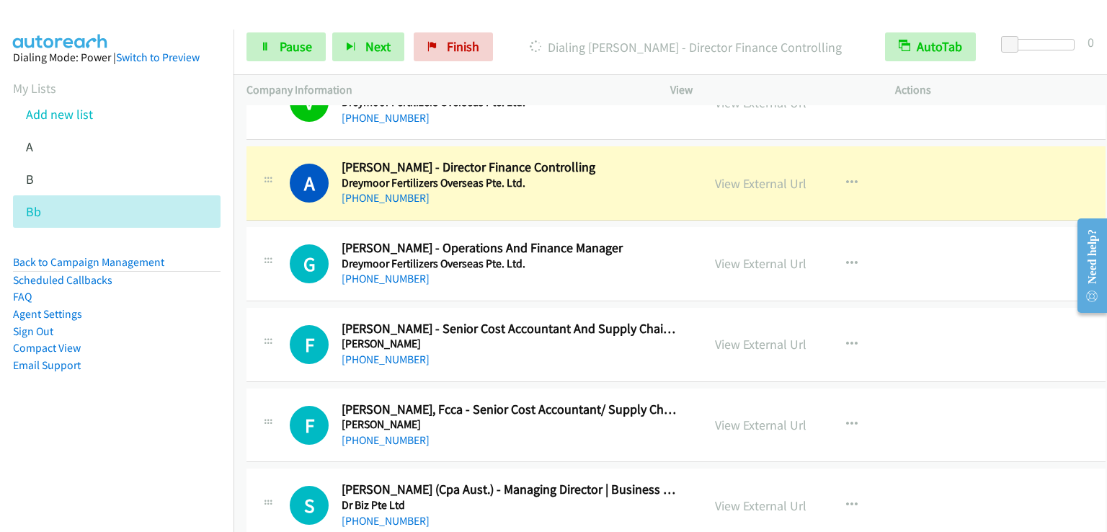
scroll to position [3026, 0]
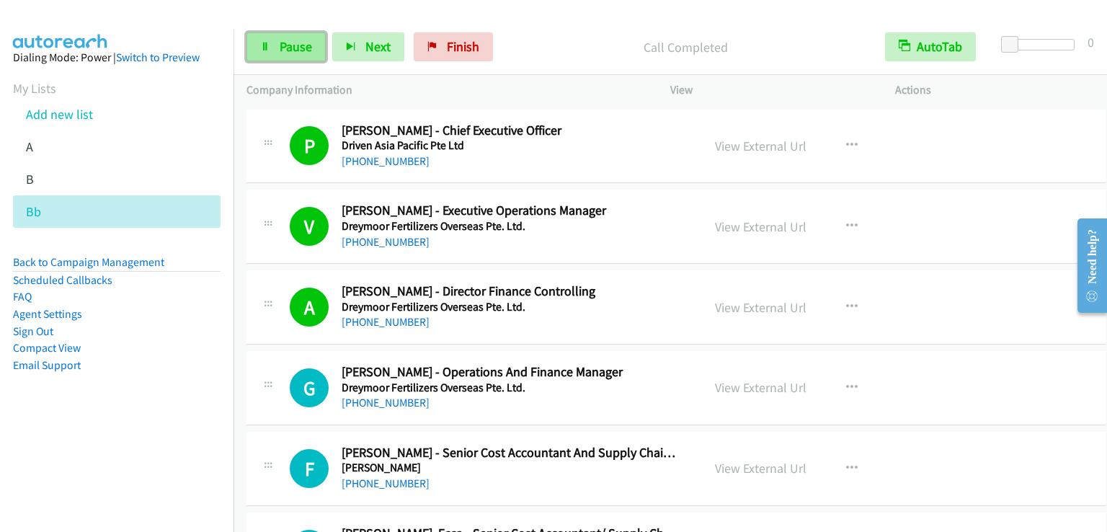
click at [296, 48] on span "Pause" at bounding box center [296, 46] width 32 height 17
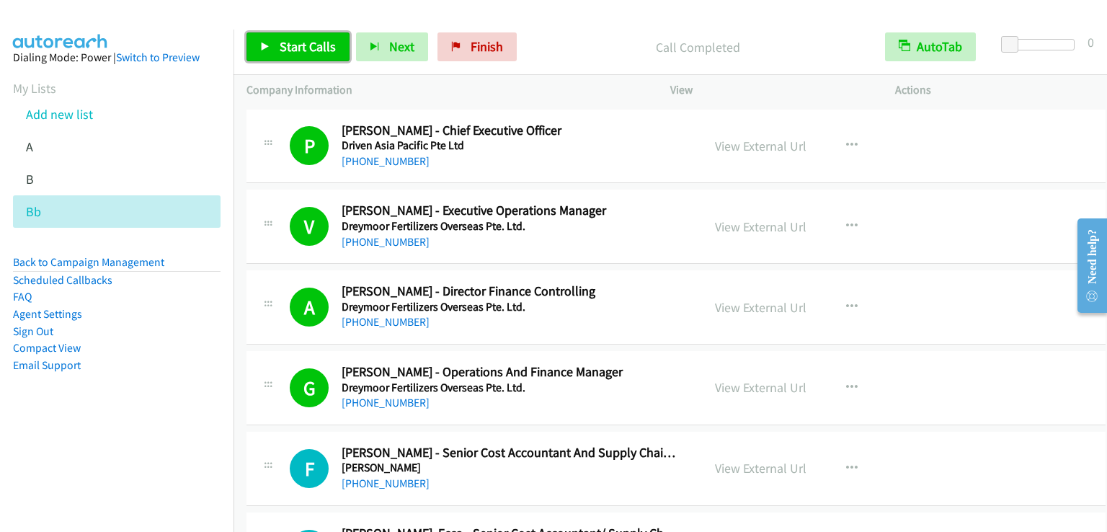
click at [300, 47] on span "Start Calls" at bounding box center [308, 46] width 56 height 17
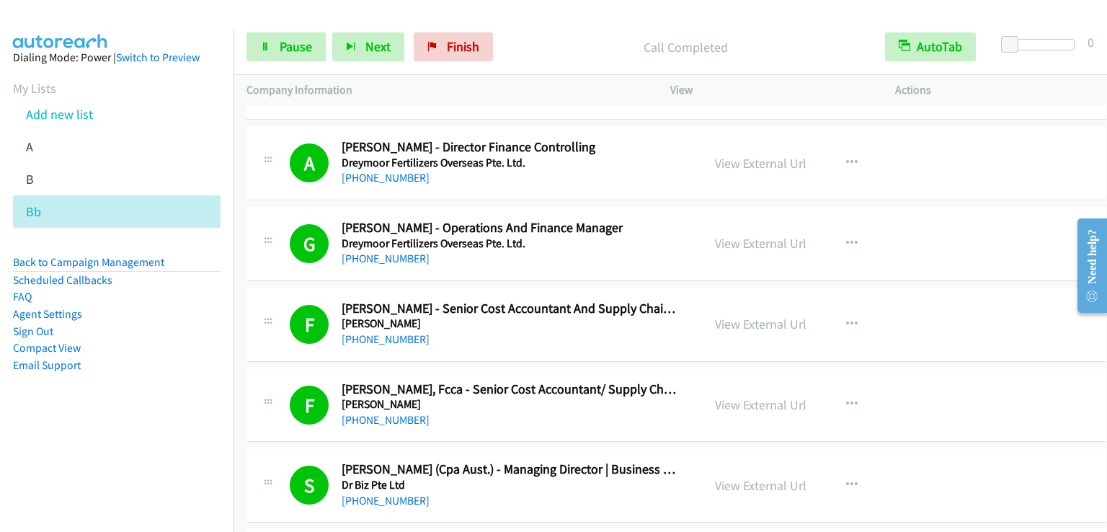
scroll to position [3458, 0]
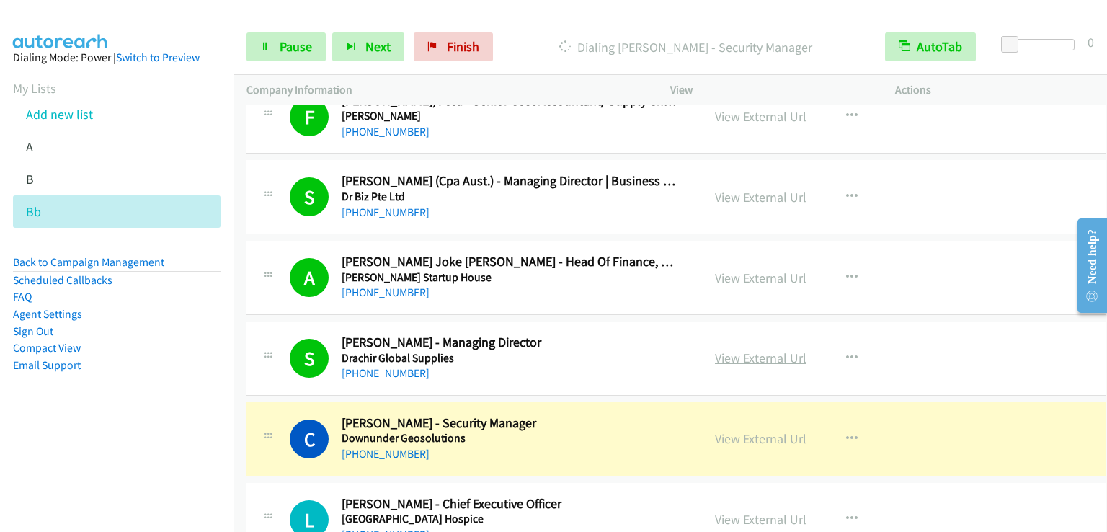
click at [747, 349] on link "View External Url" at bounding box center [760, 357] width 91 height 17
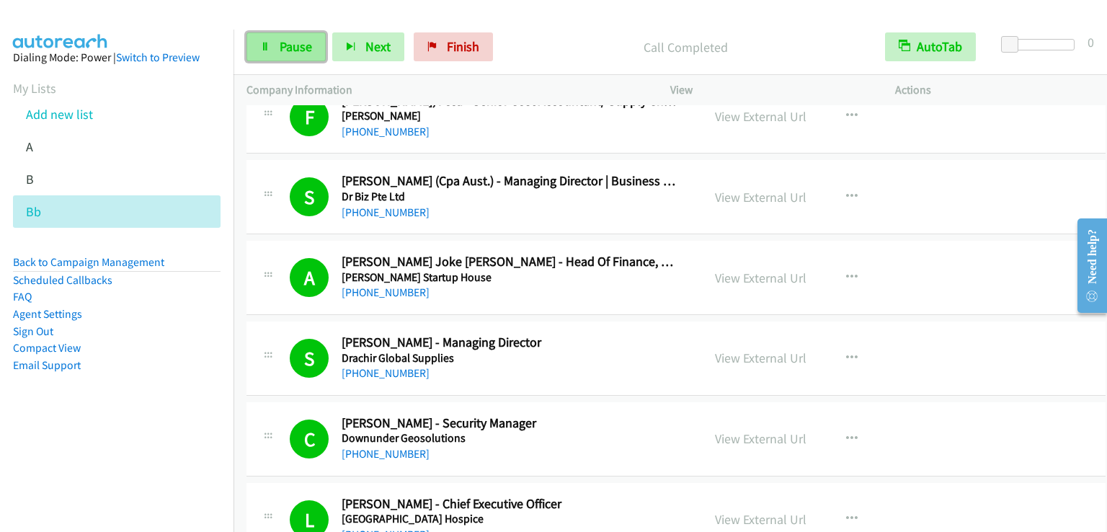
click at [280, 53] on span "Pause" at bounding box center [296, 46] width 32 height 17
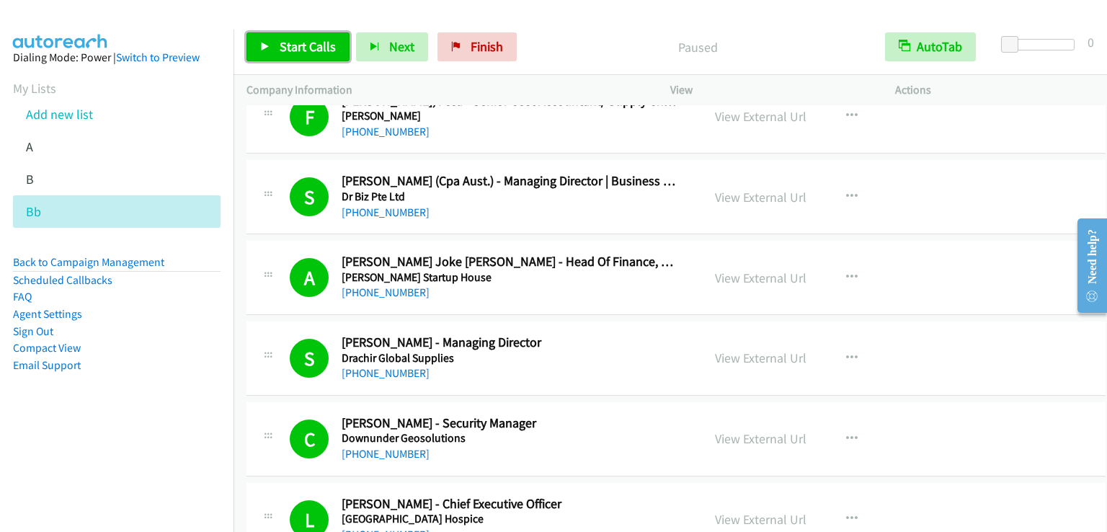
click at [280, 53] on span "Start Calls" at bounding box center [308, 46] width 56 height 17
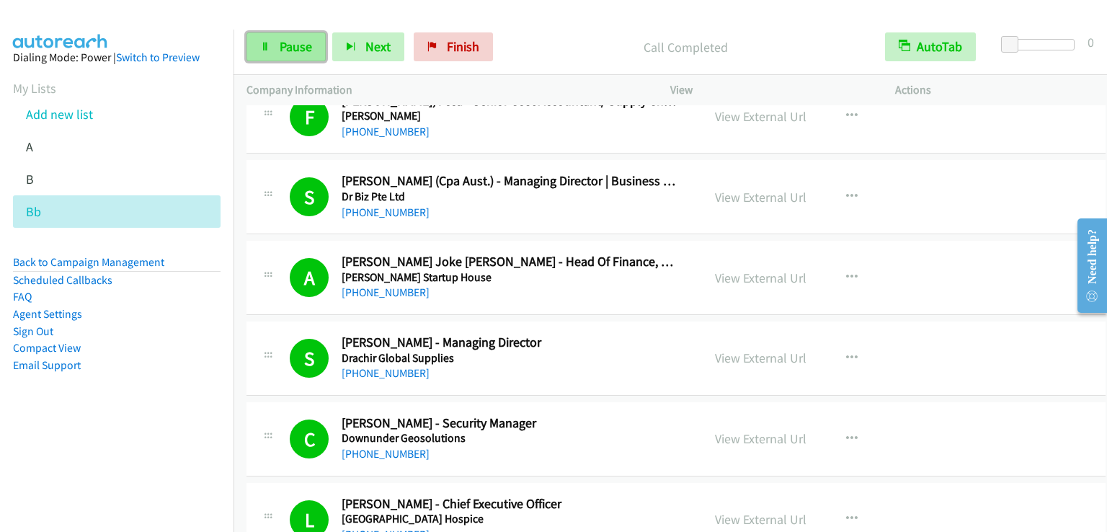
click at [282, 34] on link "Pause" at bounding box center [285, 46] width 79 height 29
click at [287, 53] on span "Start Calls" at bounding box center [273, 68] width 27 height 31
click at [287, 49] on span "Pause" at bounding box center [296, 46] width 32 height 17
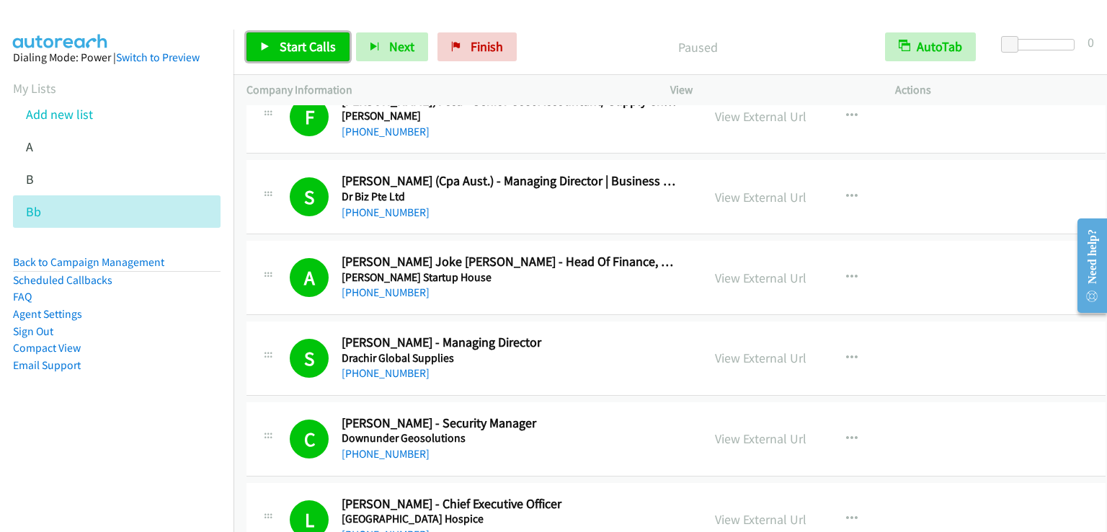
click at [287, 50] on span "Start Calls" at bounding box center [308, 46] width 56 height 17
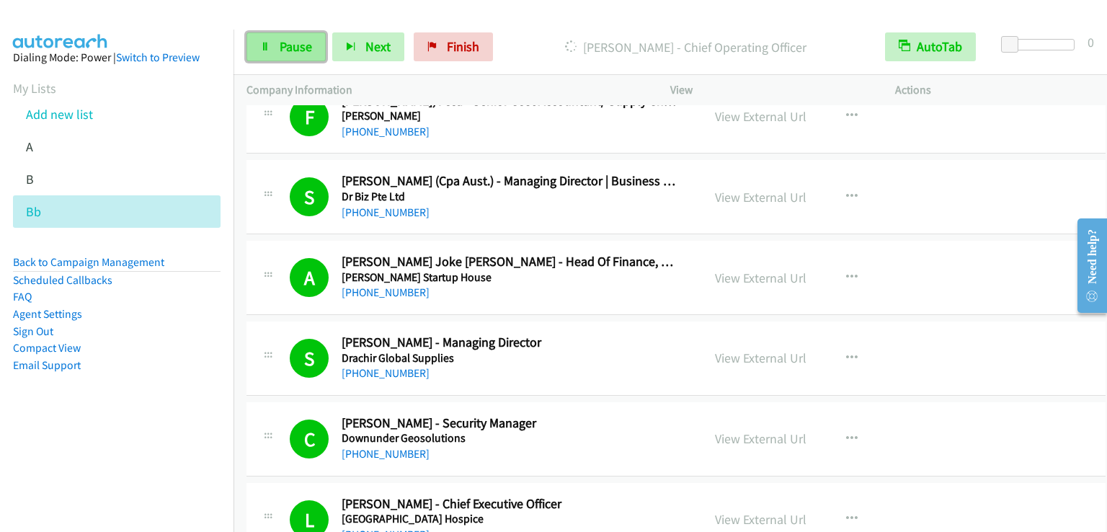
click at [289, 44] on span "Pause" at bounding box center [296, 46] width 32 height 17
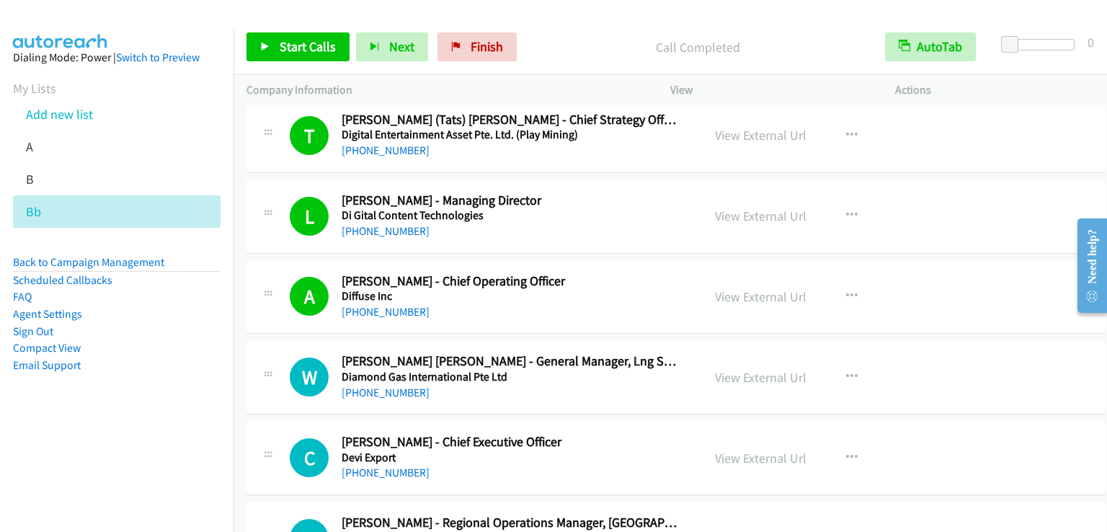
scroll to position [5043, 0]
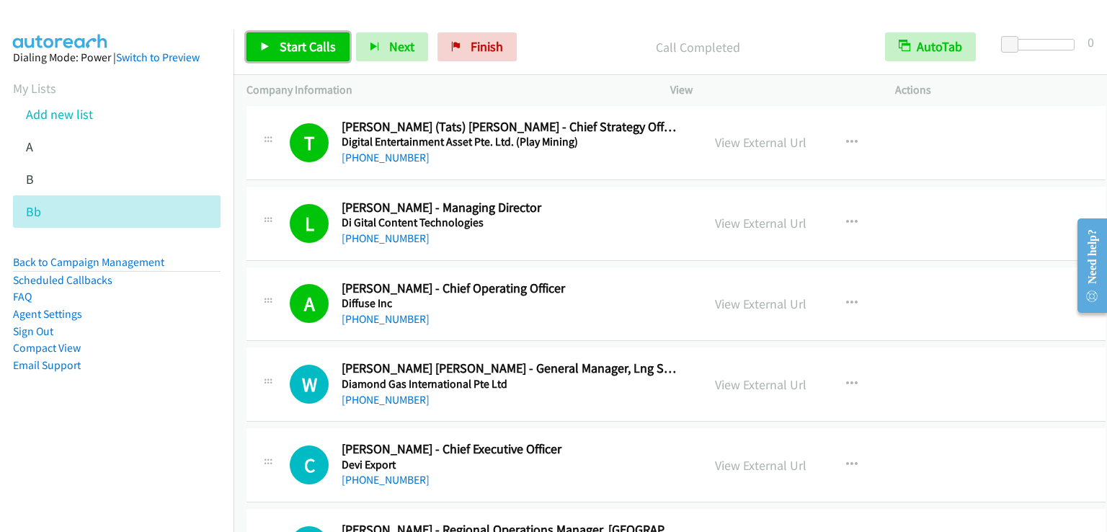
click at [311, 45] on span "Start Calls" at bounding box center [308, 46] width 56 height 17
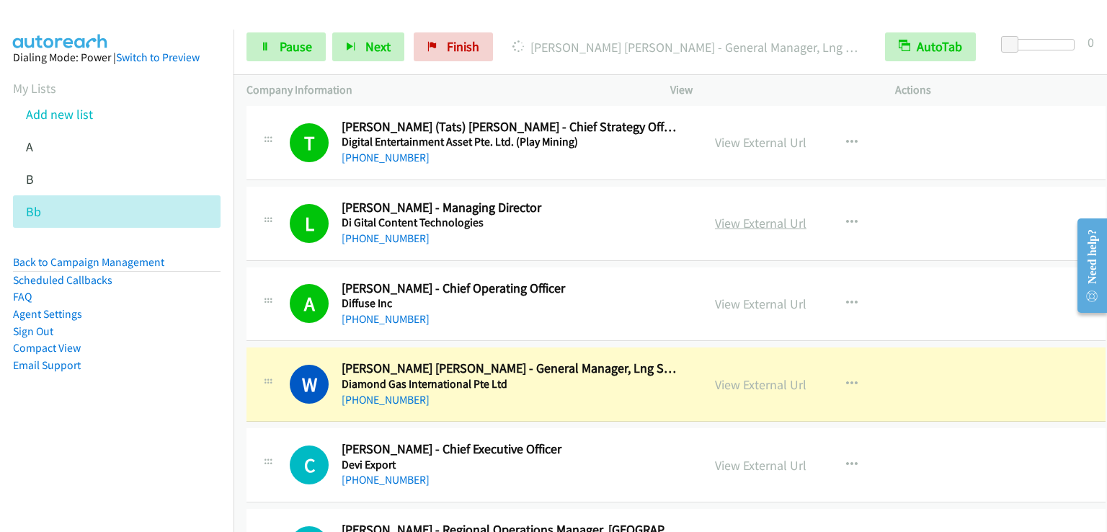
click at [723, 215] on link "View External Url" at bounding box center [760, 223] width 91 height 17
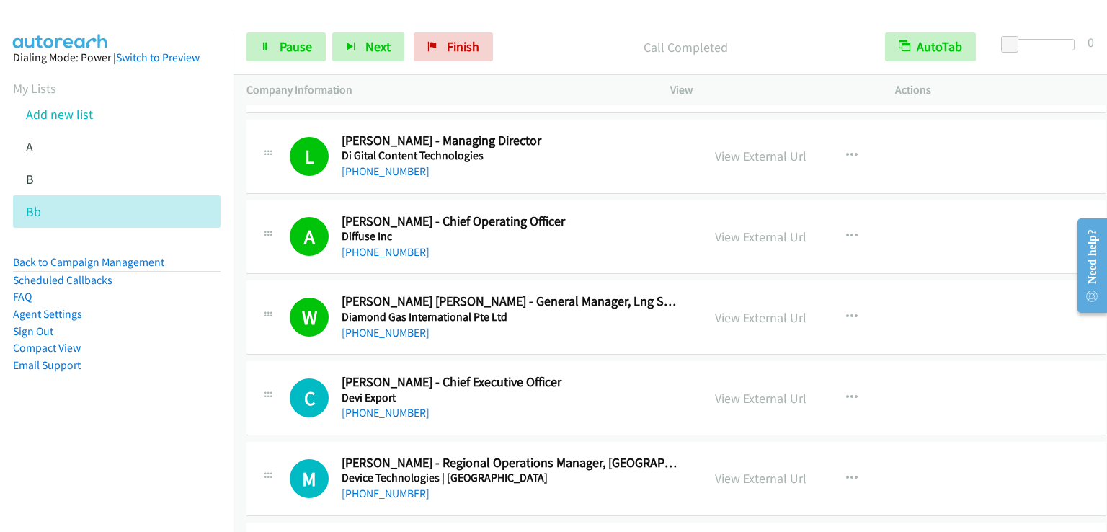
scroll to position [5115, 0]
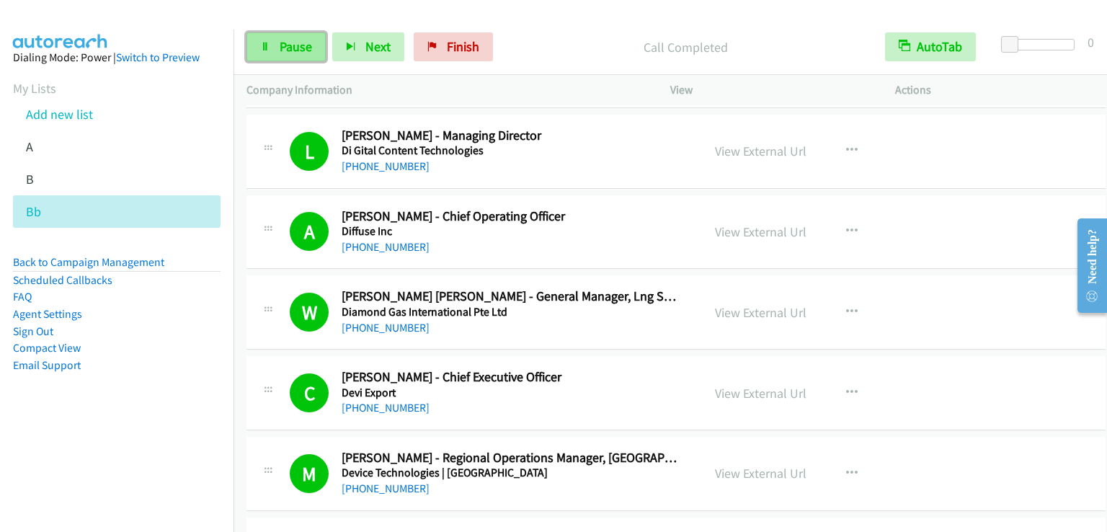
click at [308, 40] on span "Pause" at bounding box center [296, 46] width 32 height 17
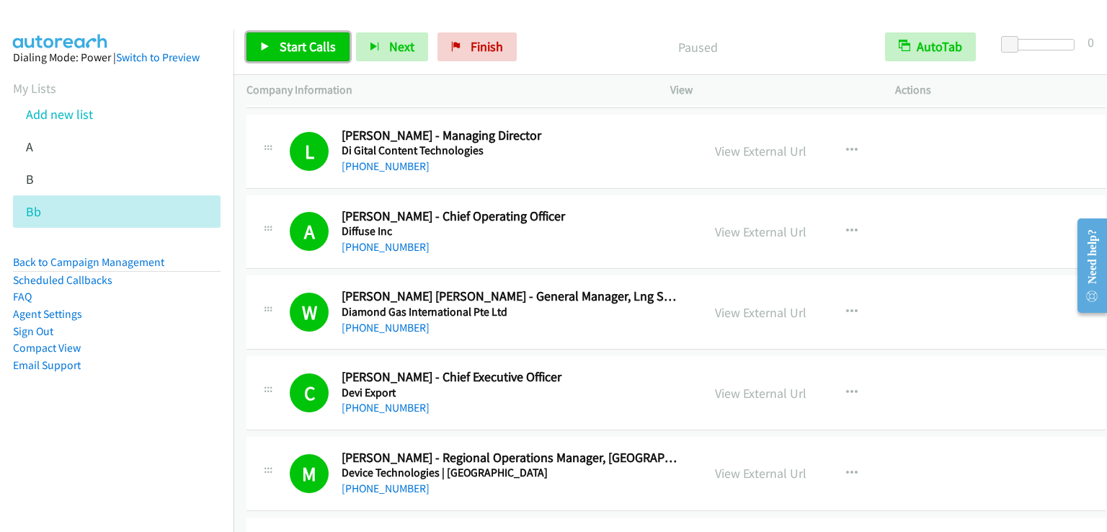
click at [308, 40] on span "Start Calls" at bounding box center [308, 46] width 56 height 17
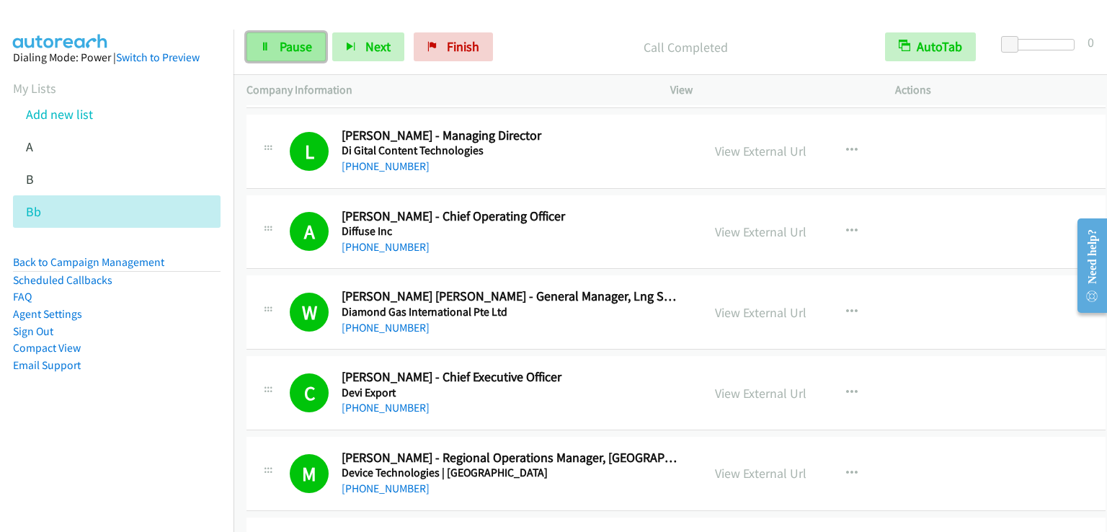
click at [295, 50] on span "Pause" at bounding box center [296, 46] width 32 height 17
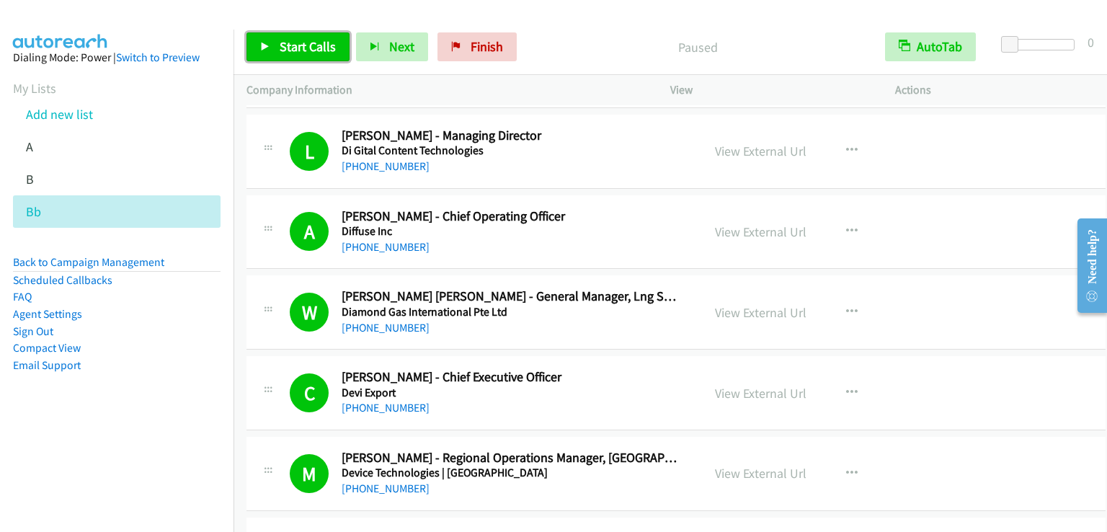
click at [295, 50] on span "Start Calls" at bounding box center [308, 46] width 56 height 17
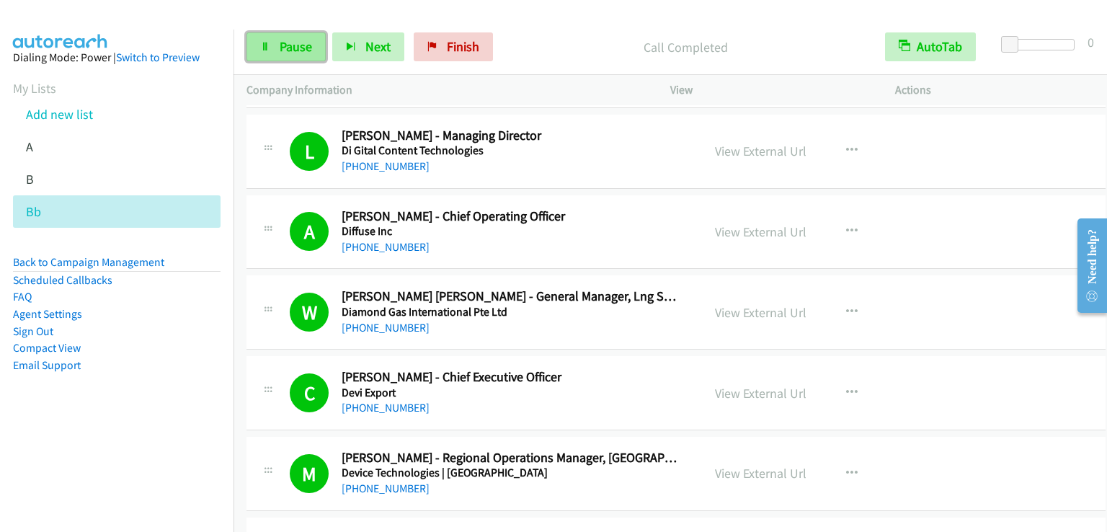
click at [287, 41] on span "Pause" at bounding box center [296, 46] width 32 height 17
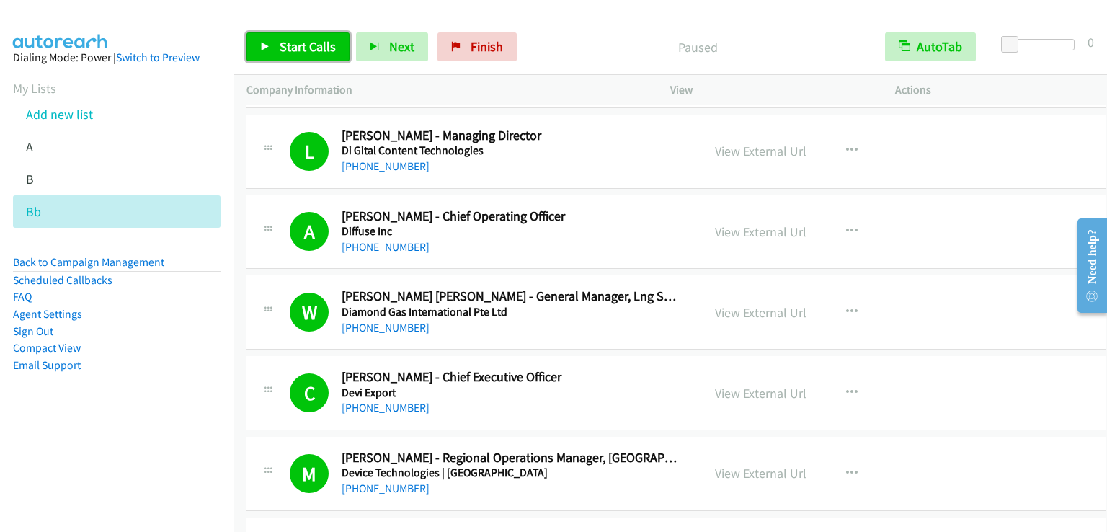
click at [287, 41] on span "Start Calls" at bounding box center [308, 46] width 56 height 17
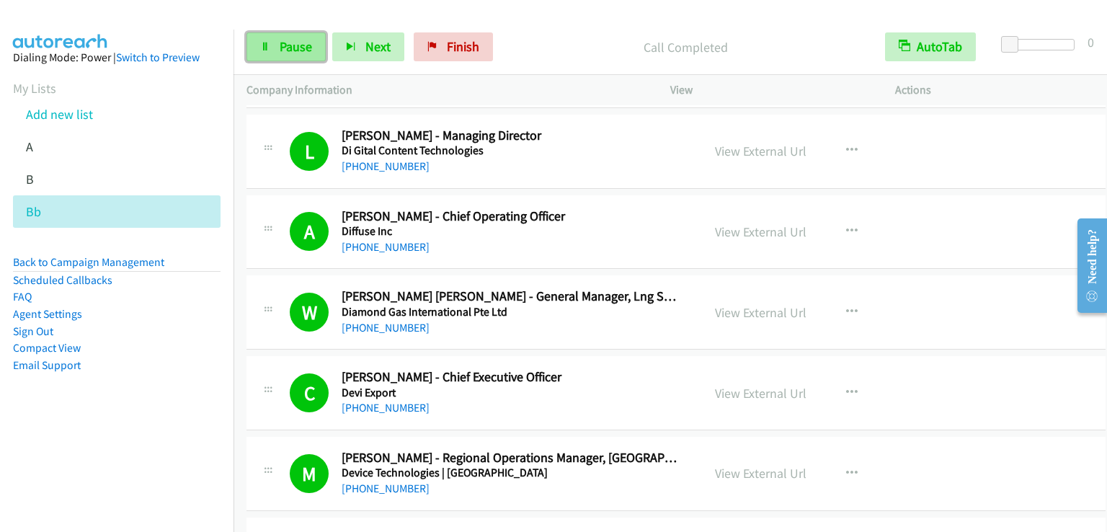
click at [300, 47] on span "Pause" at bounding box center [296, 46] width 32 height 17
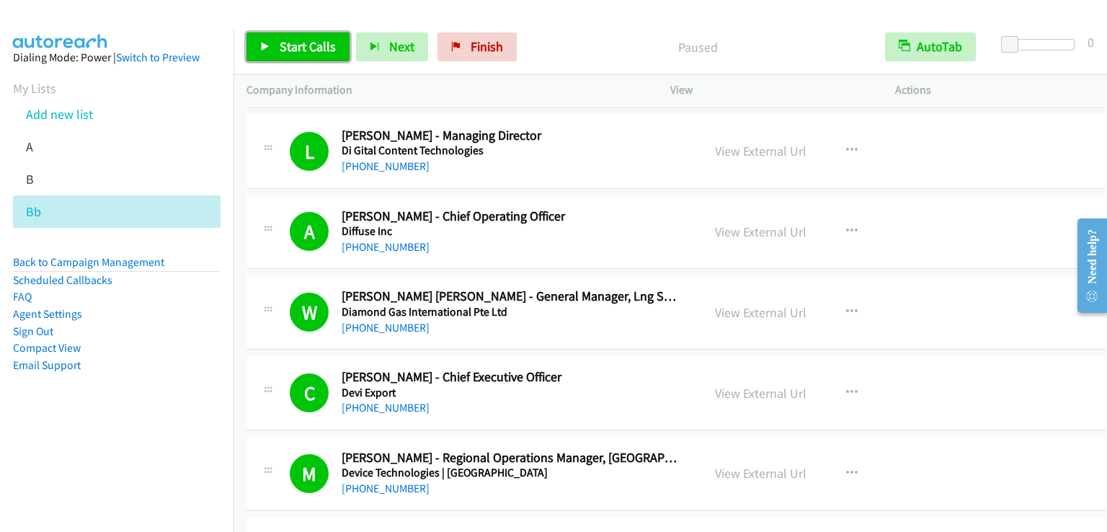
click at [300, 47] on span "Start Calls" at bounding box center [308, 46] width 56 height 17
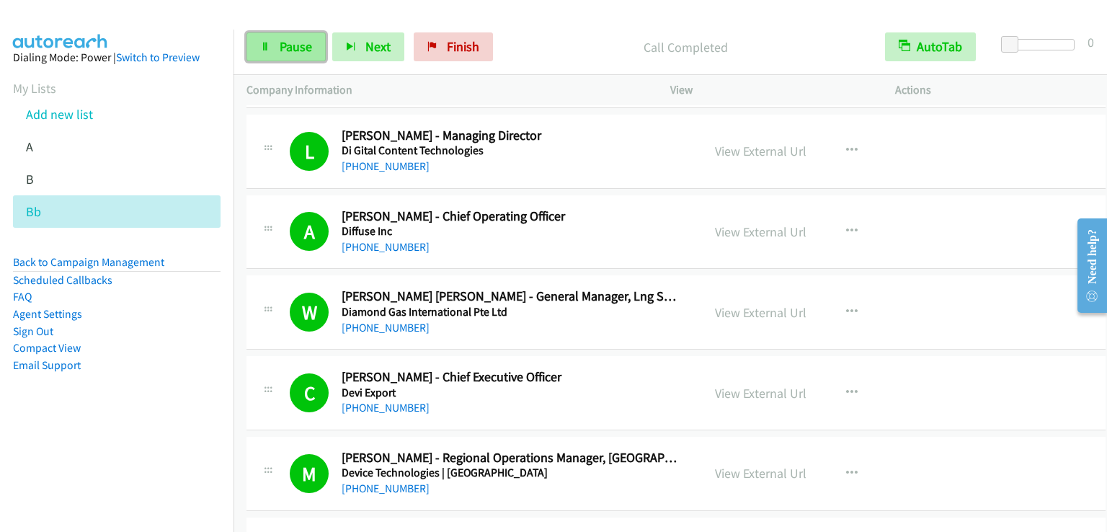
click at [313, 43] on link "Pause" at bounding box center [285, 46] width 79 height 29
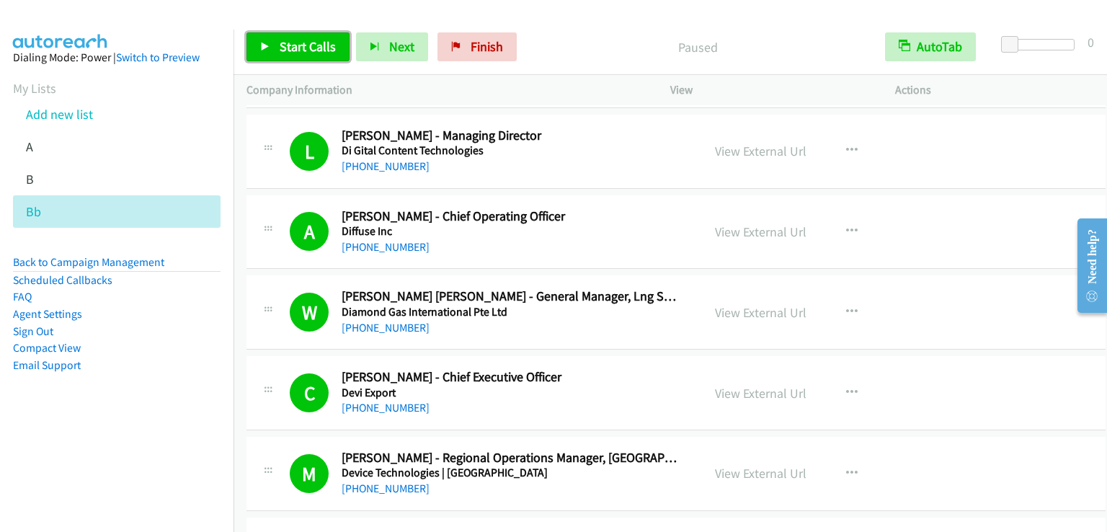
click at [313, 43] on span "Start Calls" at bounding box center [308, 46] width 56 height 17
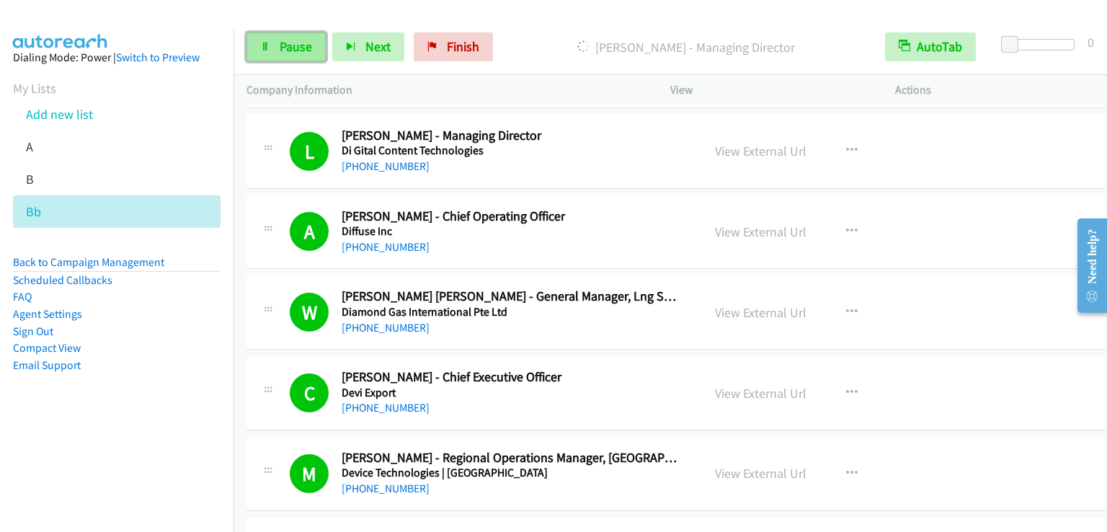
click at [273, 50] on link "Pause" at bounding box center [285, 46] width 79 height 29
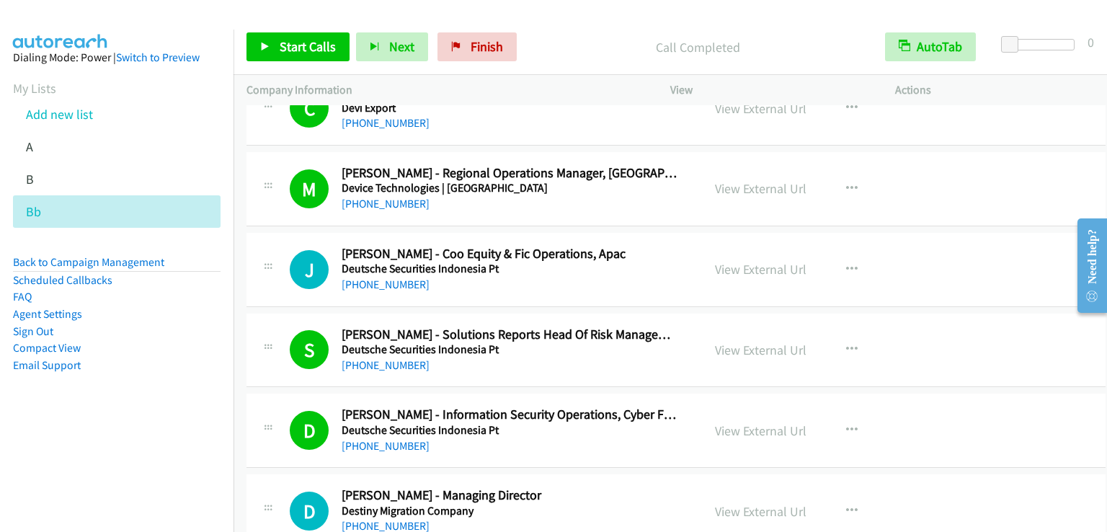
scroll to position [5403, 0]
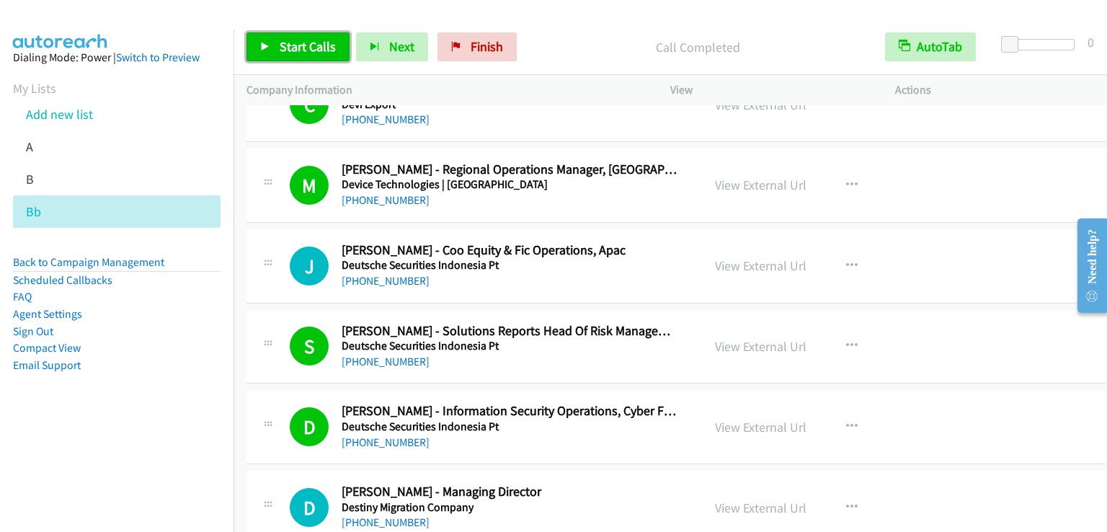
click at [323, 47] on span "Start Calls" at bounding box center [308, 46] width 56 height 17
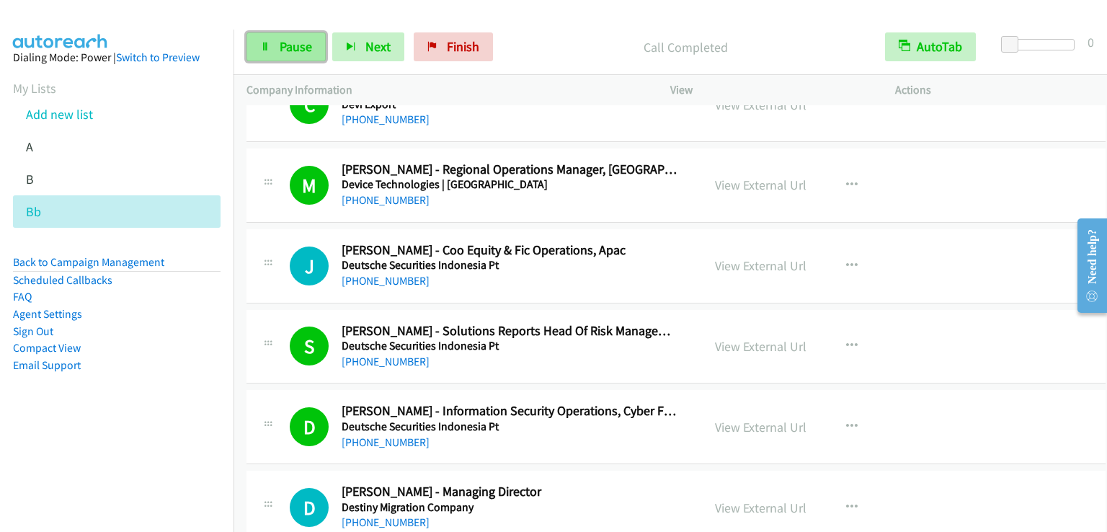
click at [292, 51] on span "Pause" at bounding box center [296, 46] width 32 height 17
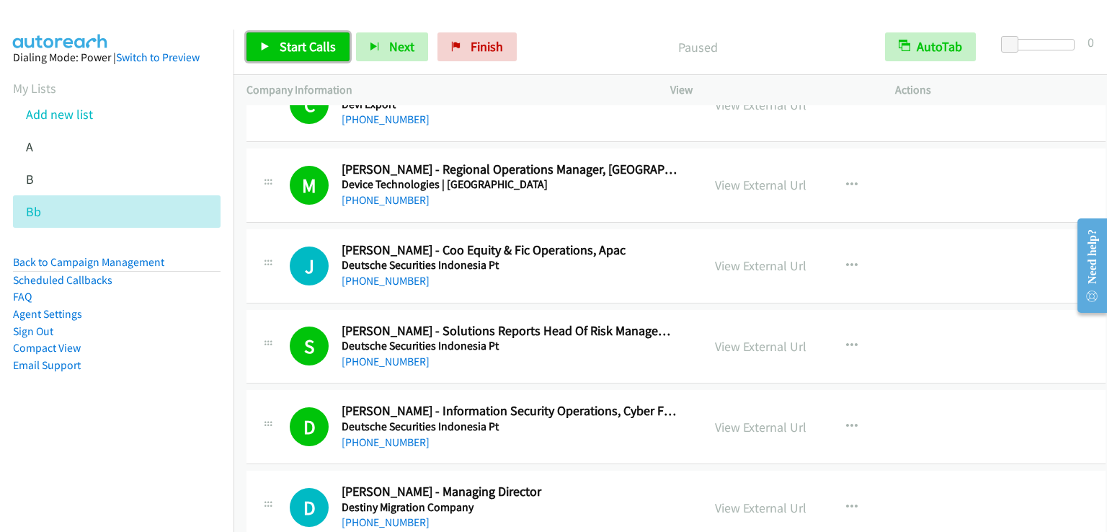
click at [292, 51] on span "Start Calls" at bounding box center [308, 46] width 56 height 17
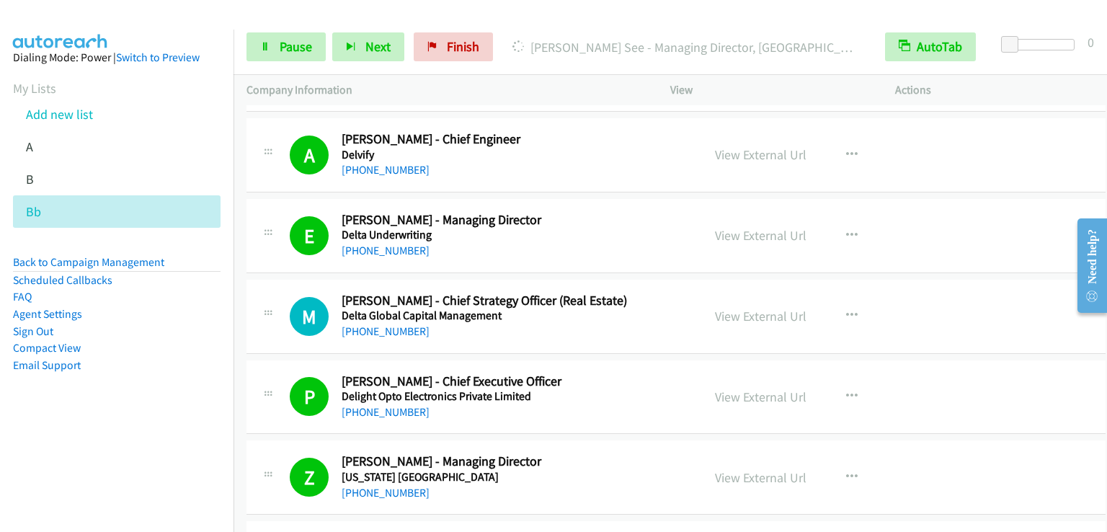
scroll to position [6556, 0]
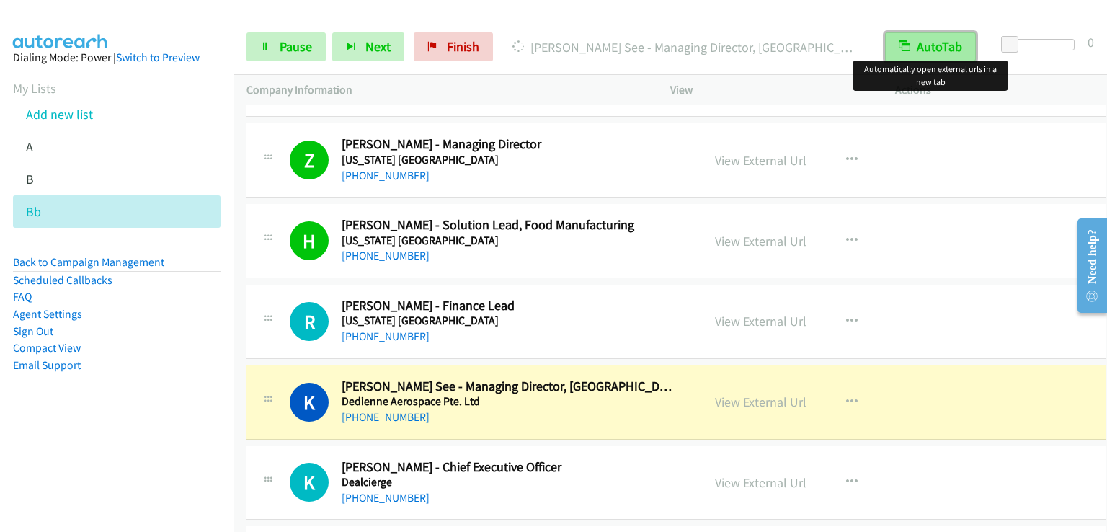
click at [927, 43] on button "AutoTab" at bounding box center [930, 46] width 91 height 29
click at [927, 43] on button "AutoTab" at bounding box center [930, 46] width 89 height 29
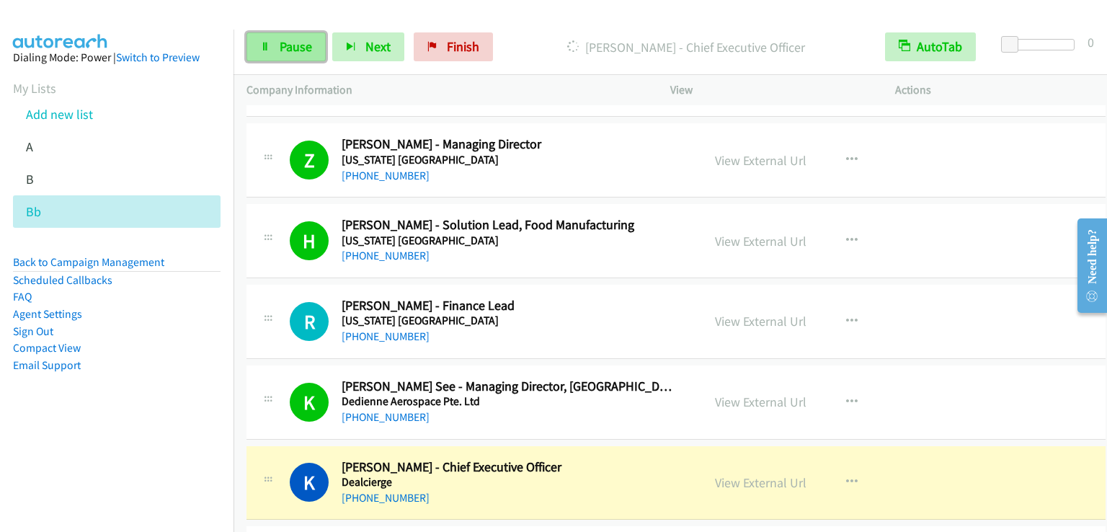
click at [295, 46] on span "Pause" at bounding box center [296, 46] width 32 height 17
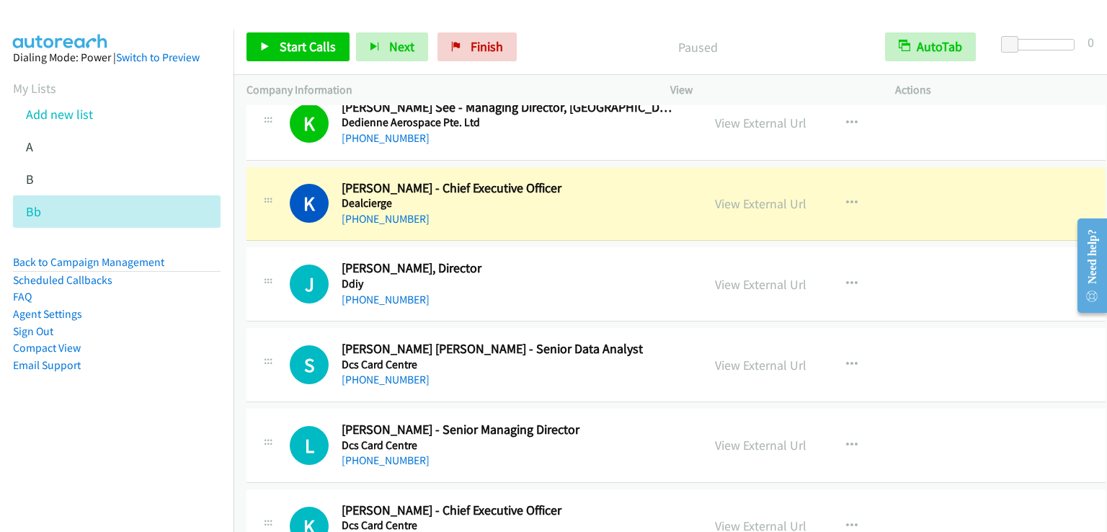
scroll to position [6844, 0]
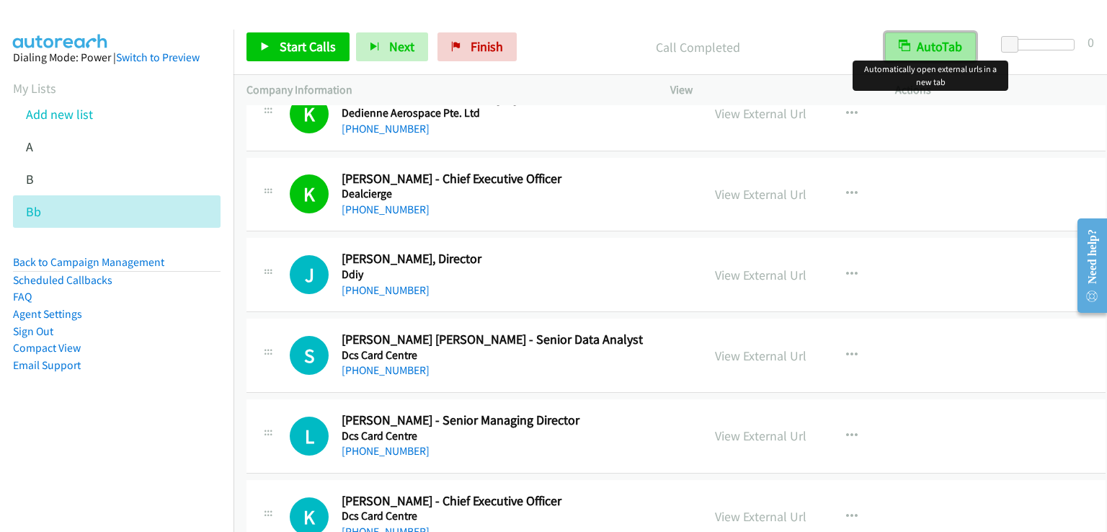
click at [913, 51] on button "AutoTab" at bounding box center [930, 46] width 91 height 29
click at [917, 50] on button "AutoTab" at bounding box center [930, 46] width 89 height 29
click at [291, 41] on span "Start Calls" at bounding box center [308, 46] width 56 height 17
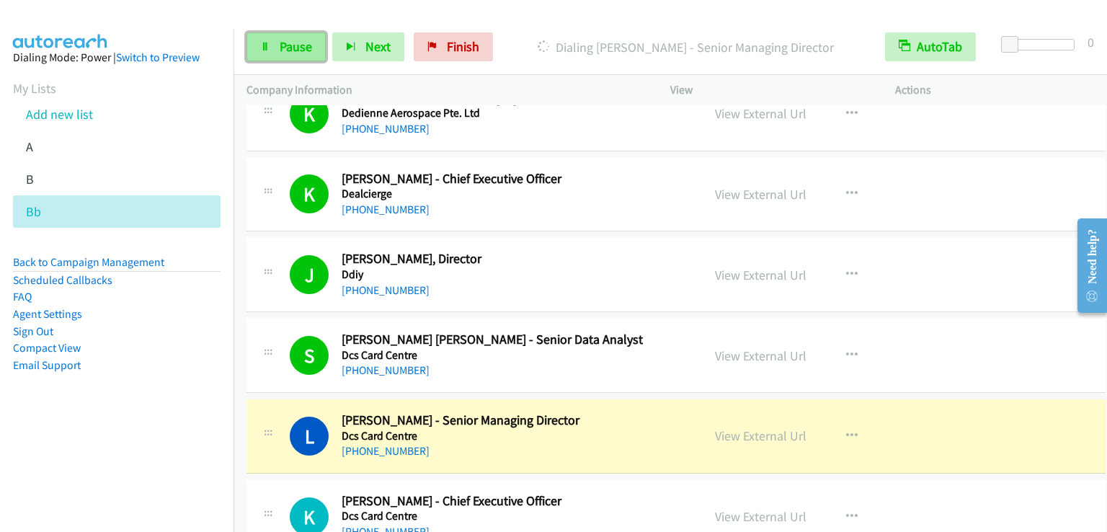
click at [294, 42] on span "Pause" at bounding box center [296, 46] width 32 height 17
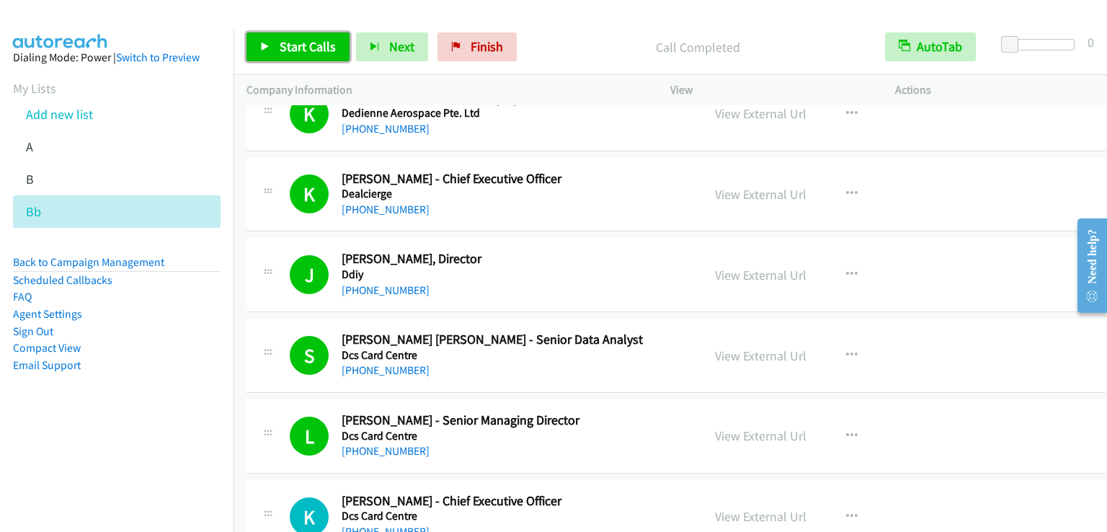
click at [298, 42] on span "Start Calls" at bounding box center [308, 46] width 56 height 17
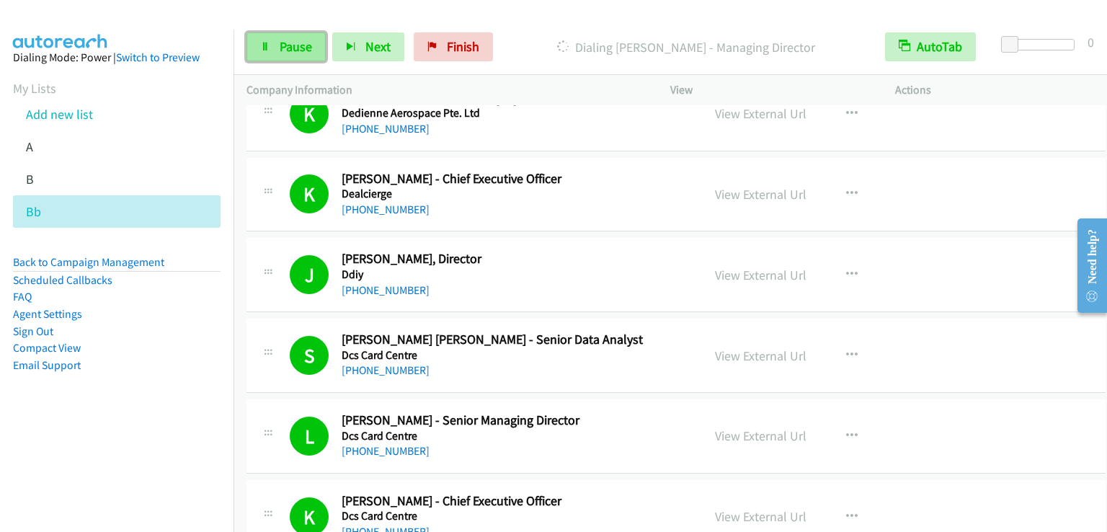
click at [294, 53] on span "Pause" at bounding box center [296, 46] width 32 height 17
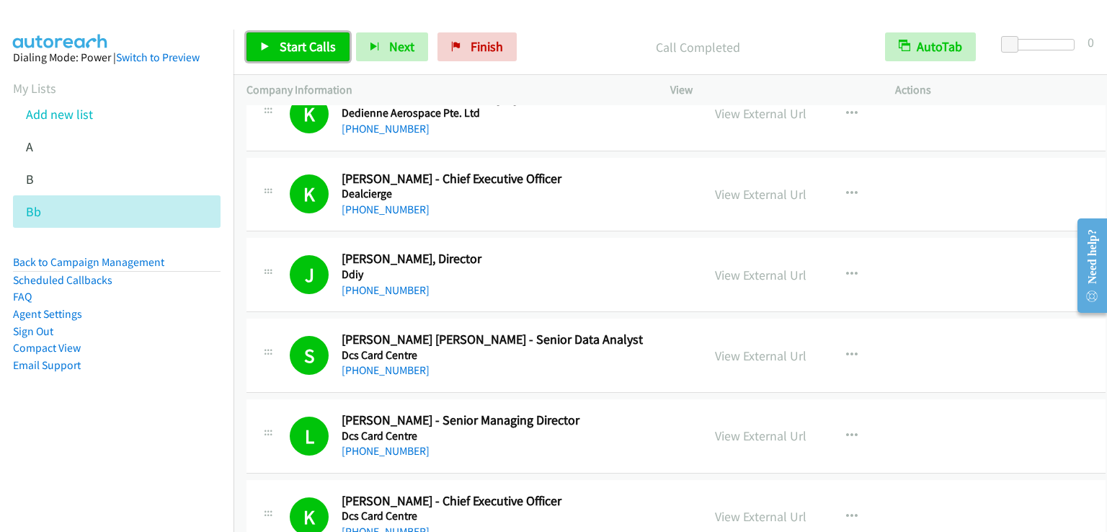
click at [304, 53] on span "Start Calls" at bounding box center [308, 46] width 56 height 17
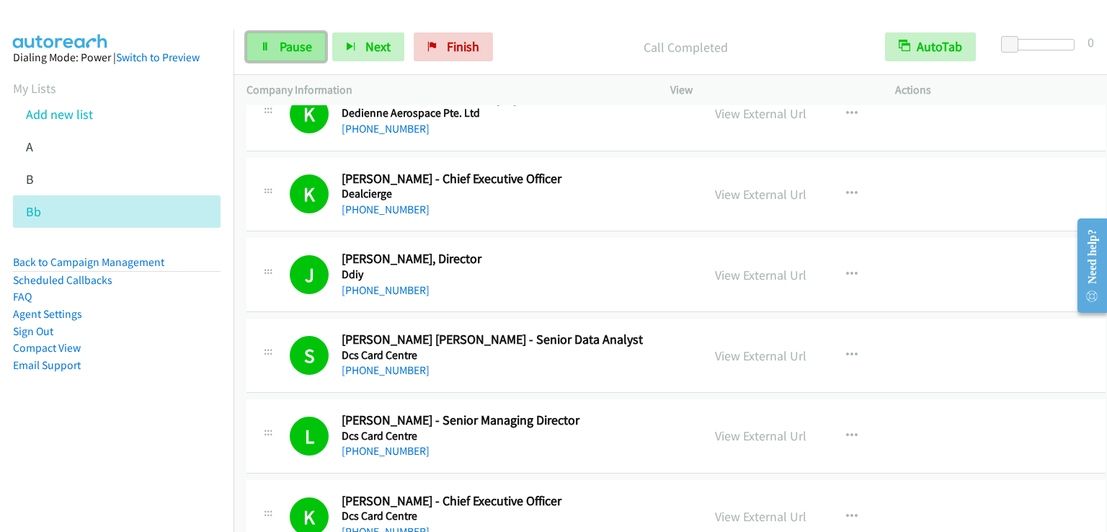
click at [290, 40] on span "Pause" at bounding box center [296, 46] width 32 height 17
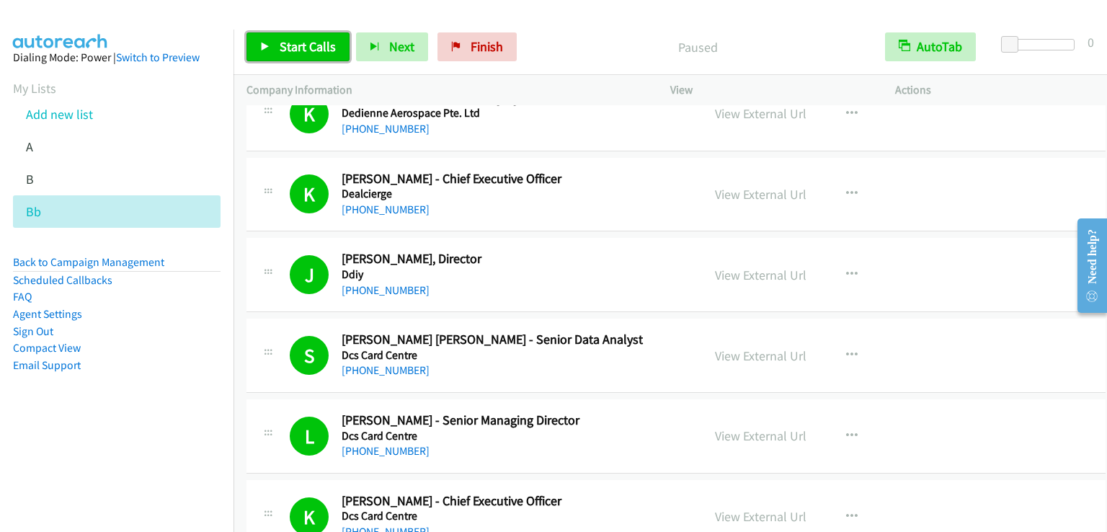
click at [290, 40] on span "Start Calls" at bounding box center [308, 46] width 56 height 17
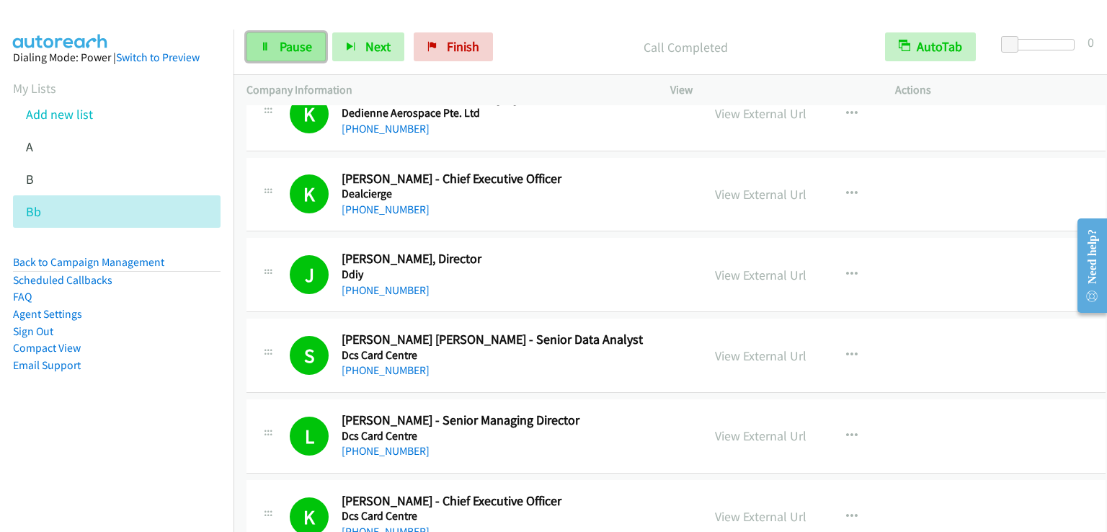
click at [305, 55] on link "Pause" at bounding box center [285, 46] width 79 height 29
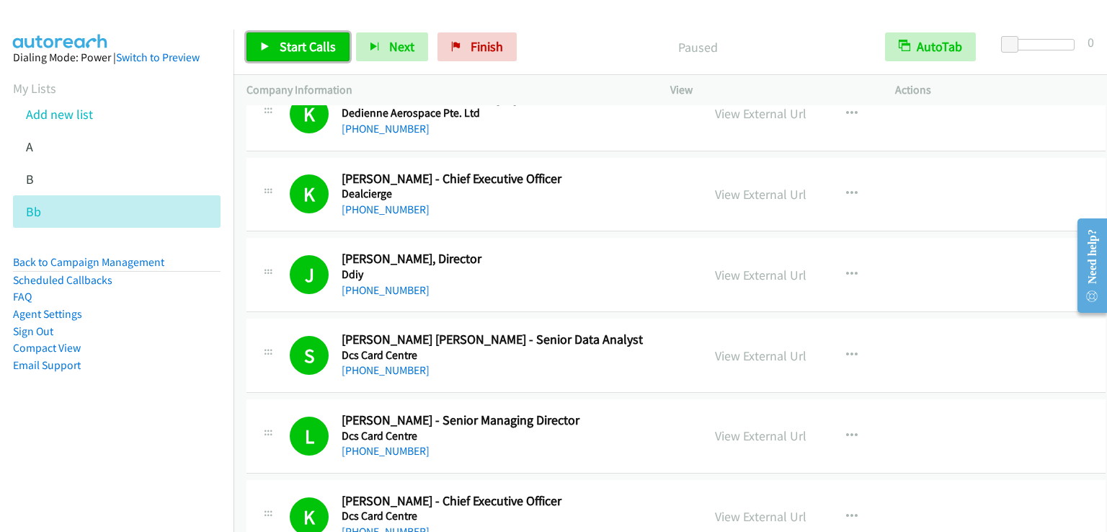
click at [305, 55] on link "Start Calls" at bounding box center [297, 46] width 103 height 29
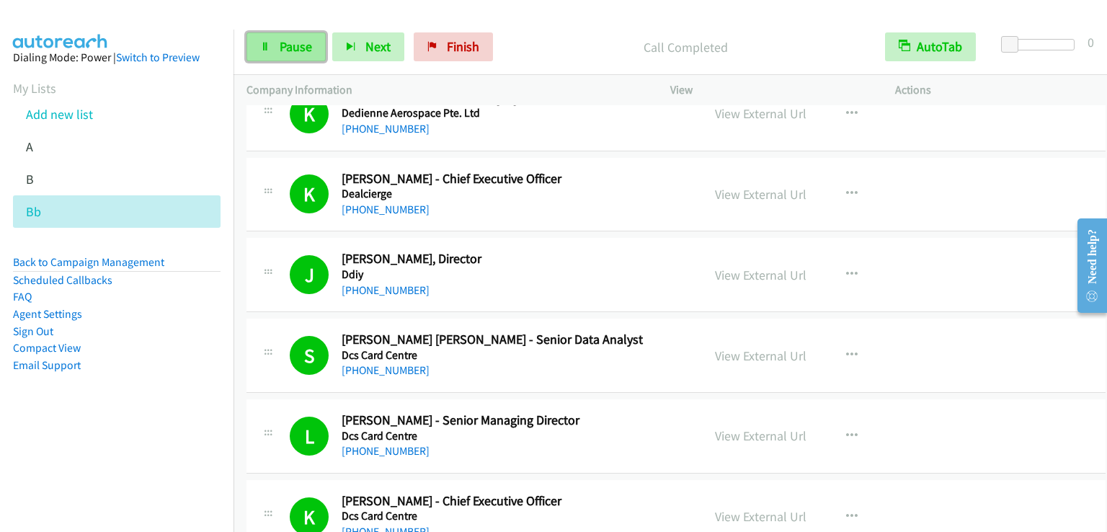
click at [303, 42] on span "Pause" at bounding box center [296, 46] width 32 height 17
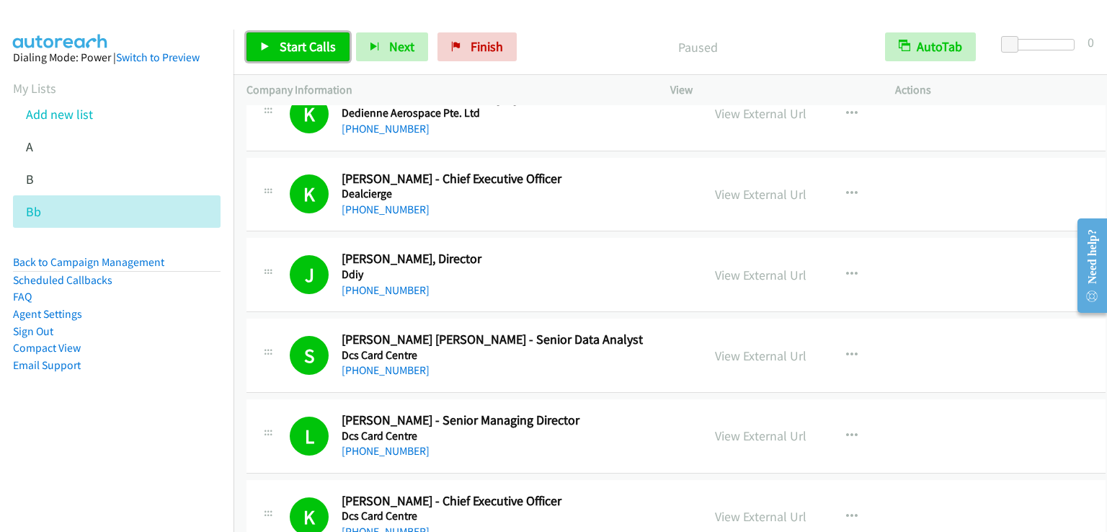
click at [303, 42] on span "Start Calls" at bounding box center [308, 46] width 56 height 17
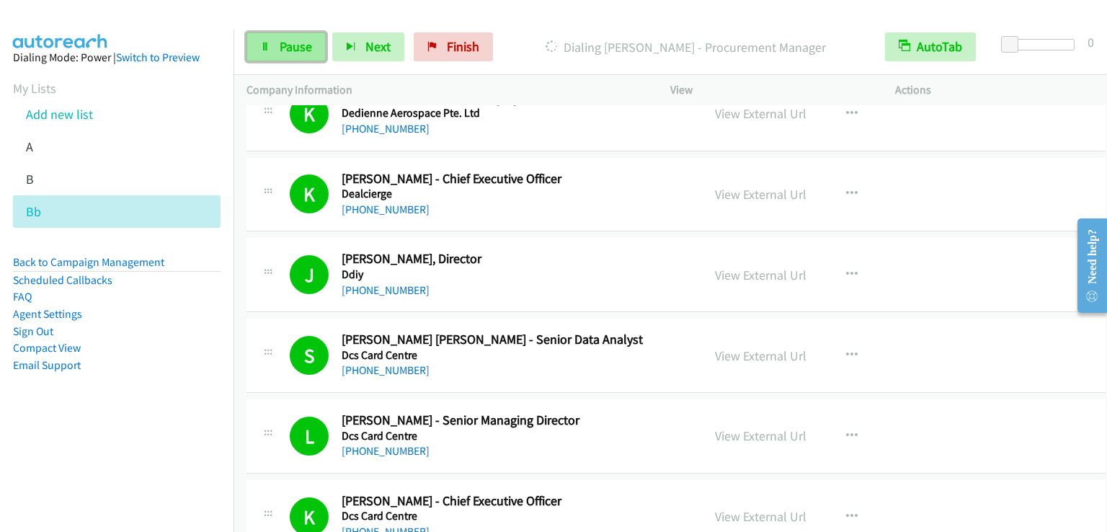
click at [303, 47] on span "Pause" at bounding box center [296, 46] width 32 height 17
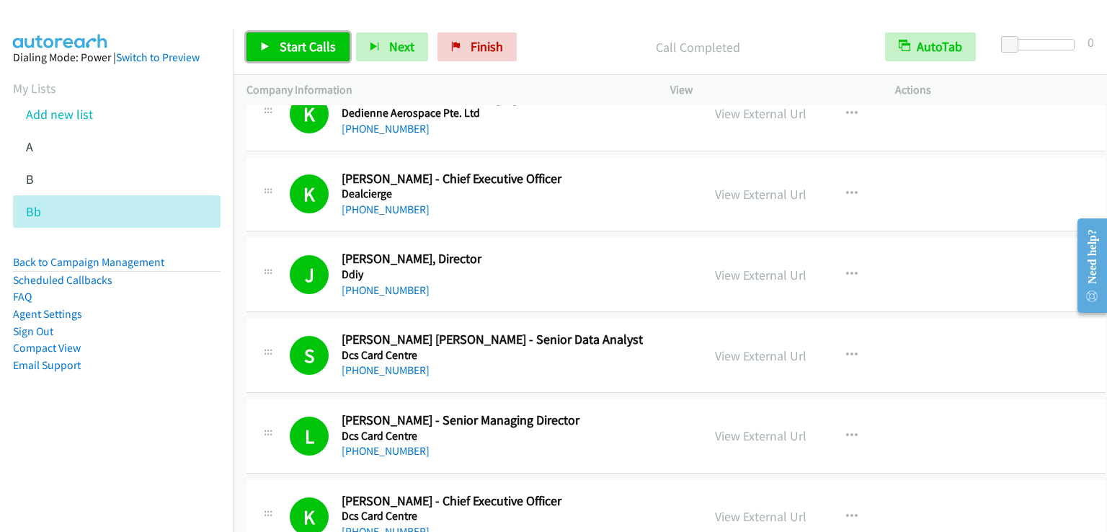
click at [301, 58] on link "Start Calls" at bounding box center [297, 46] width 103 height 29
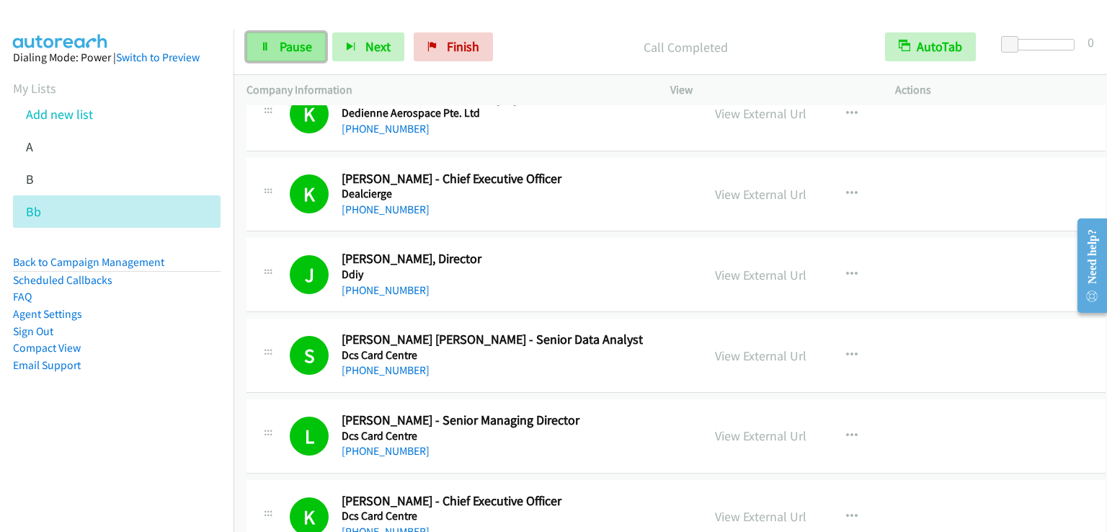
click at [296, 53] on span "Pause" at bounding box center [296, 46] width 32 height 17
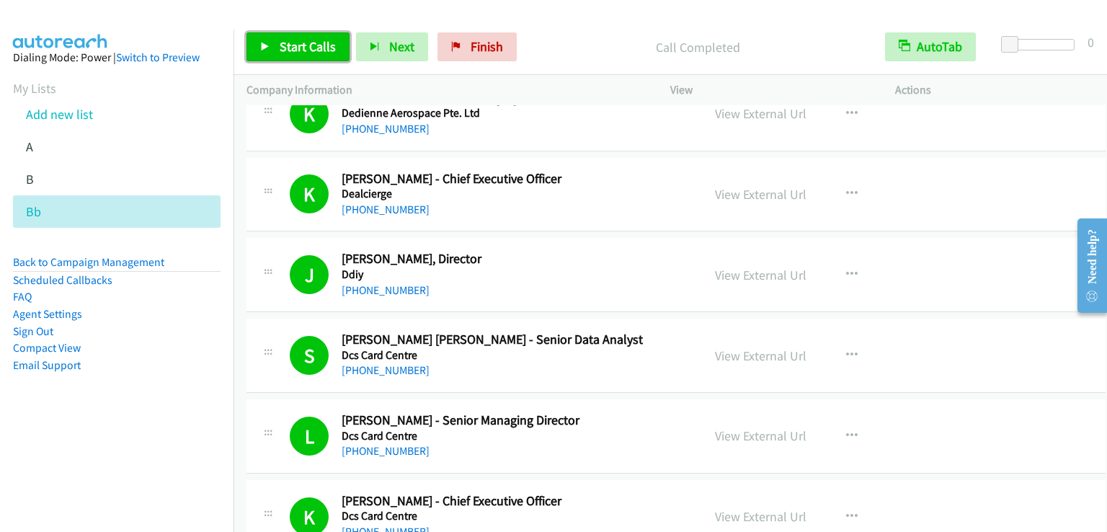
click at [324, 35] on link "Start Calls" at bounding box center [297, 46] width 103 height 29
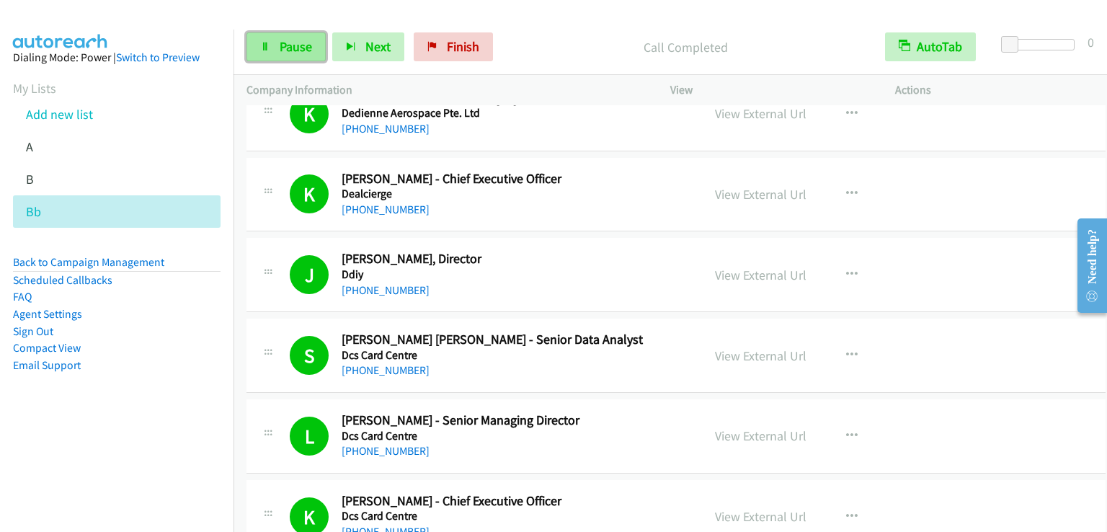
click at [293, 45] on span "Pause" at bounding box center [296, 46] width 32 height 17
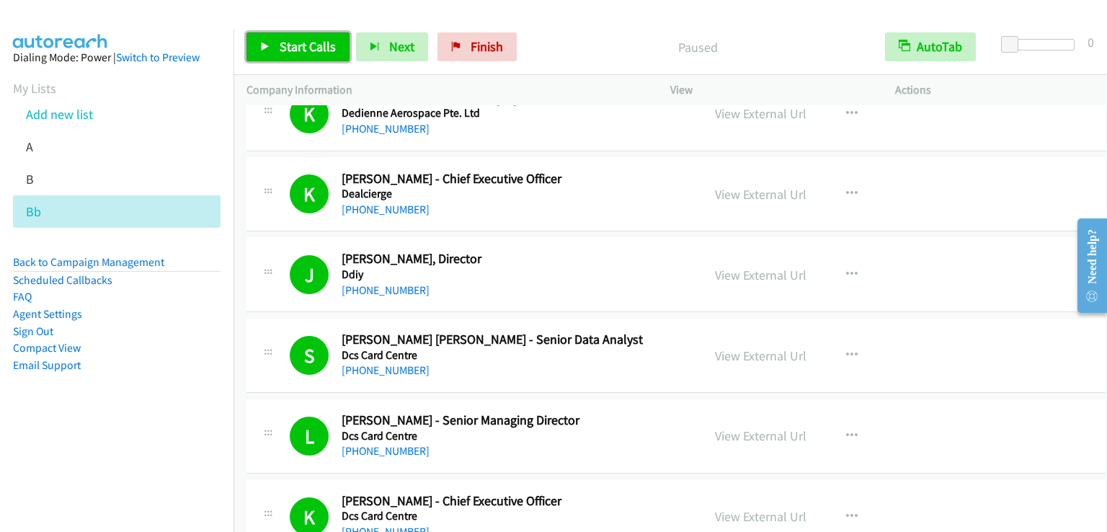
click at [293, 45] on span "Start Calls" at bounding box center [308, 46] width 56 height 17
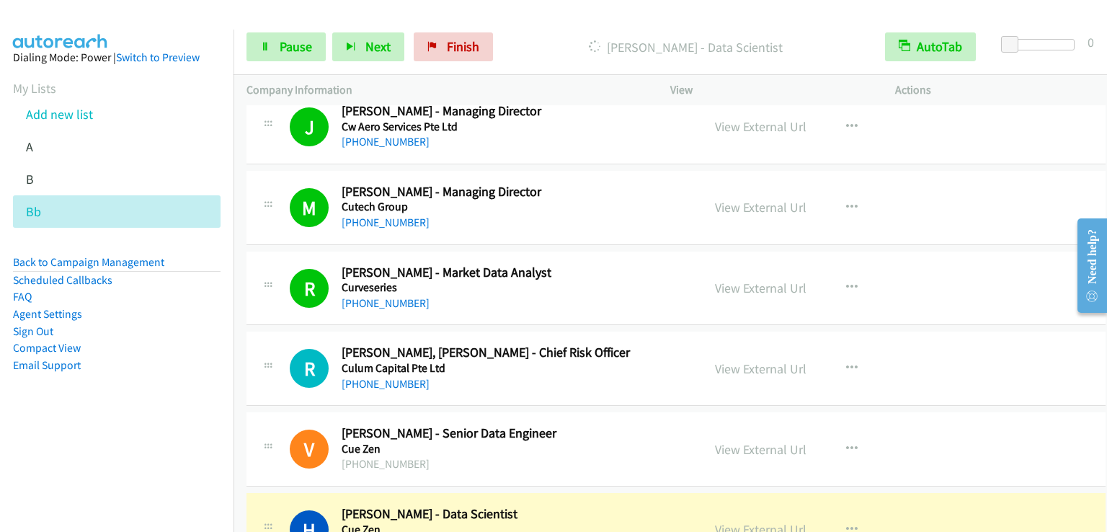
scroll to position [9726, 0]
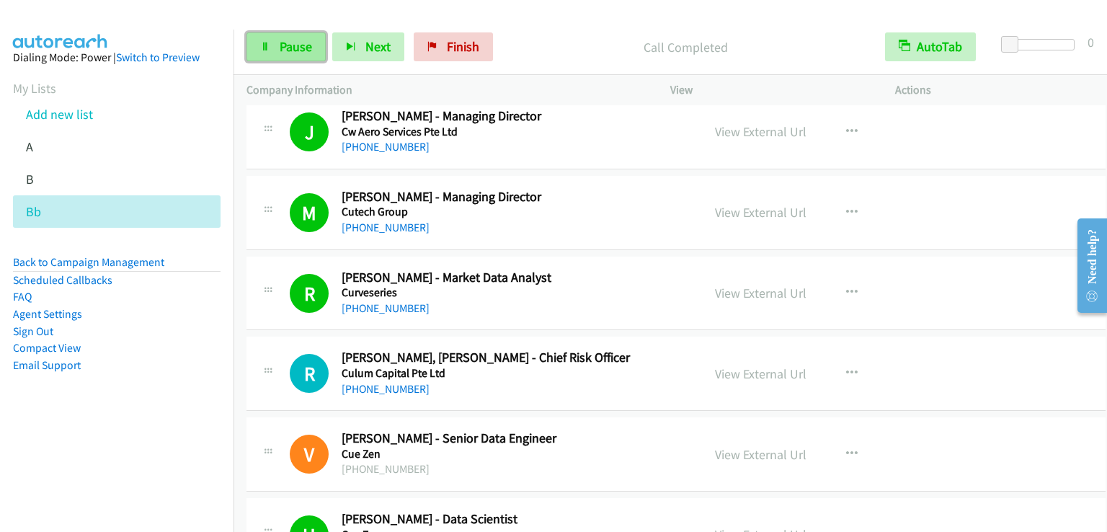
click at [293, 50] on span "Pause" at bounding box center [296, 46] width 32 height 17
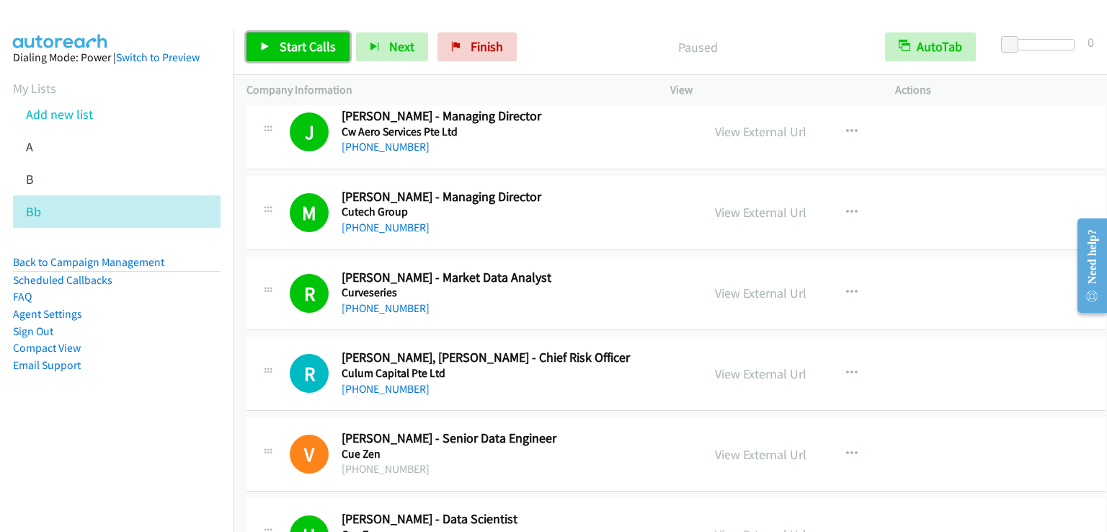
click at [293, 50] on span "Start Calls" at bounding box center [308, 46] width 56 height 17
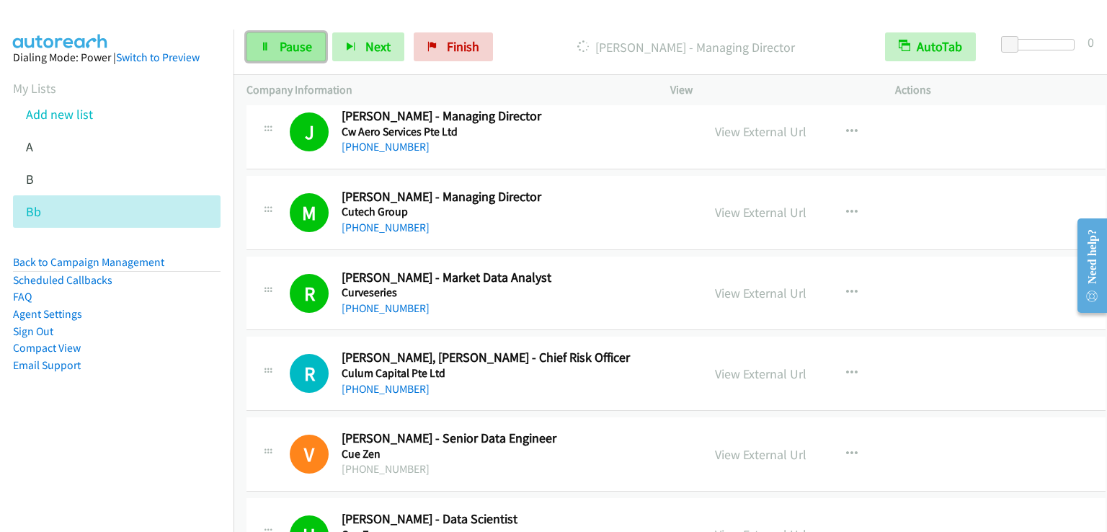
click at [280, 53] on span "Pause" at bounding box center [296, 46] width 32 height 17
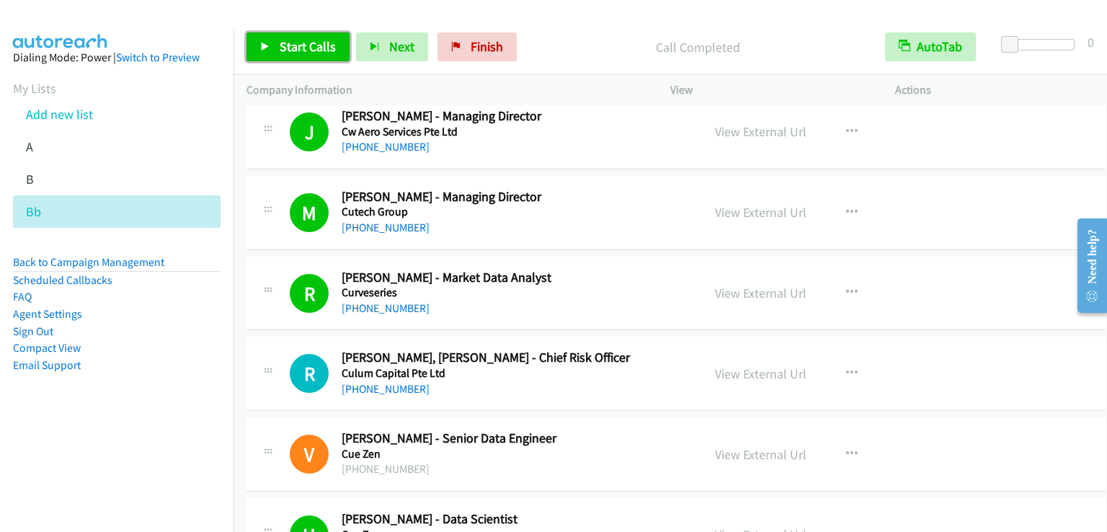
click at [288, 39] on span "Start Calls" at bounding box center [308, 46] width 56 height 17
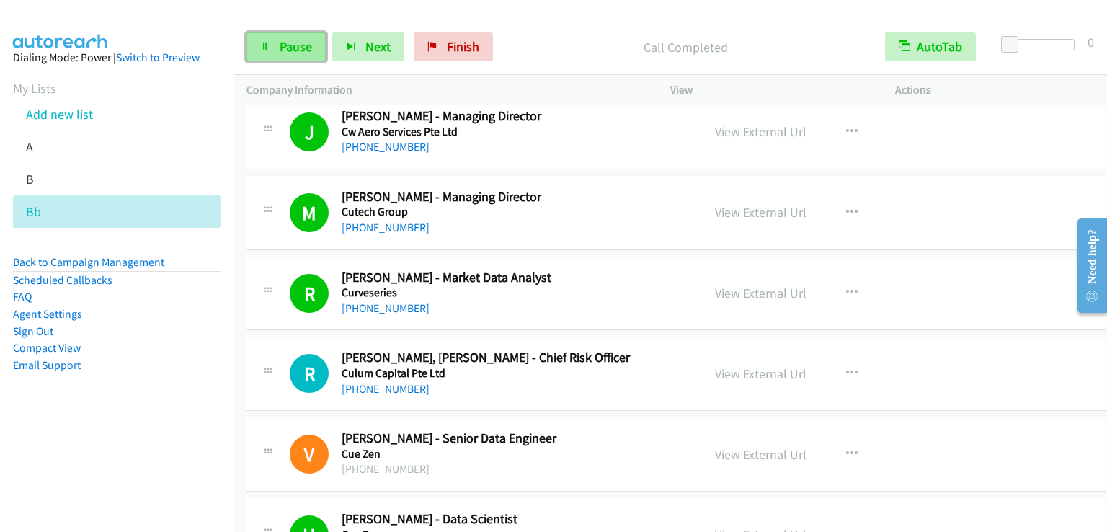
click at [272, 47] on link "Pause" at bounding box center [285, 46] width 79 height 29
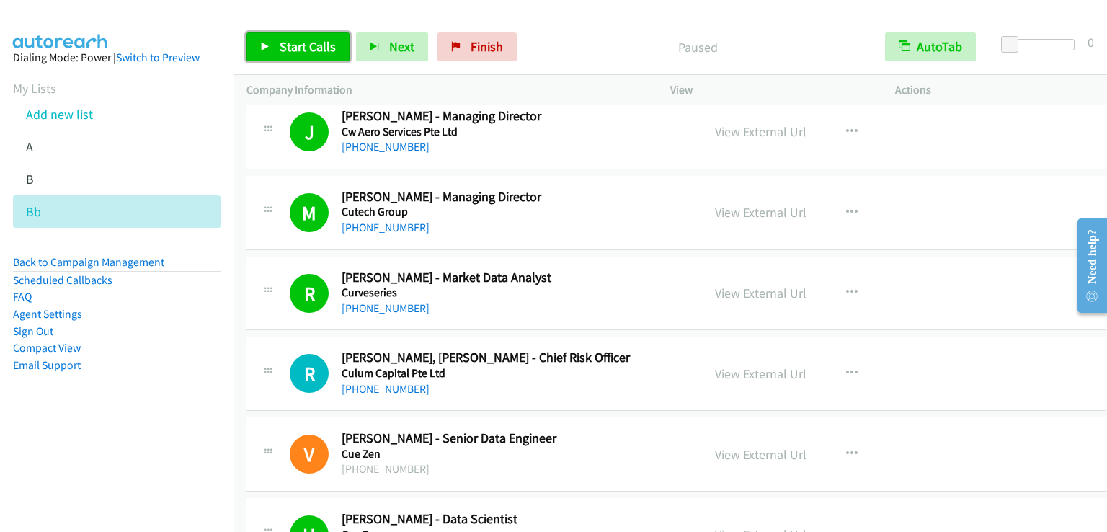
click at [272, 47] on link "Start Calls" at bounding box center [297, 46] width 103 height 29
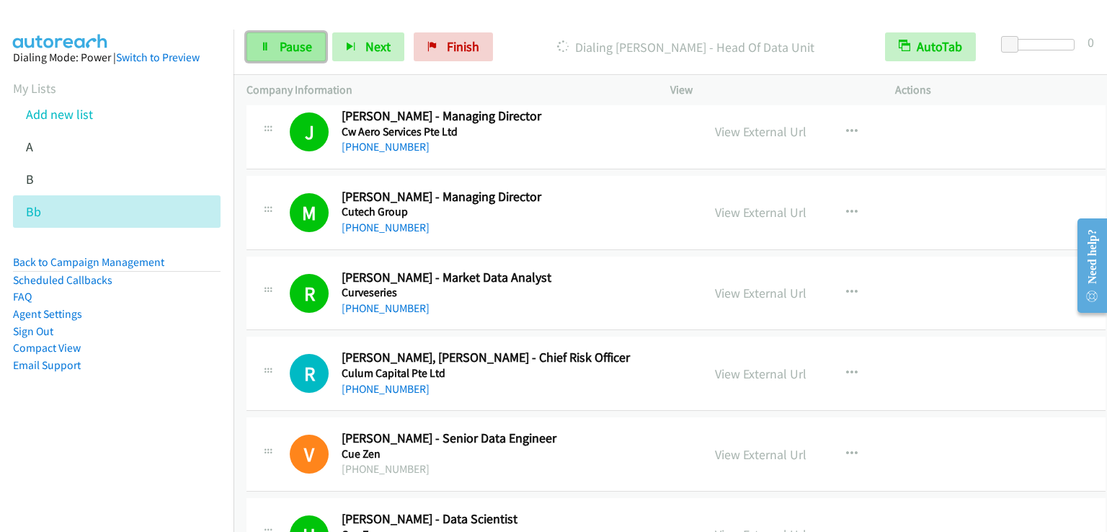
click at [282, 39] on span "Pause" at bounding box center [296, 46] width 32 height 17
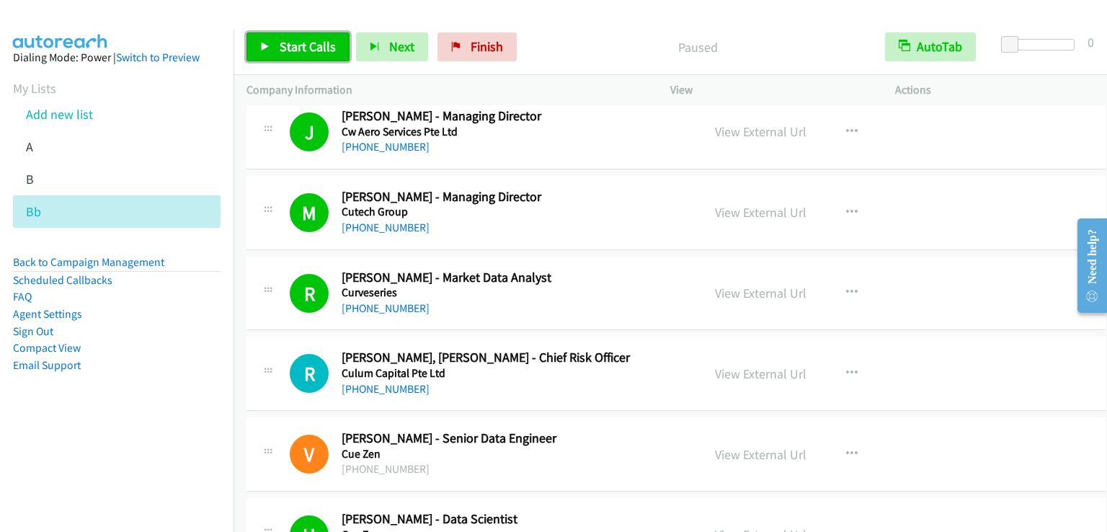
click at [282, 39] on span "Start Calls" at bounding box center [308, 46] width 56 height 17
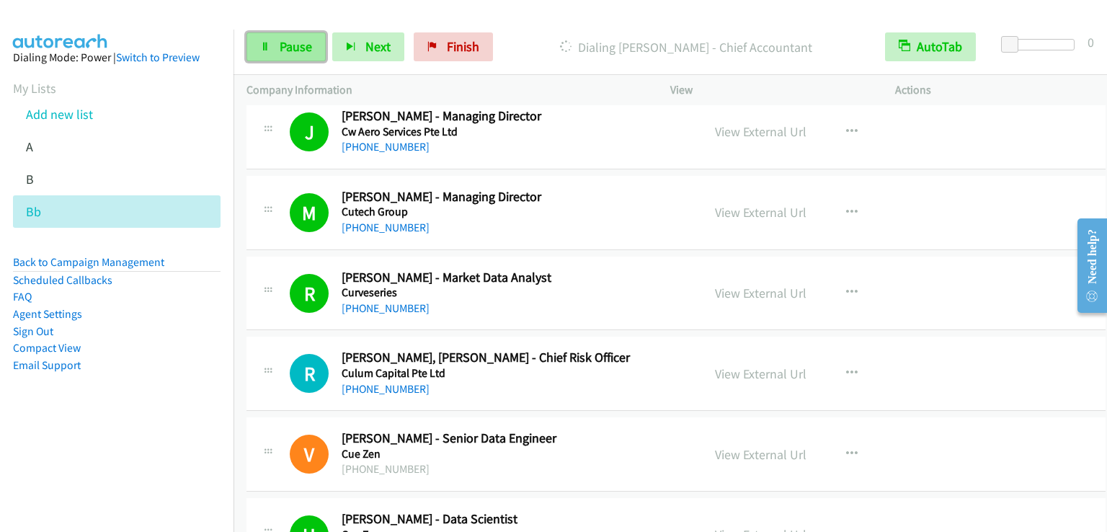
click at [280, 42] on span "Pause" at bounding box center [296, 46] width 32 height 17
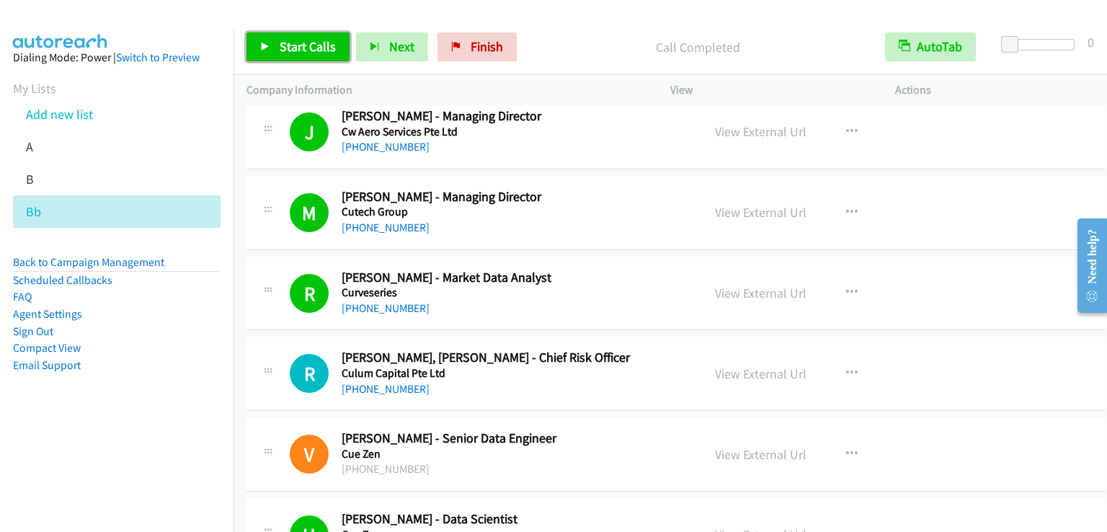
click at [326, 41] on span "Start Calls" at bounding box center [308, 46] width 56 height 17
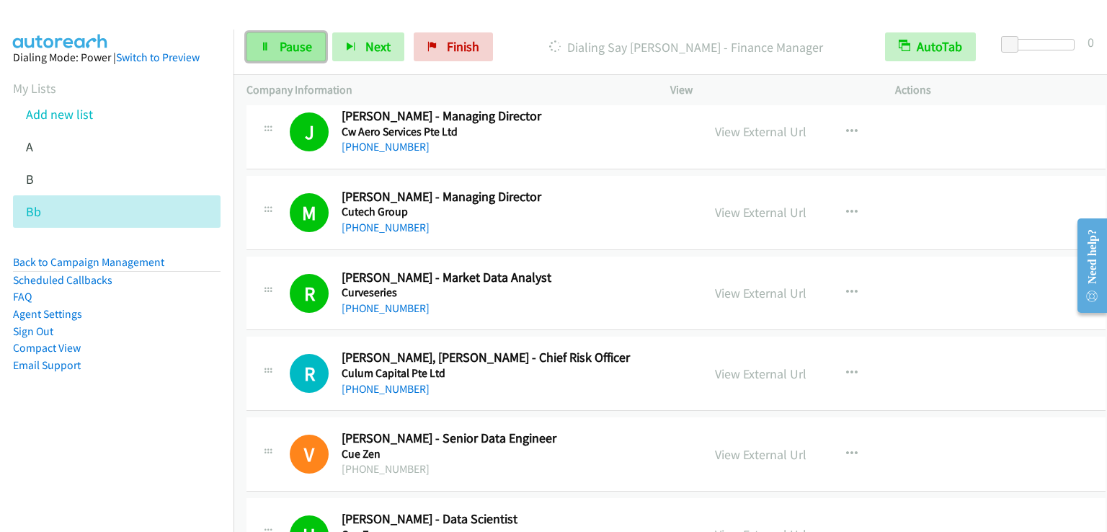
click at [294, 47] on span "Pause" at bounding box center [296, 46] width 32 height 17
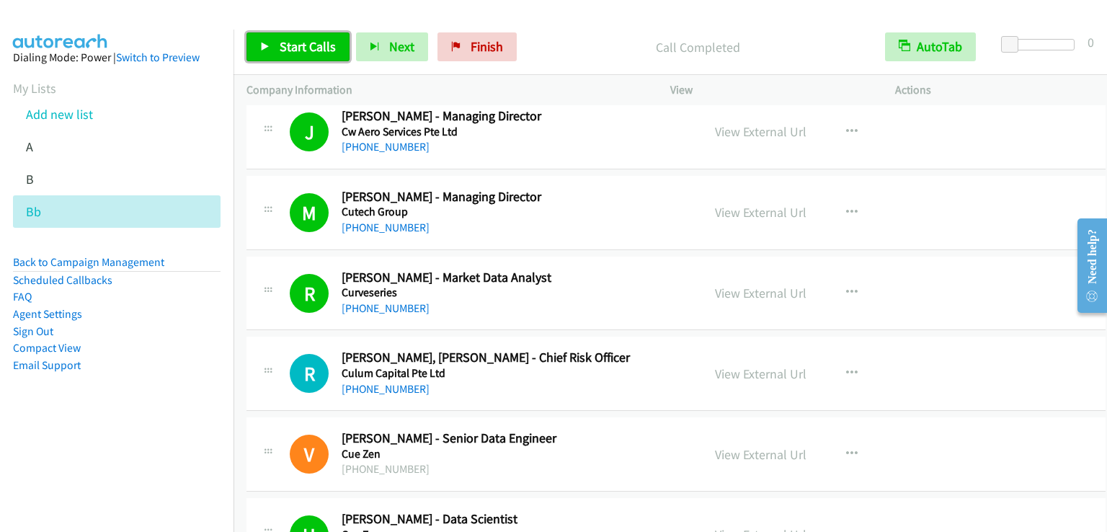
click at [316, 47] on span "Start Calls" at bounding box center [308, 46] width 56 height 17
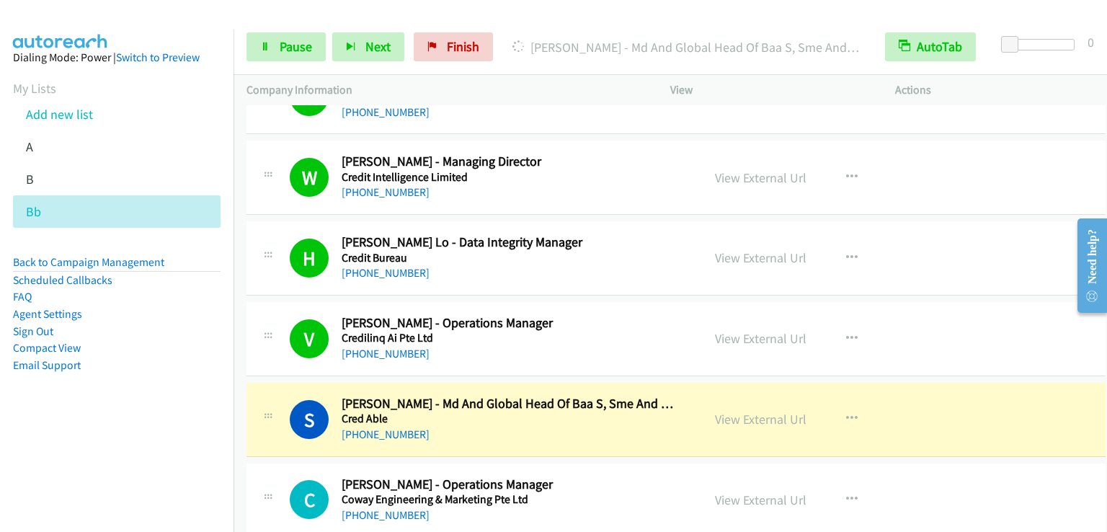
scroll to position [11311, 0]
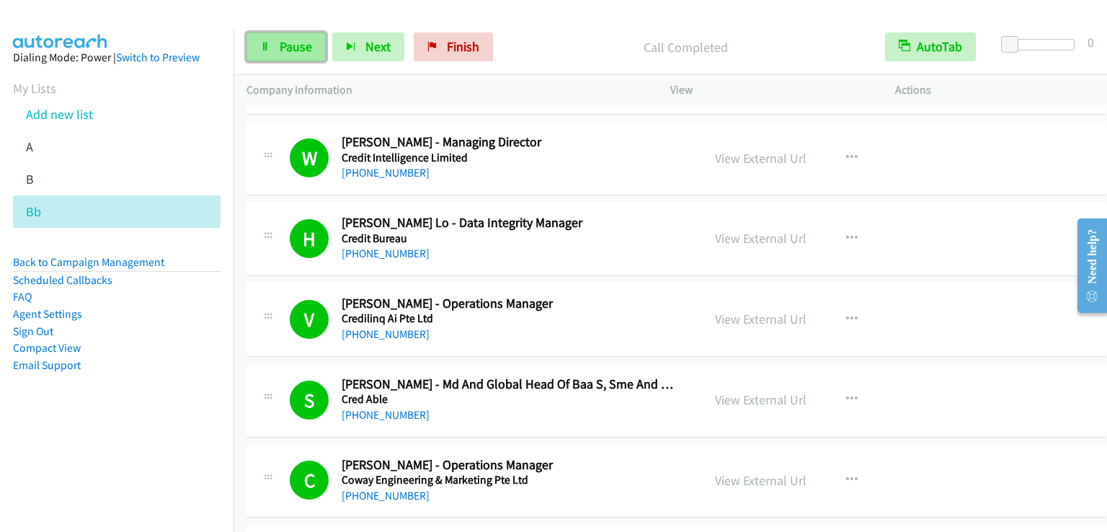
click at [288, 50] on span "Pause" at bounding box center [296, 46] width 32 height 17
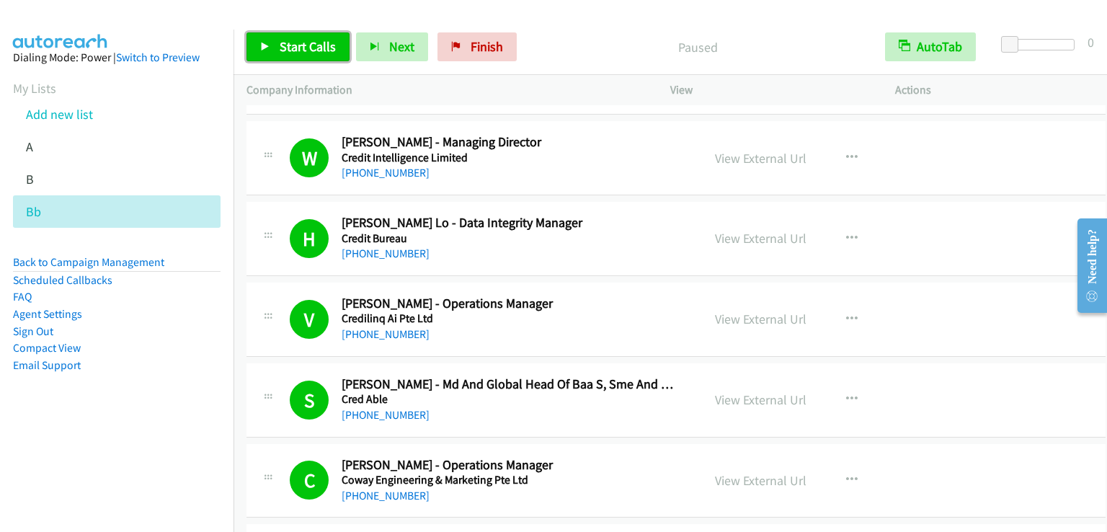
click at [288, 50] on span "Start Calls" at bounding box center [308, 46] width 56 height 17
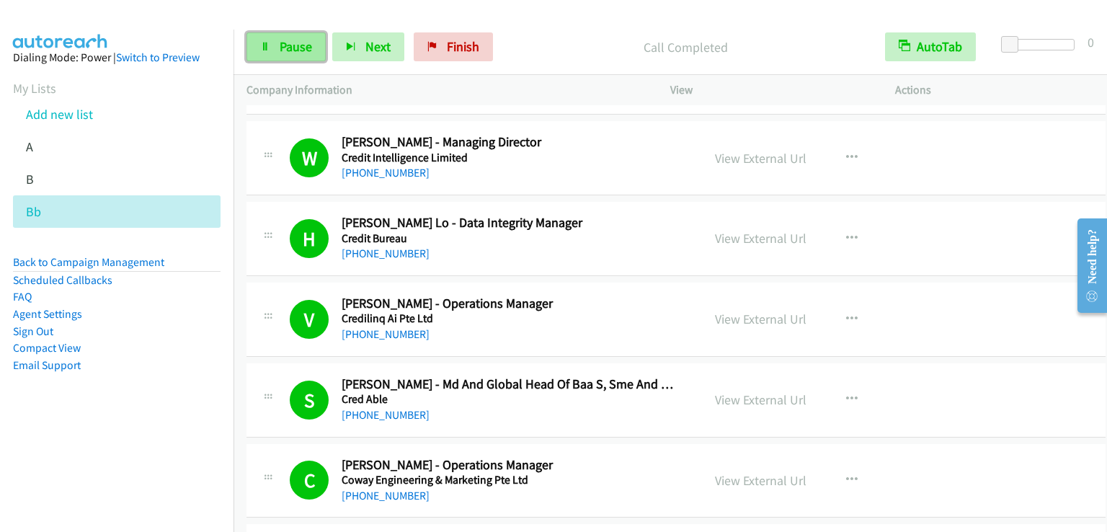
click at [309, 55] on link "Pause" at bounding box center [285, 46] width 79 height 29
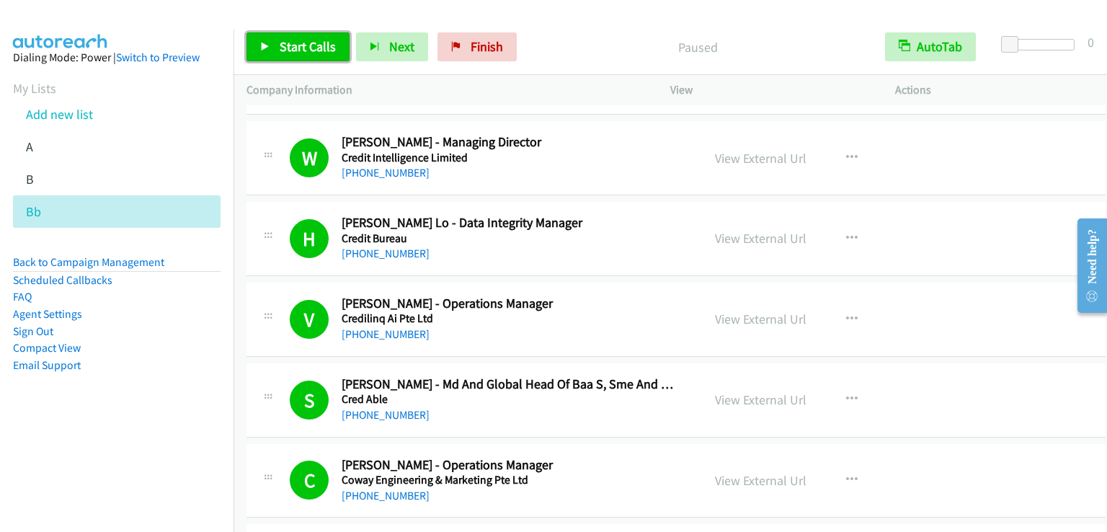
click at [309, 55] on link "Start Calls" at bounding box center [297, 46] width 103 height 29
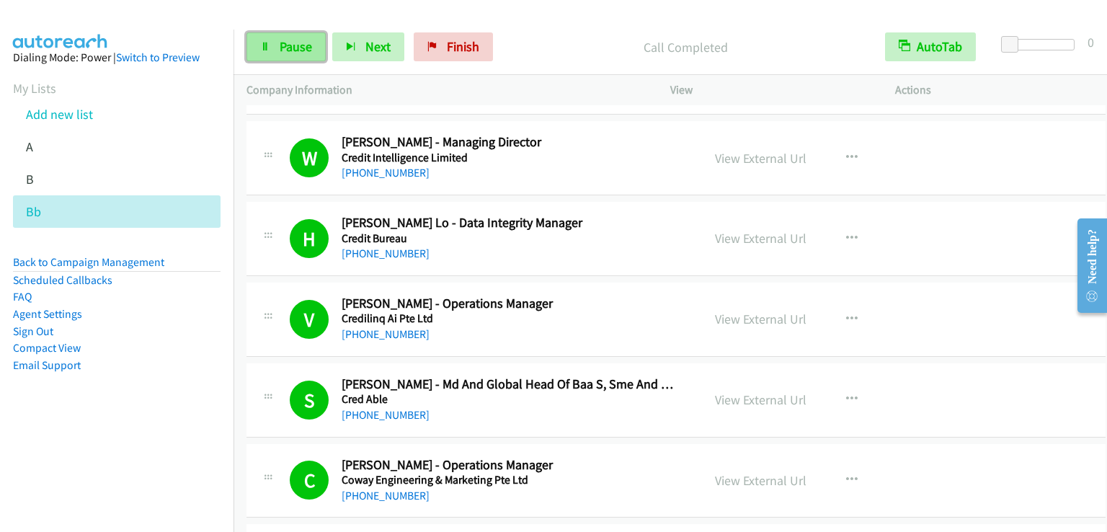
click at [280, 43] on span "Pause" at bounding box center [296, 46] width 32 height 17
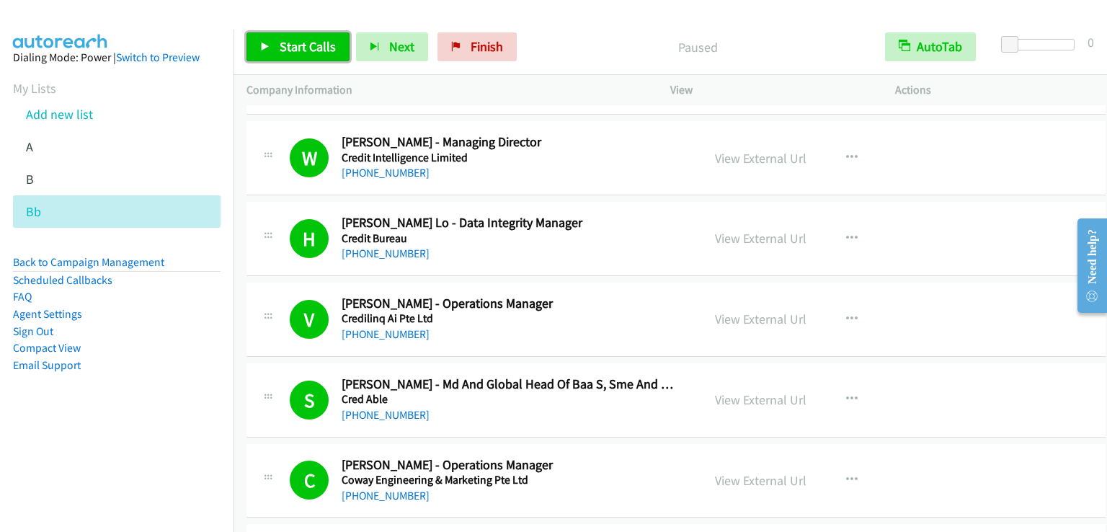
click at [280, 43] on span "Start Calls" at bounding box center [308, 46] width 56 height 17
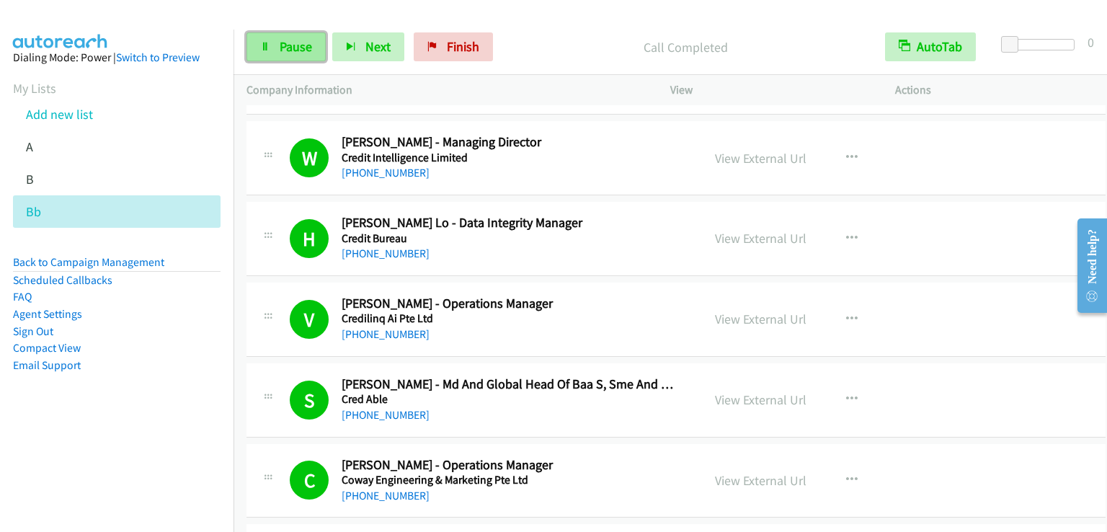
click at [280, 49] on span "Pause" at bounding box center [296, 46] width 32 height 17
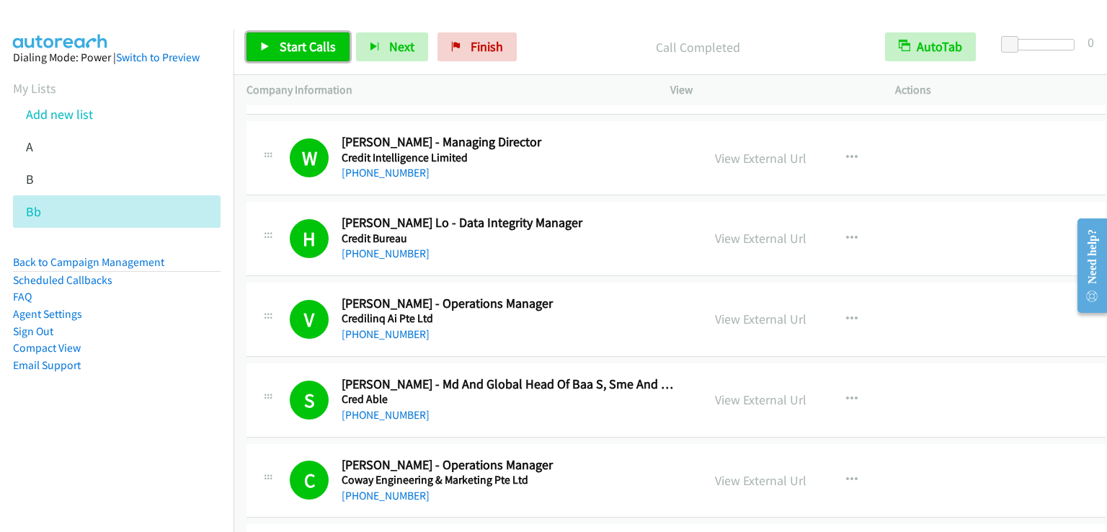
click at [317, 50] on span "Start Calls" at bounding box center [308, 46] width 56 height 17
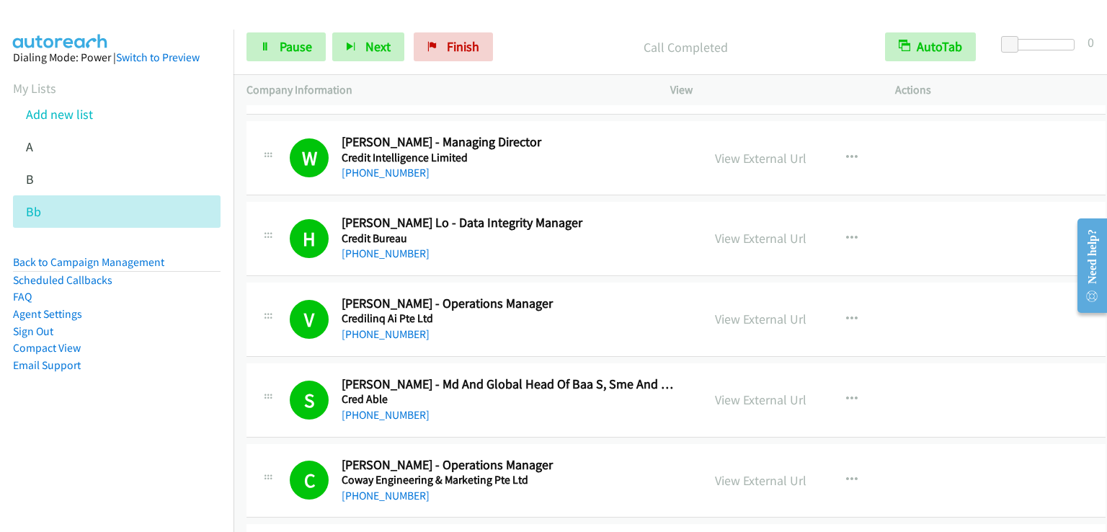
click at [559, 60] on div "Start Calls Pause Next Finish Call Completed AutoTab AutoTab 0" at bounding box center [669, 46] width 873 height 55
click at [284, 50] on span "Pause" at bounding box center [296, 46] width 32 height 17
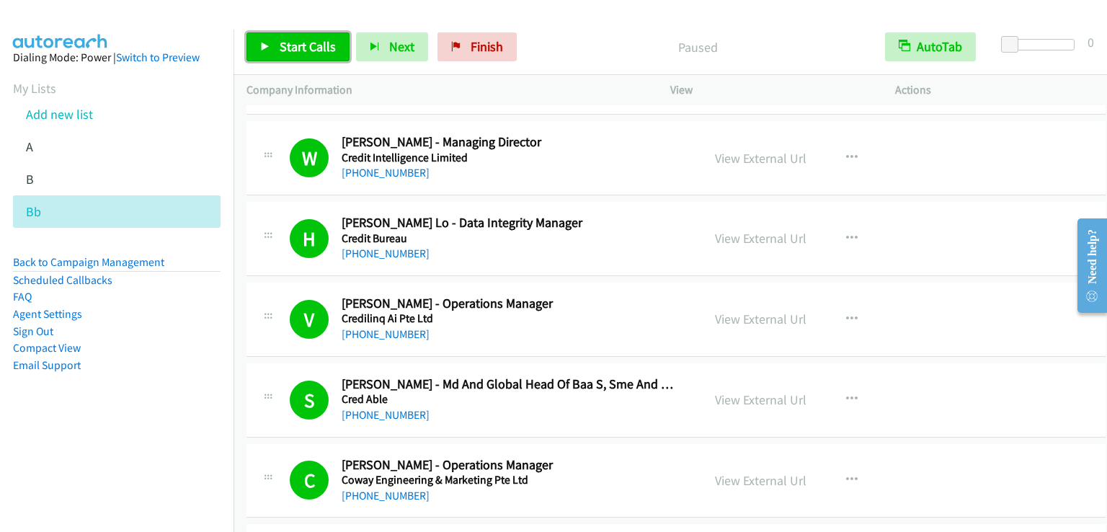
click at [284, 50] on span "Start Calls" at bounding box center [308, 46] width 56 height 17
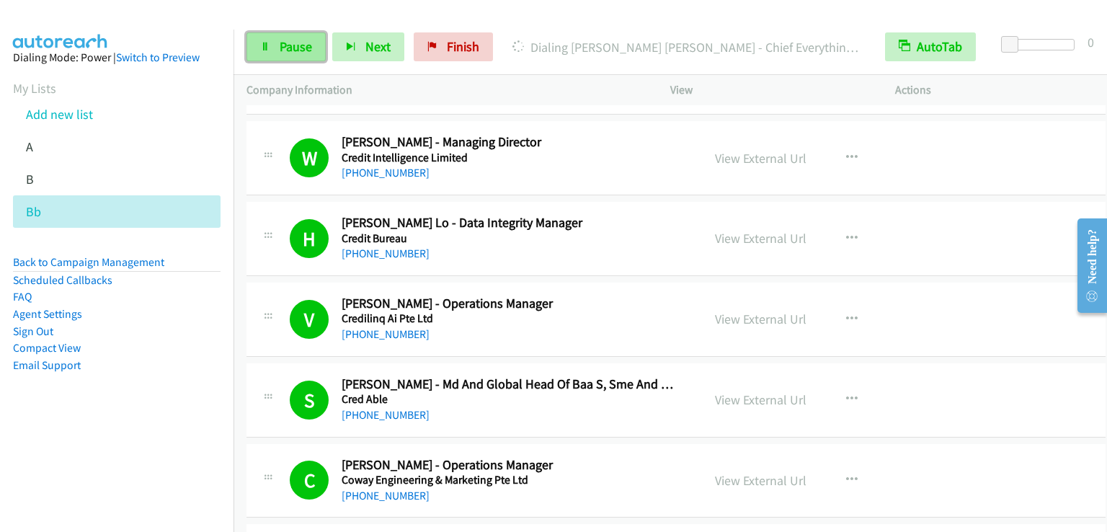
click at [288, 35] on link "Pause" at bounding box center [285, 46] width 79 height 29
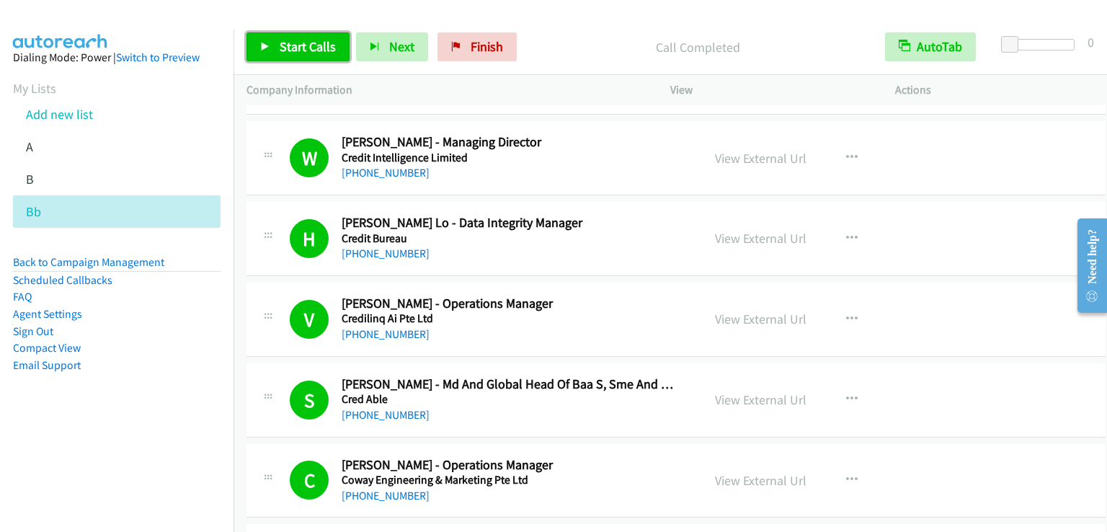
click at [291, 41] on span "Start Calls" at bounding box center [308, 46] width 56 height 17
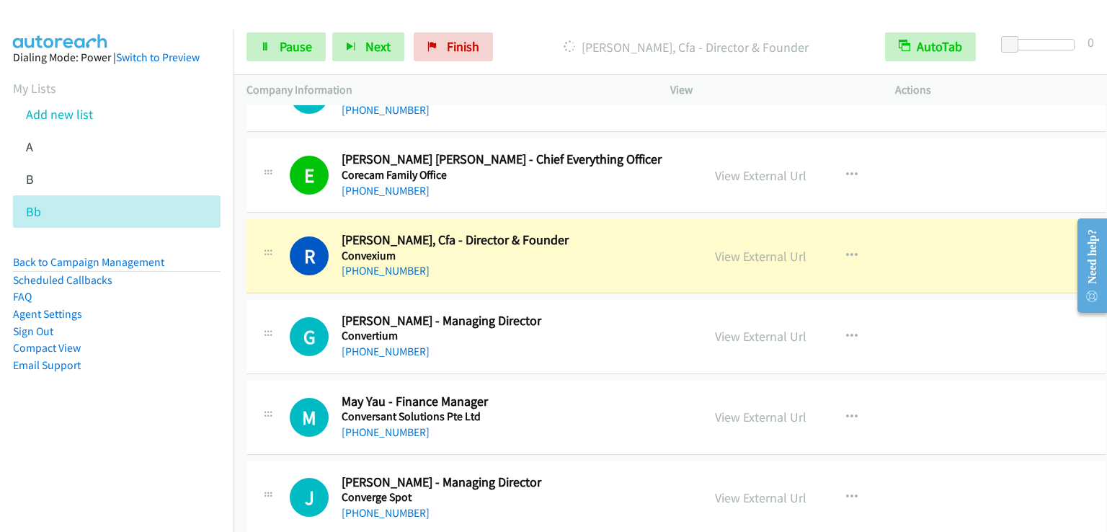
scroll to position [12896, 0]
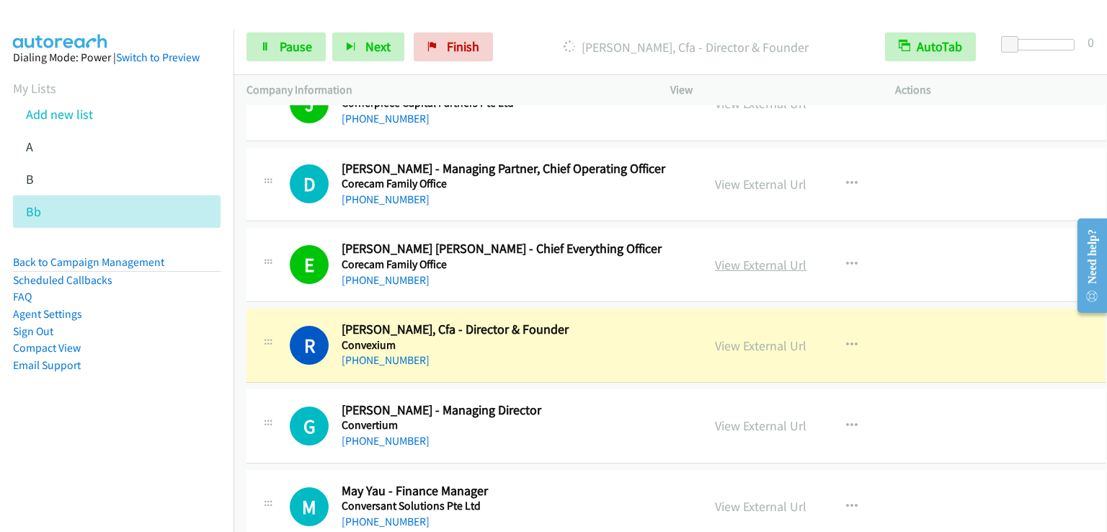
click at [729, 256] on link "View External Url" at bounding box center [760, 264] width 91 height 17
click at [290, 53] on span "Pause" at bounding box center [296, 46] width 32 height 17
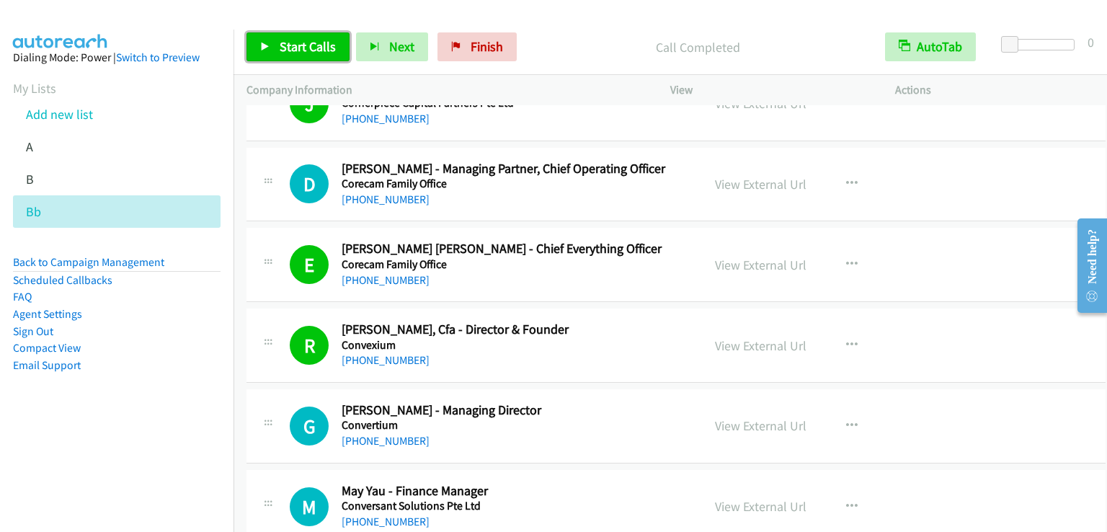
click at [308, 43] on span "Start Calls" at bounding box center [308, 46] width 56 height 17
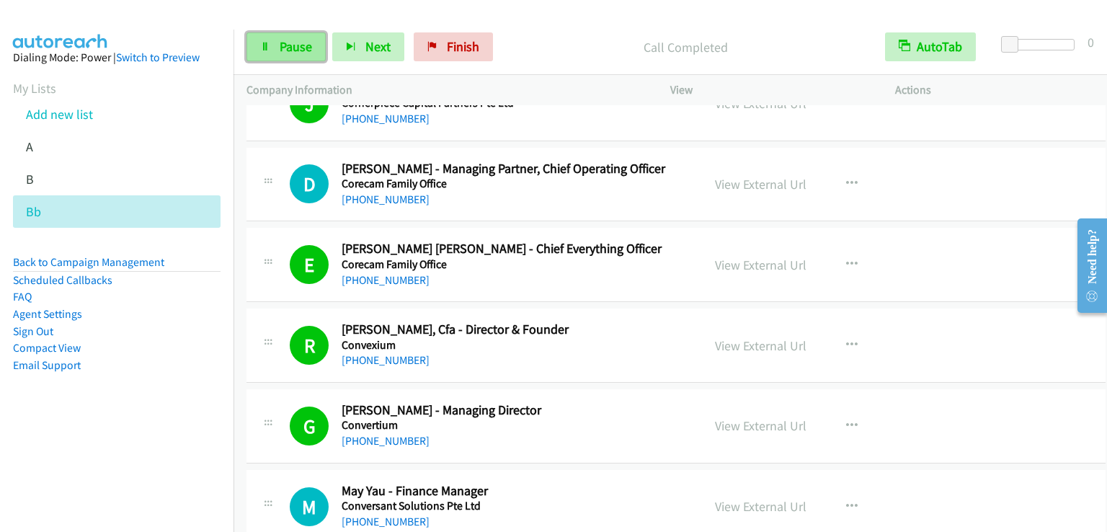
click at [297, 50] on span "Pause" at bounding box center [296, 46] width 32 height 17
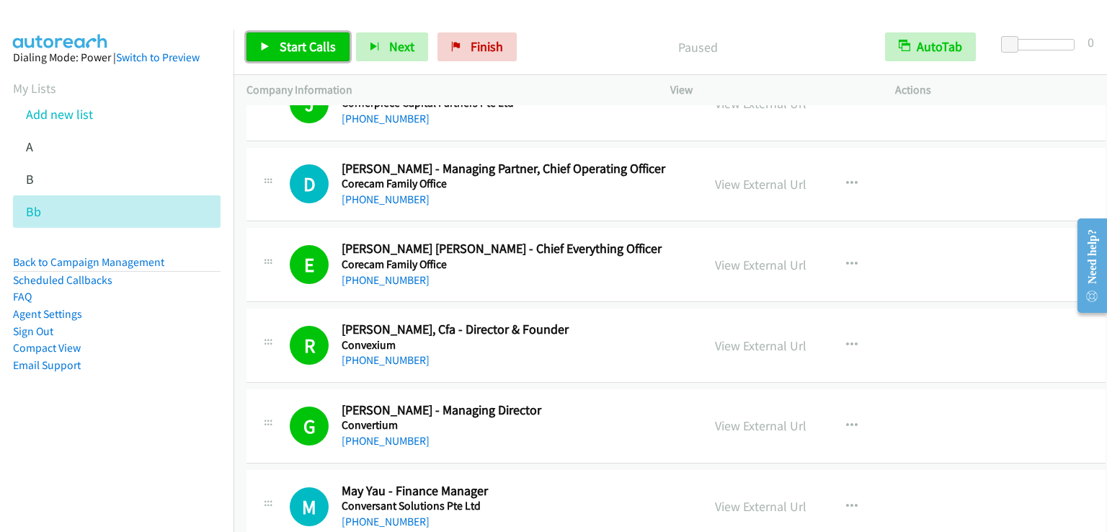
click at [297, 50] on span "Start Calls" at bounding box center [308, 46] width 56 height 17
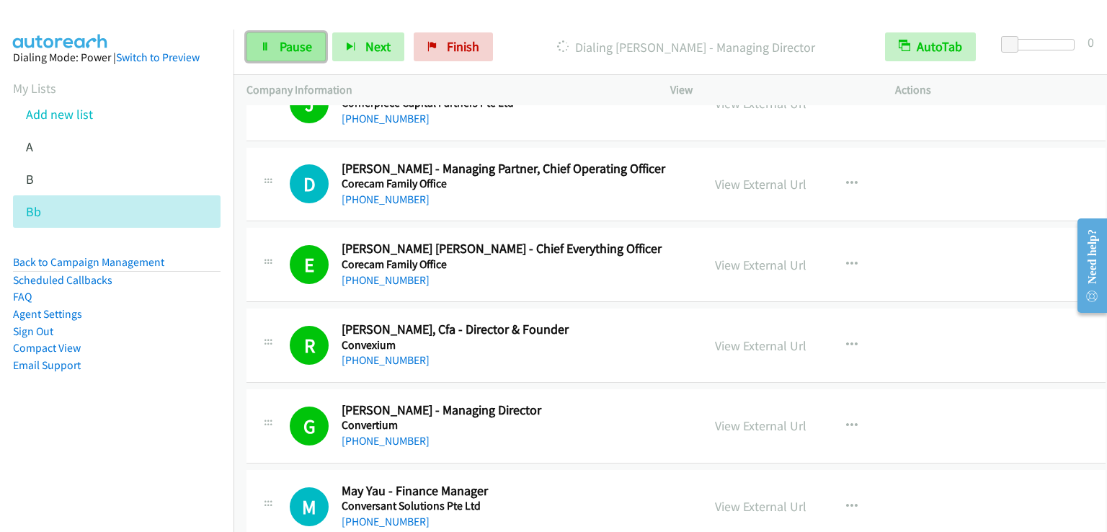
click at [287, 47] on span "Pause" at bounding box center [296, 46] width 32 height 17
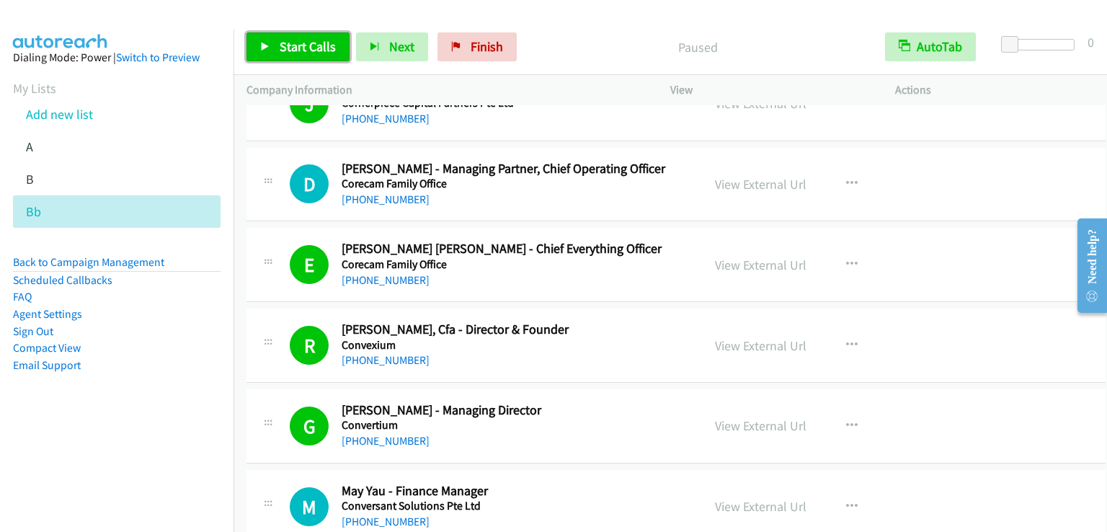
click at [306, 47] on span "Start Calls" at bounding box center [308, 46] width 56 height 17
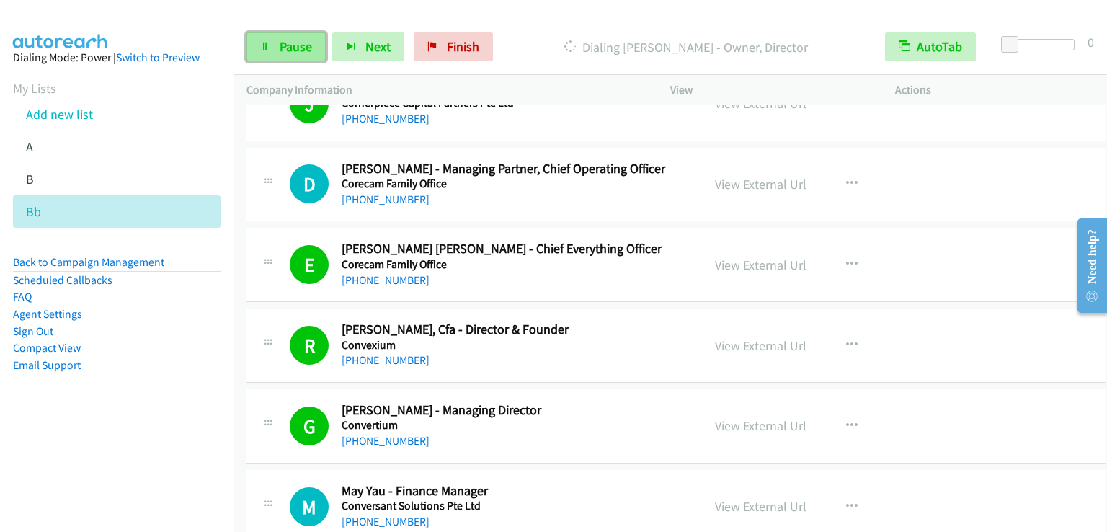
click at [295, 43] on span "Pause" at bounding box center [296, 46] width 32 height 17
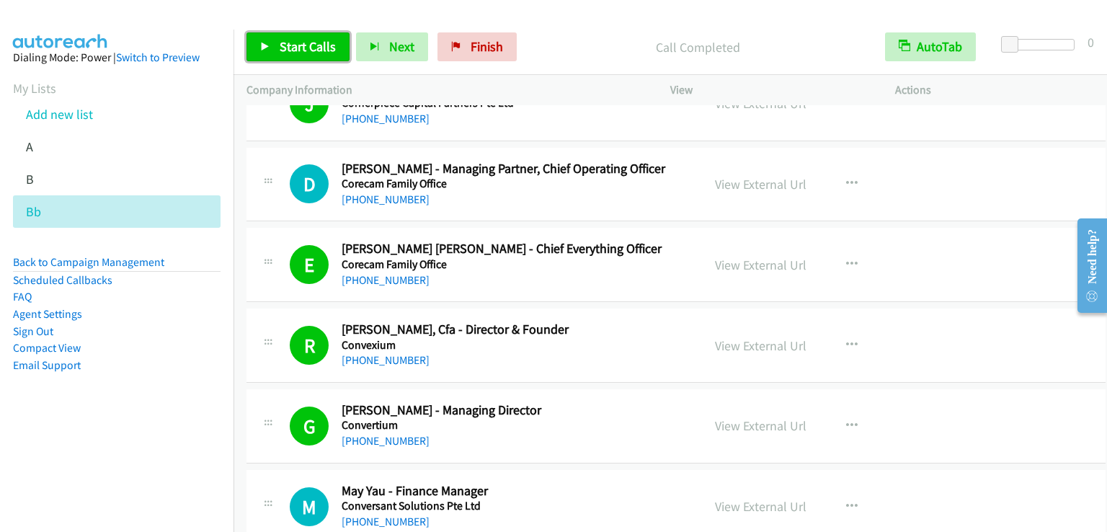
click at [292, 45] on span "Start Calls" at bounding box center [308, 46] width 56 height 17
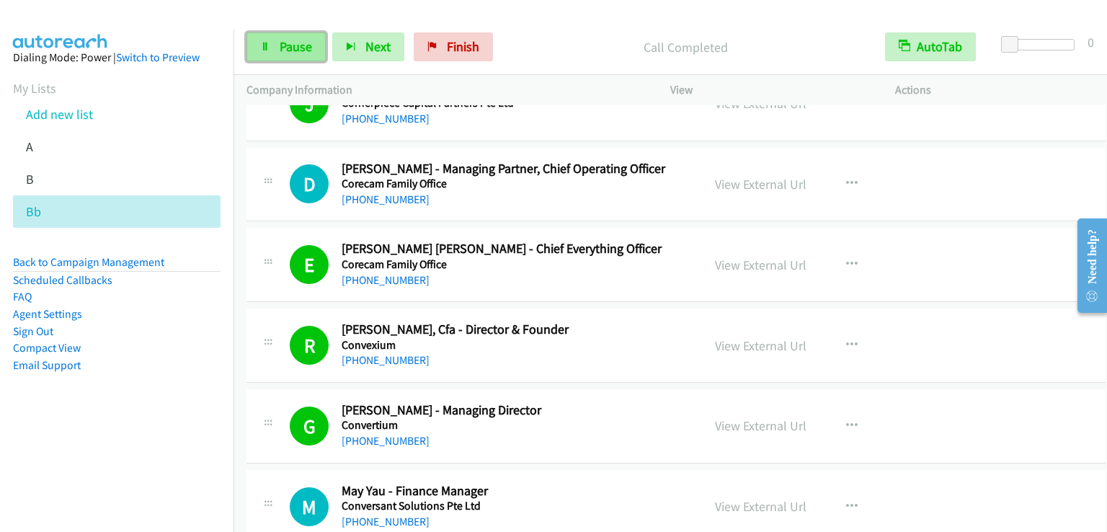
click at [299, 46] on span "Pause" at bounding box center [296, 46] width 32 height 17
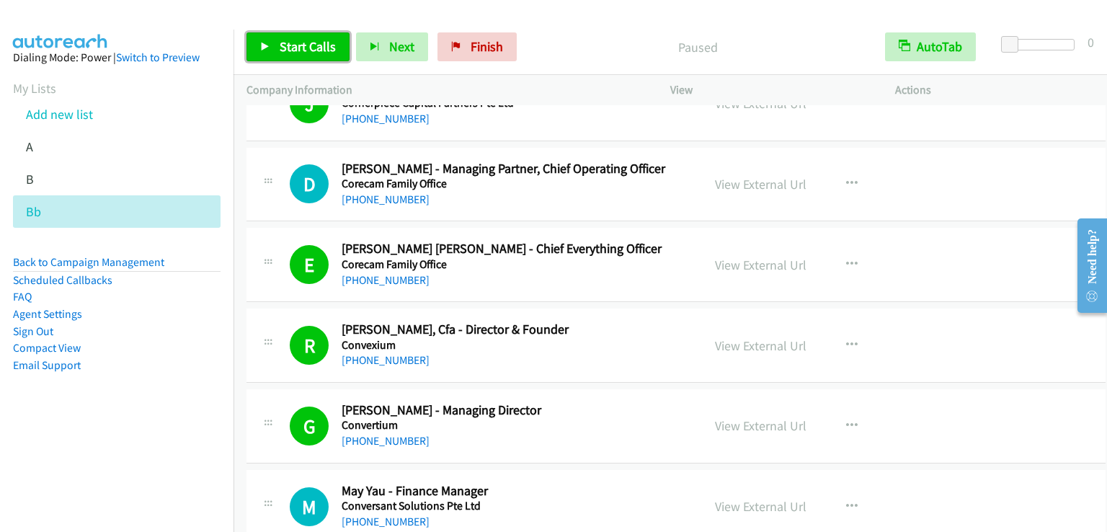
click at [300, 46] on span "Start Calls" at bounding box center [308, 46] width 56 height 17
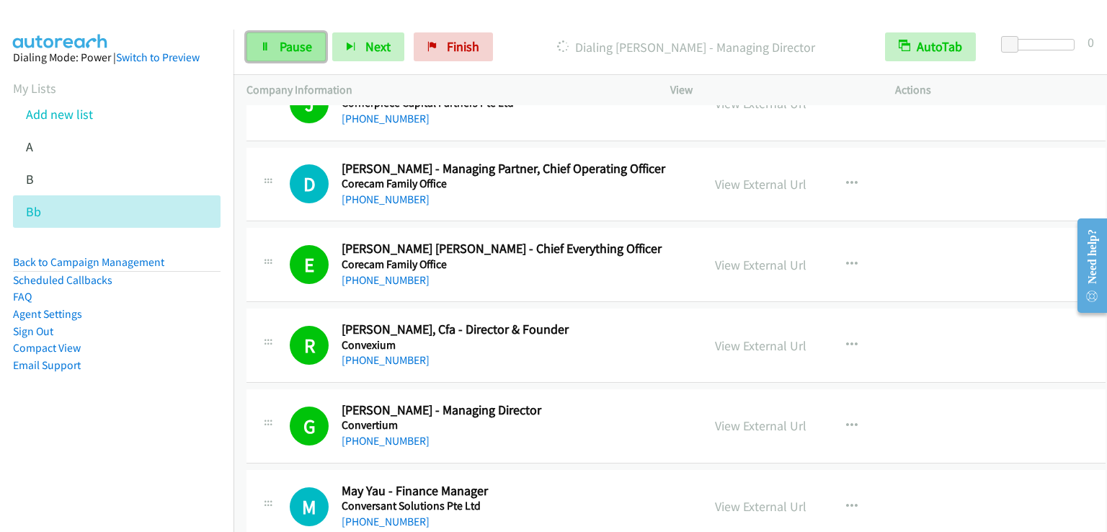
click at [293, 48] on span "Pause" at bounding box center [296, 46] width 32 height 17
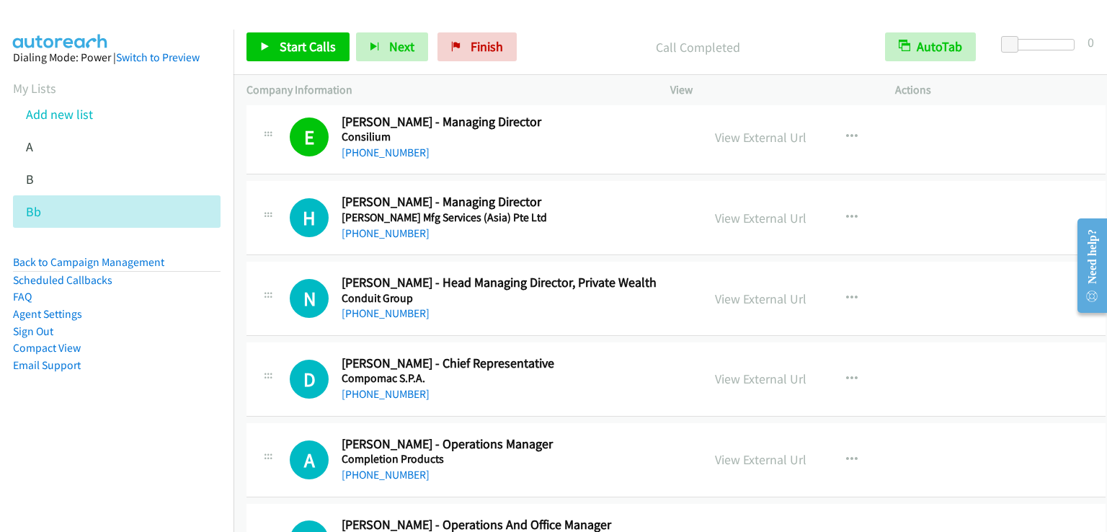
scroll to position [13977, 0]
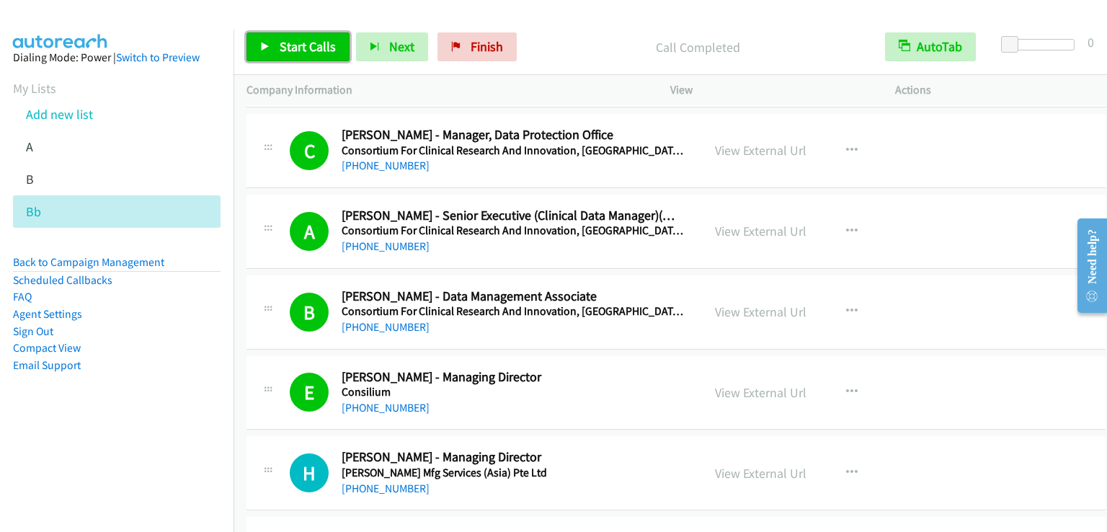
click at [305, 56] on link "Start Calls" at bounding box center [297, 46] width 103 height 29
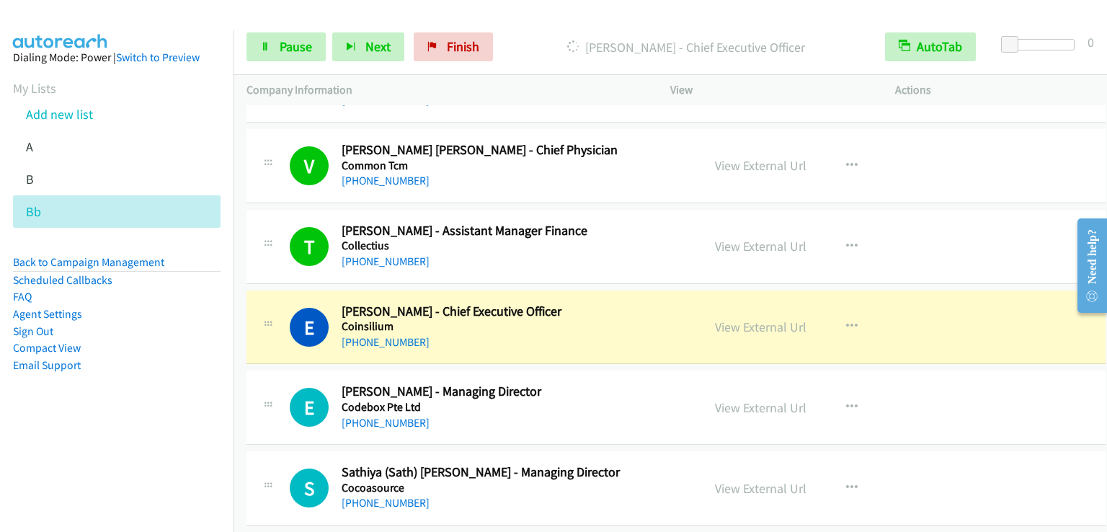
scroll to position [14986, 0]
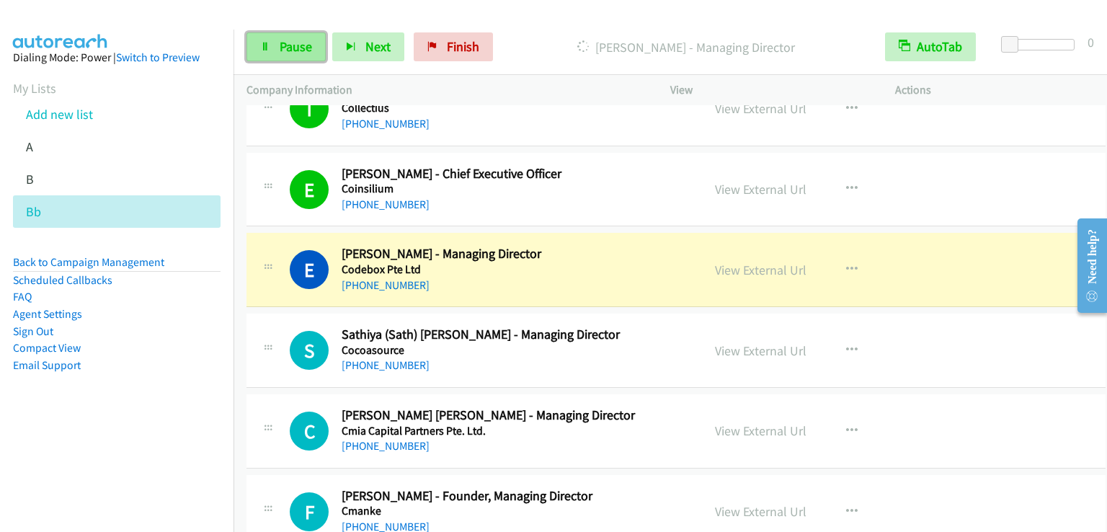
click at [283, 46] on span "Pause" at bounding box center [296, 46] width 32 height 17
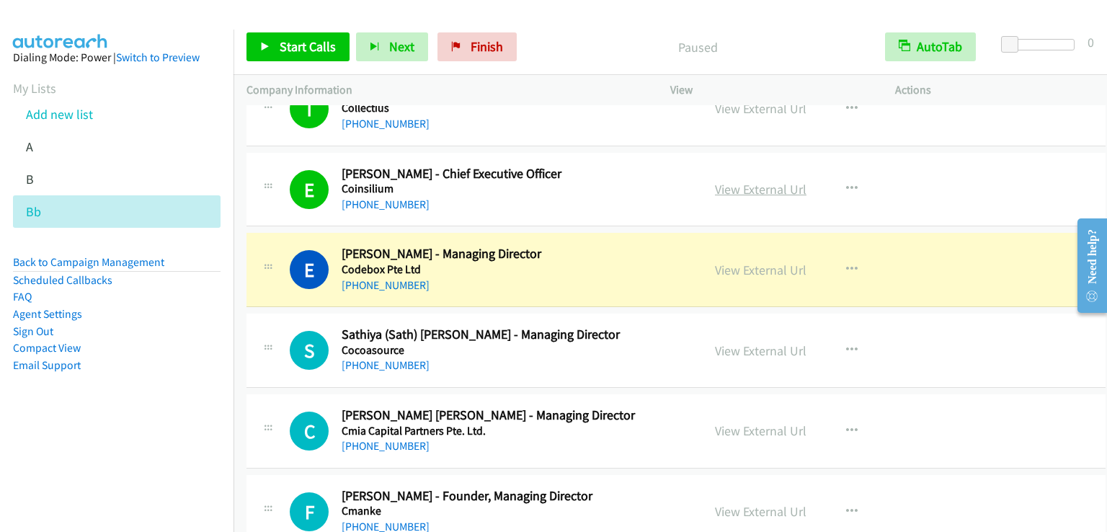
click at [749, 181] on link "View External Url" at bounding box center [760, 189] width 91 height 17
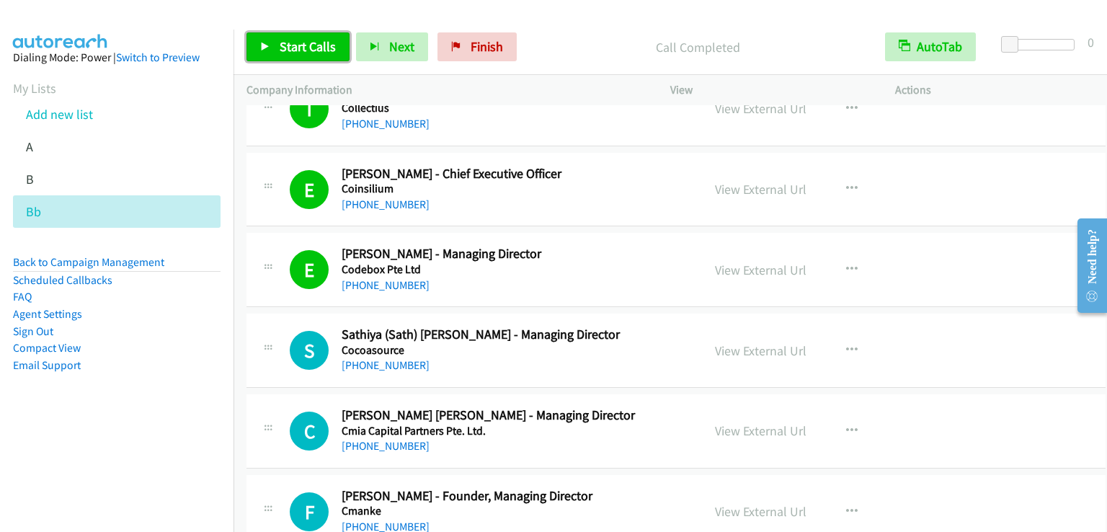
click at [303, 55] on link "Start Calls" at bounding box center [297, 46] width 103 height 29
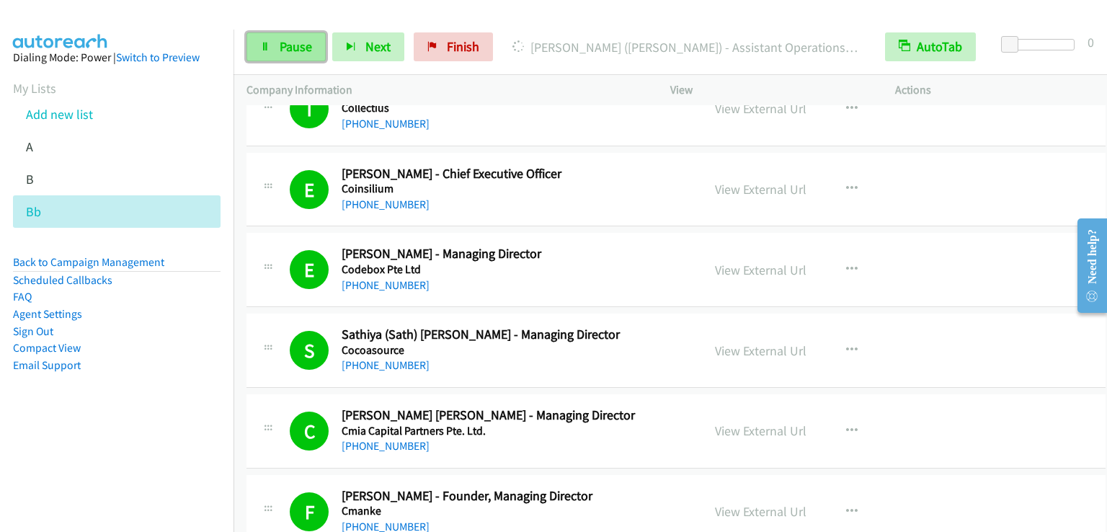
click at [280, 43] on span "Pause" at bounding box center [296, 46] width 32 height 17
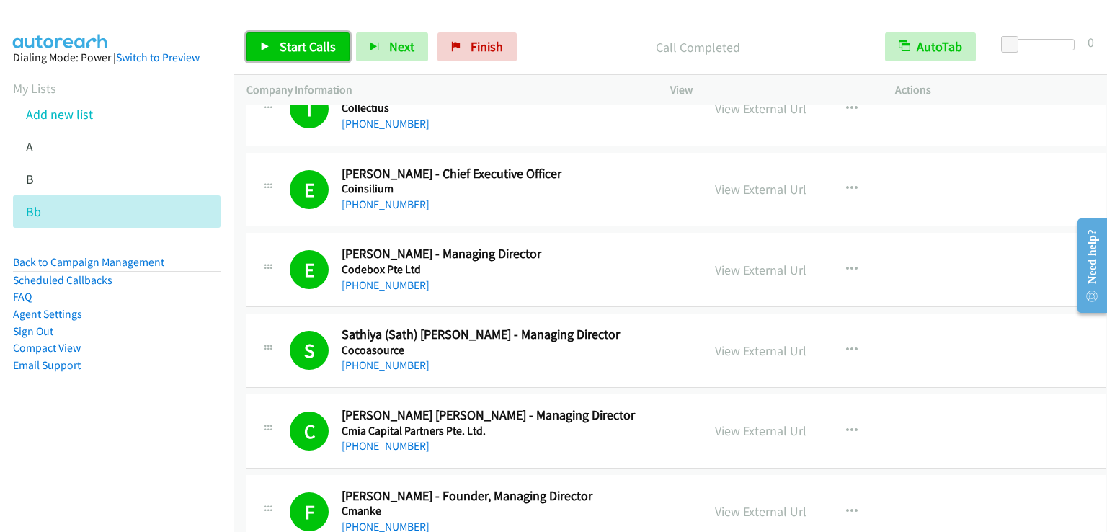
click at [282, 53] on span "Start Calls" at bounding box center [308, 46] width 56 height 17
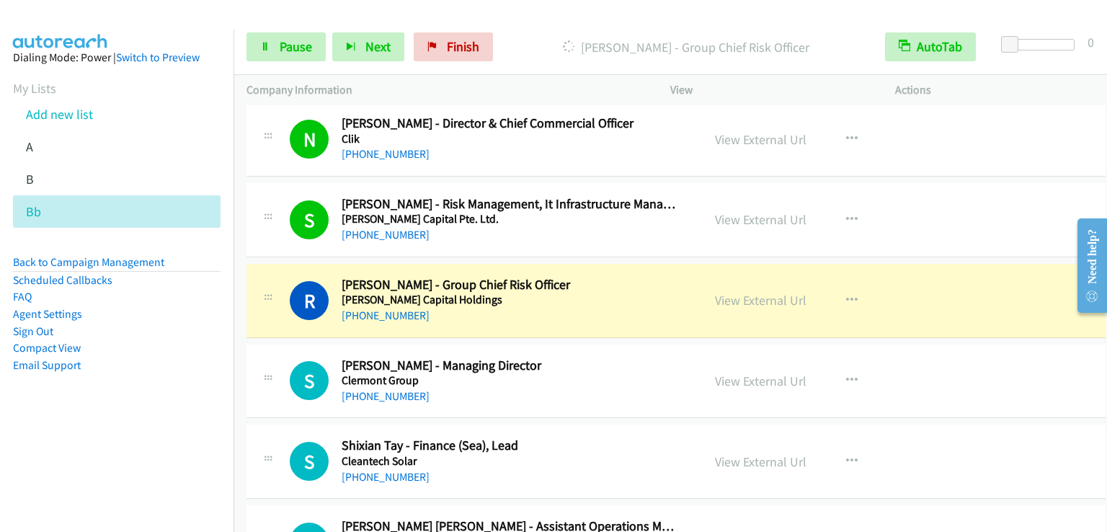
scroll to position [15634, 0]
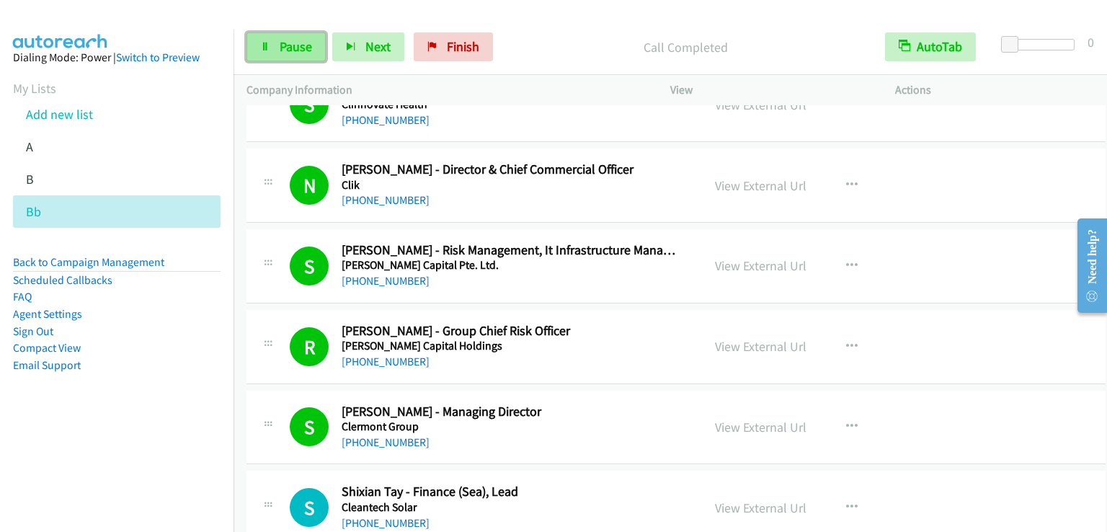
click at [290, 47] on span "Pause" at bounding box center [296, 46] width 32 height 17
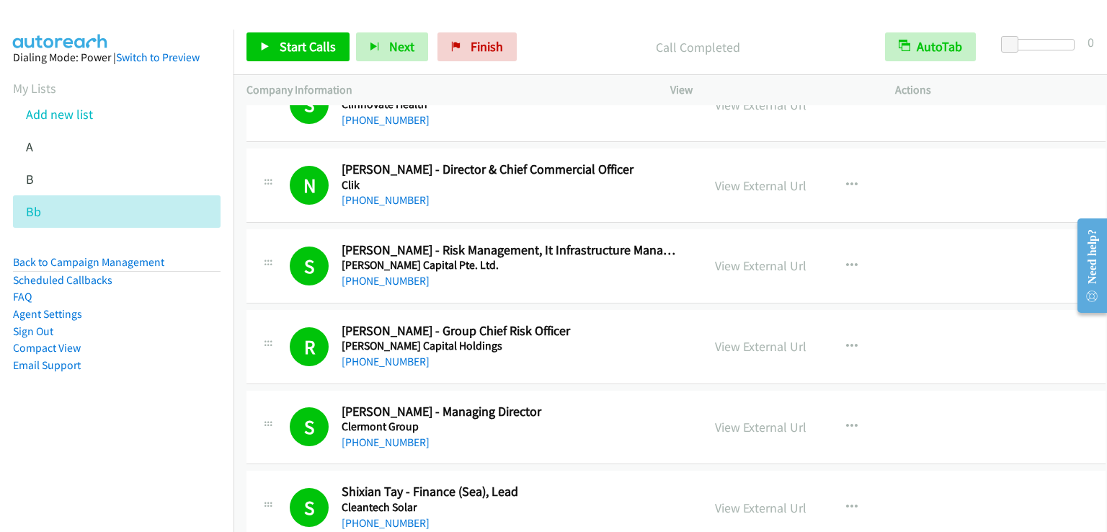
scroll to position [8980, 0]
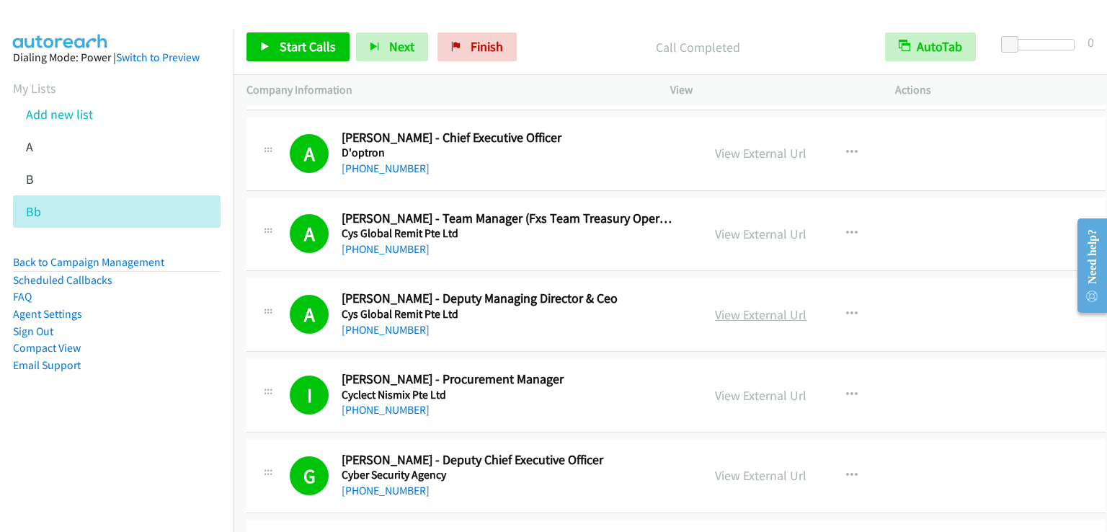
click at [744, 306] on link "View External Url" at bounding box center [760, 314] width 91 height 17
click at [470, 50] on span "Finish" at bounding box center [486, 46] width 32 height 17
